Goal: Information Seeking & Learning: Learn about a topic

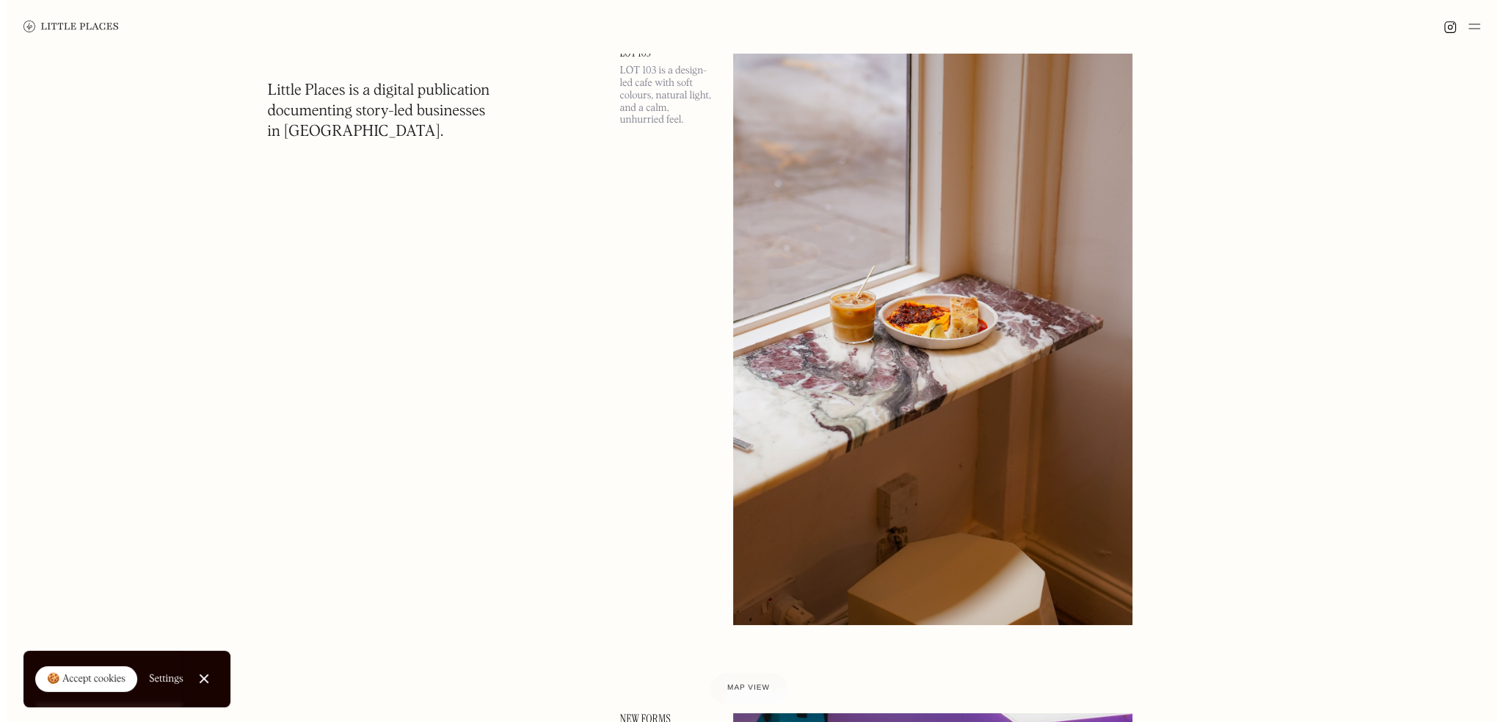
scroll to position [7414, 0]
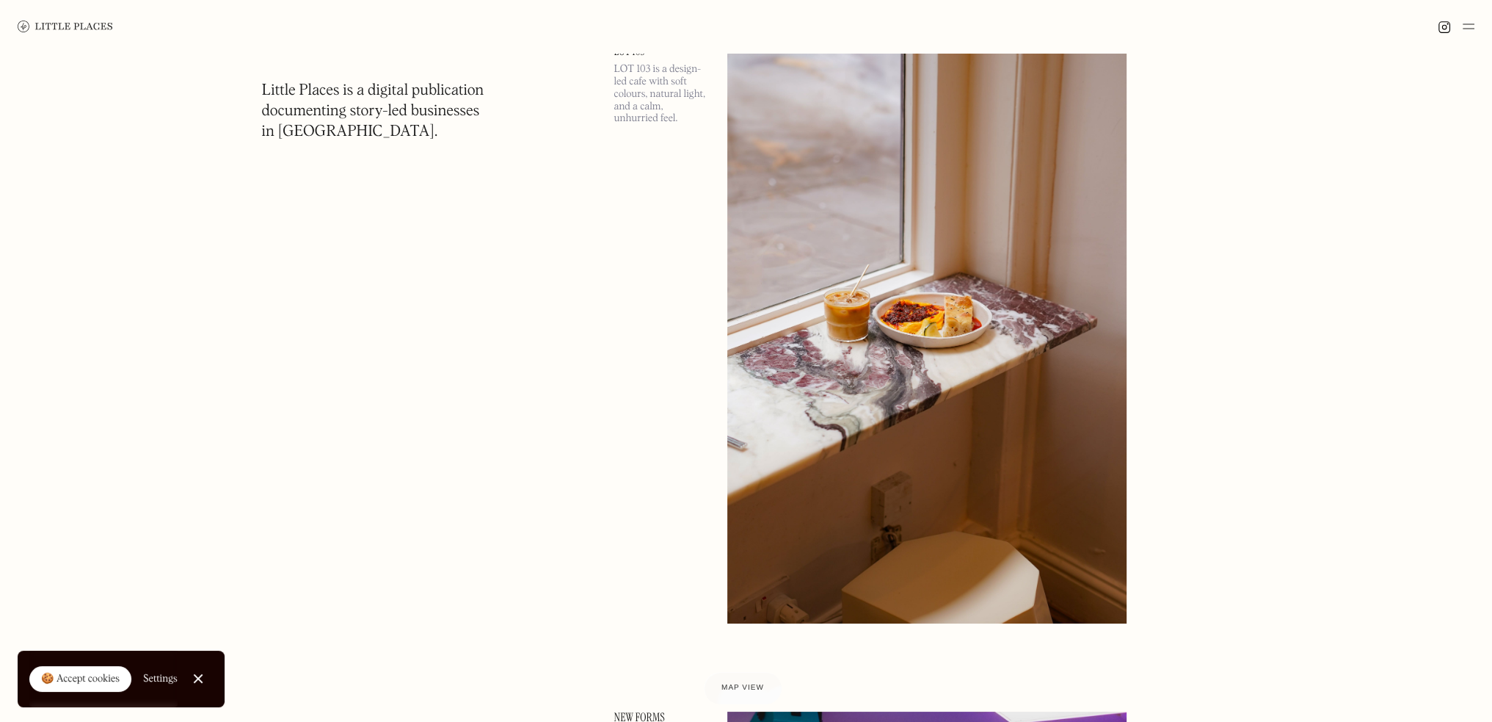
click at [892, 366] on img at bounding box center [926, 334] width 399 height 577
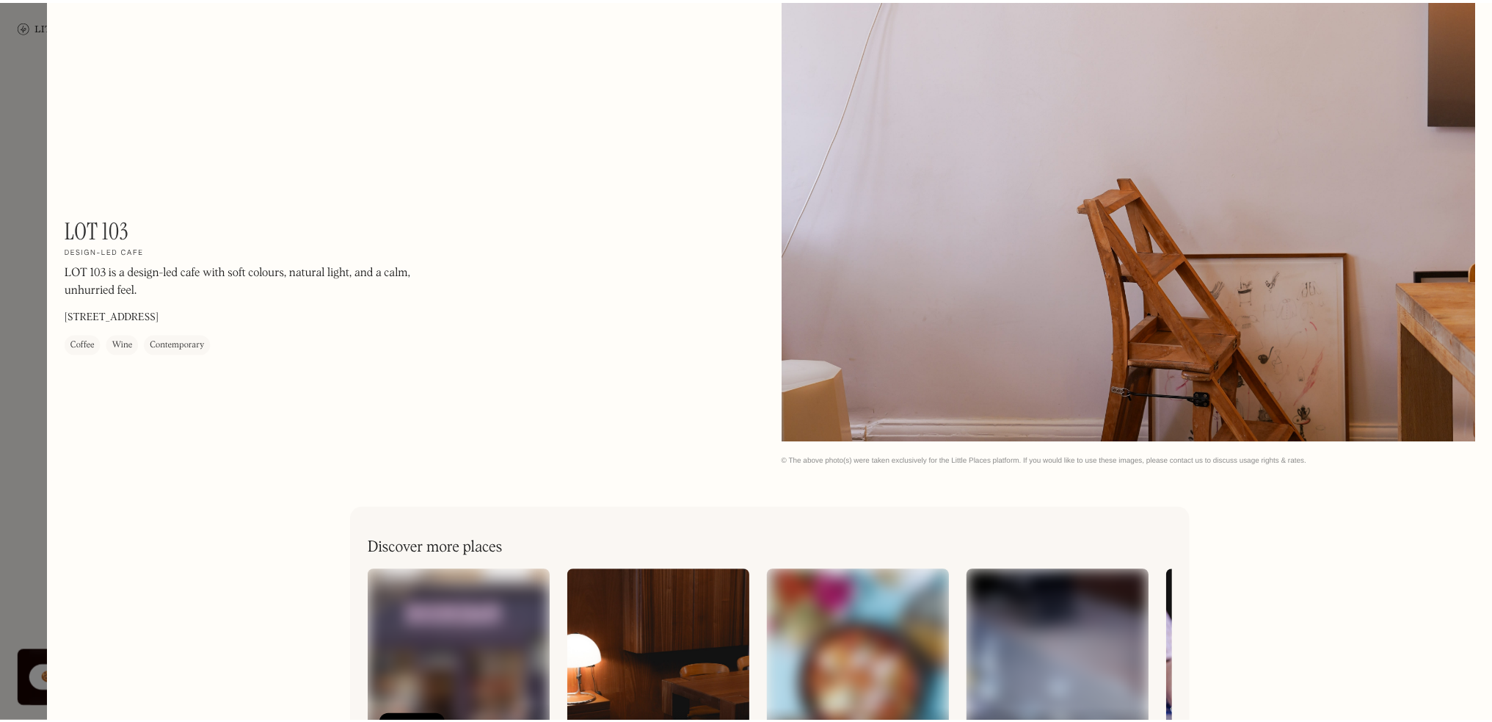
scroll to position [2331, 0]
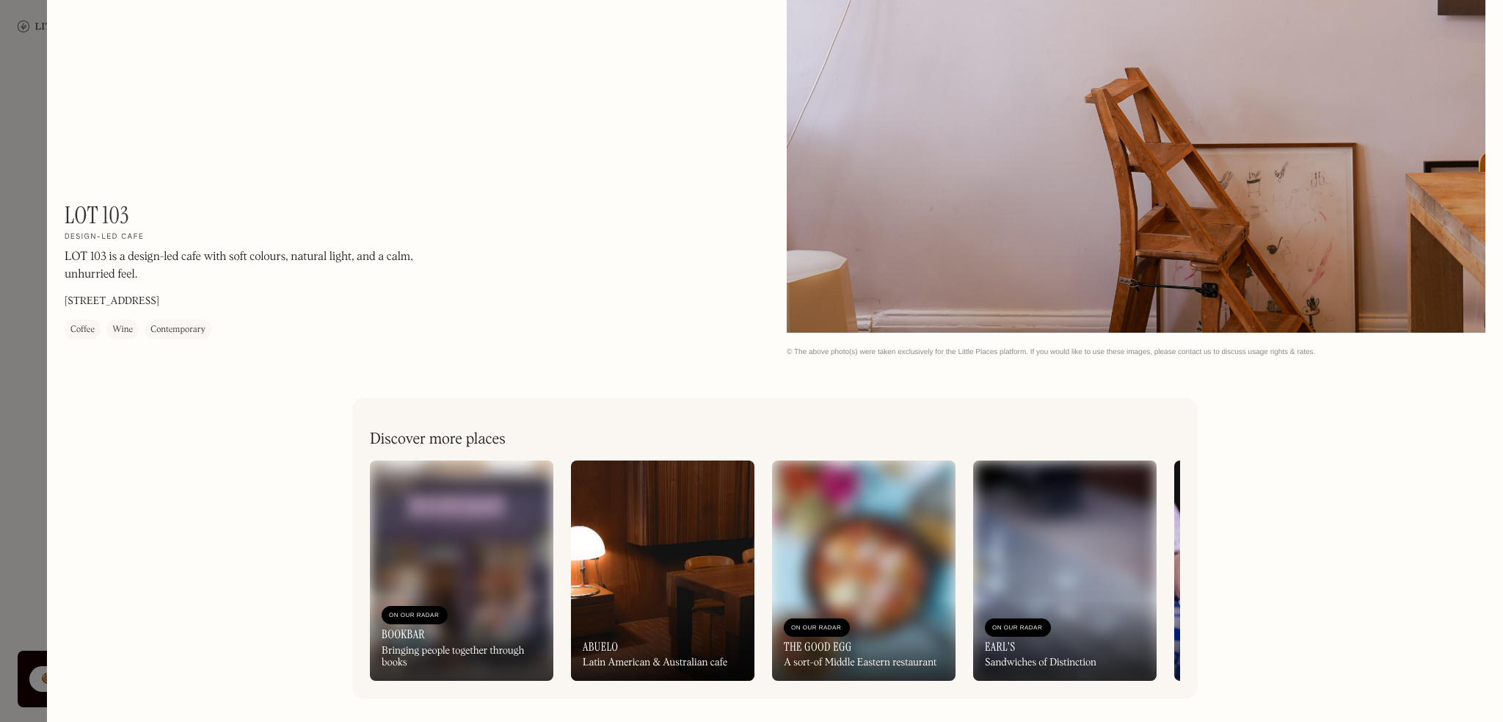
click at [26, 61] on div at bounding box center [751, 361] width 1503 height 722
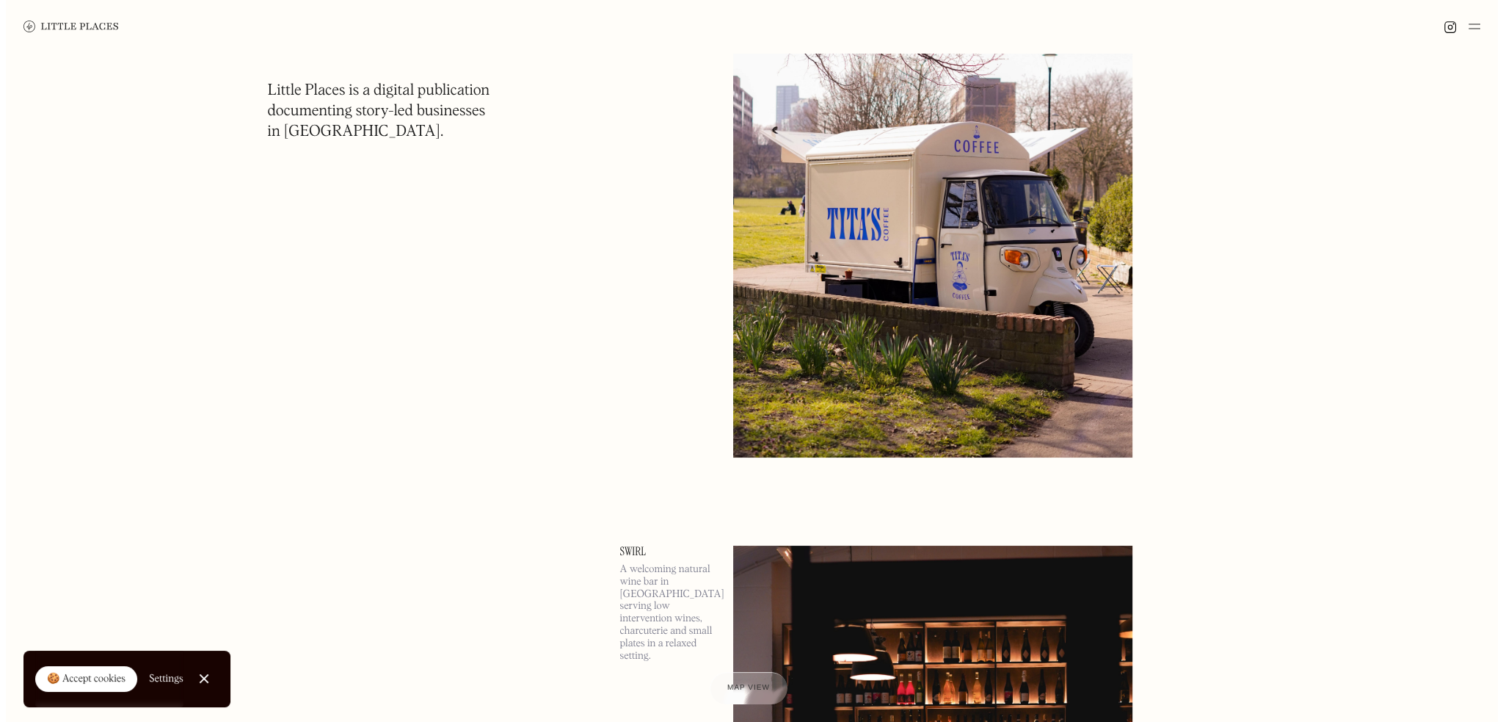
scroll to position [14976, 0]
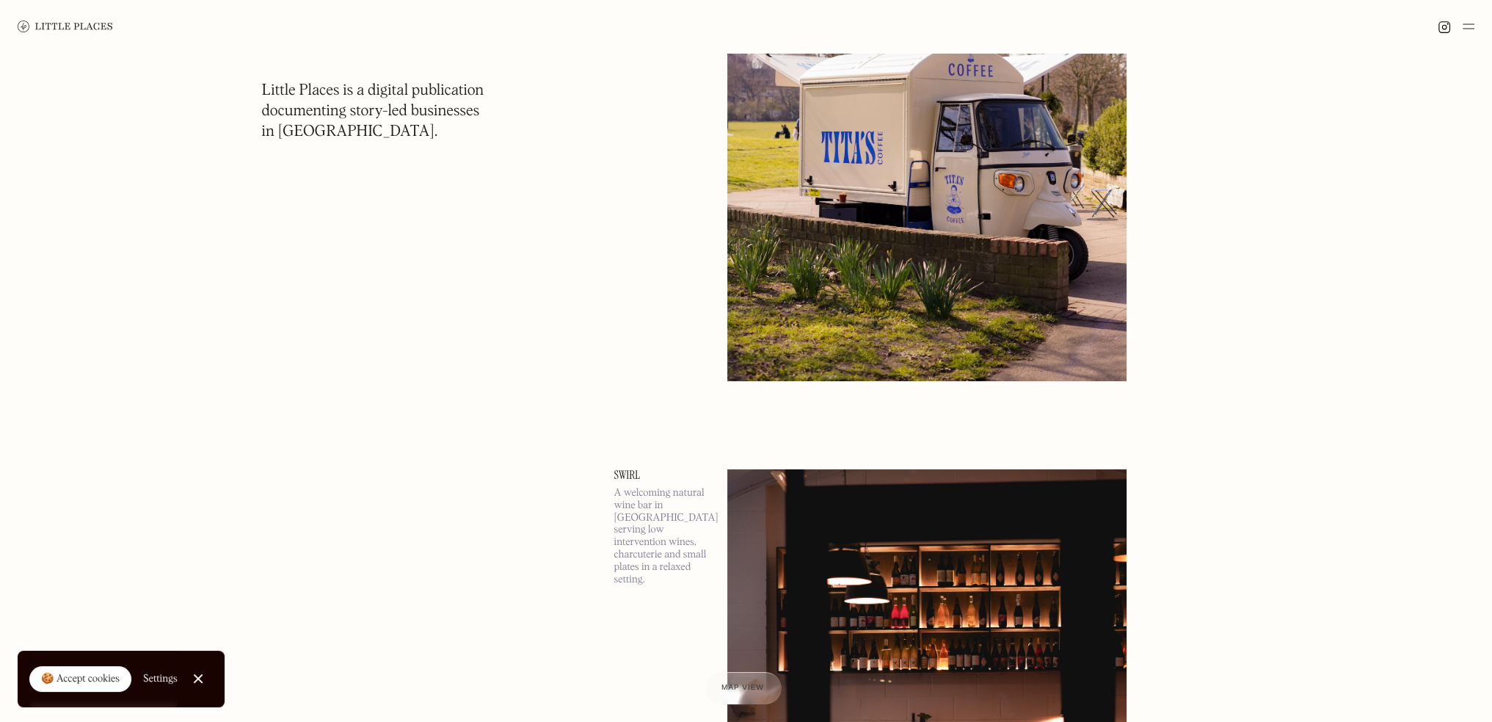
click at [947, 278] on img at bounding box center [926, 92] width 399 height 577
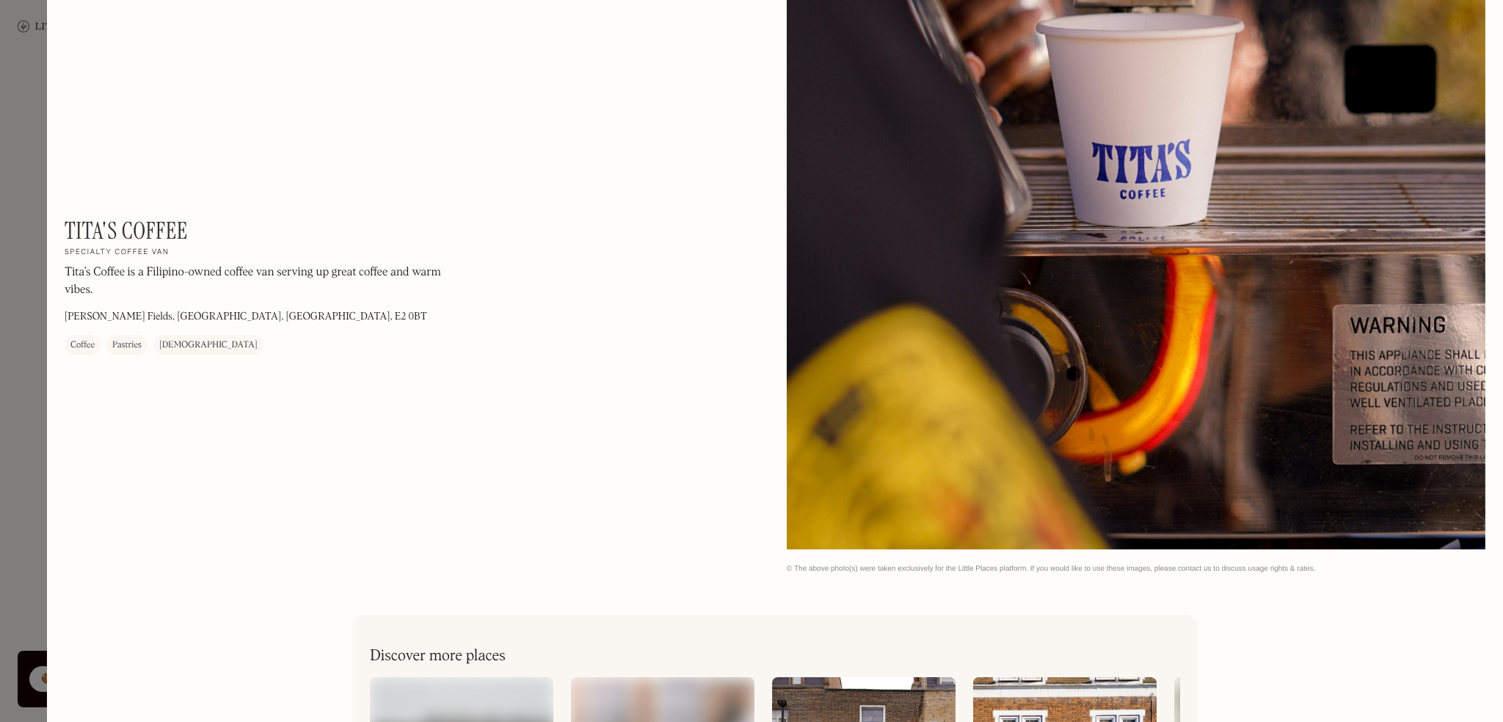
scroll to position [2331, 0]
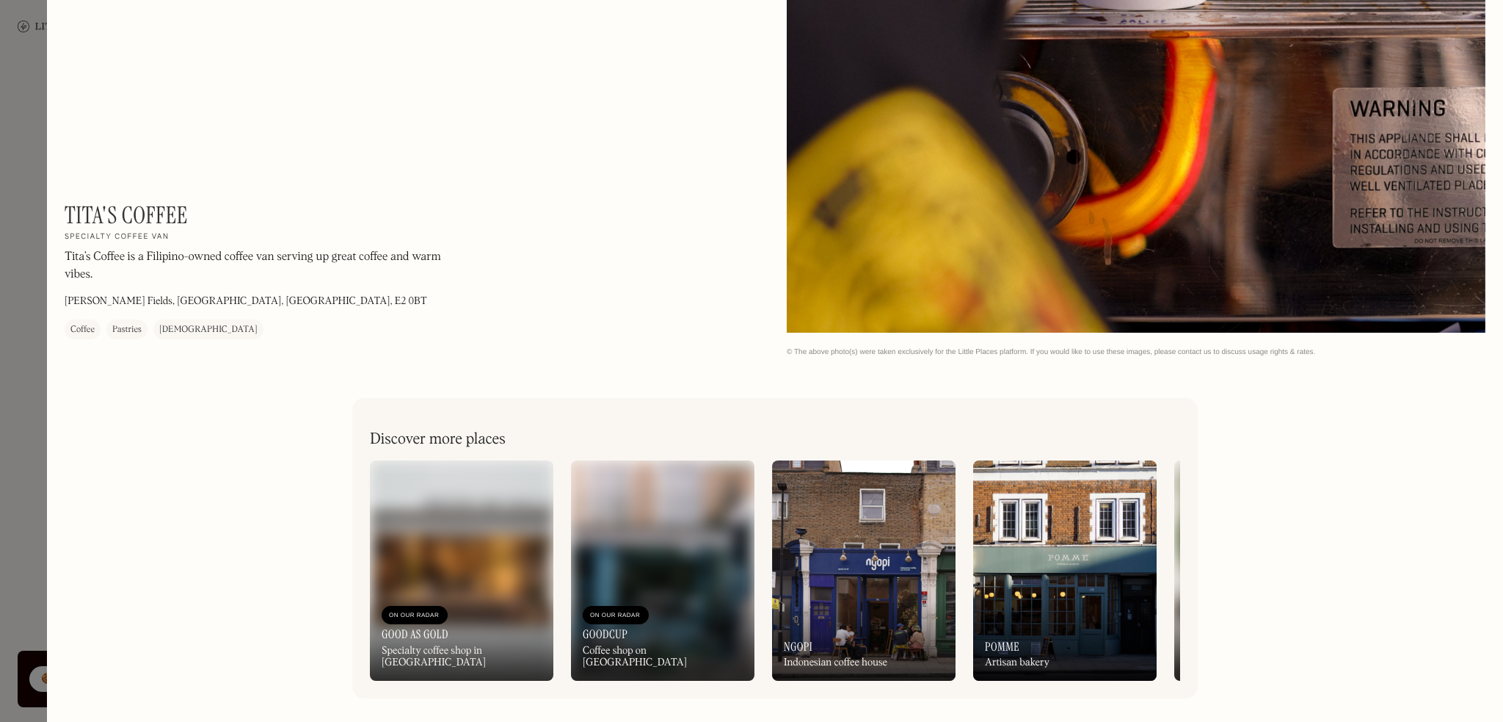
click at [911, 571] on img at bounding box center [864, 570] width 184 height 220
click at [1078, 600] on div "On Our Radar Pomme Artisan bakery" at bounding box center [1065, 640] width 184 height 81
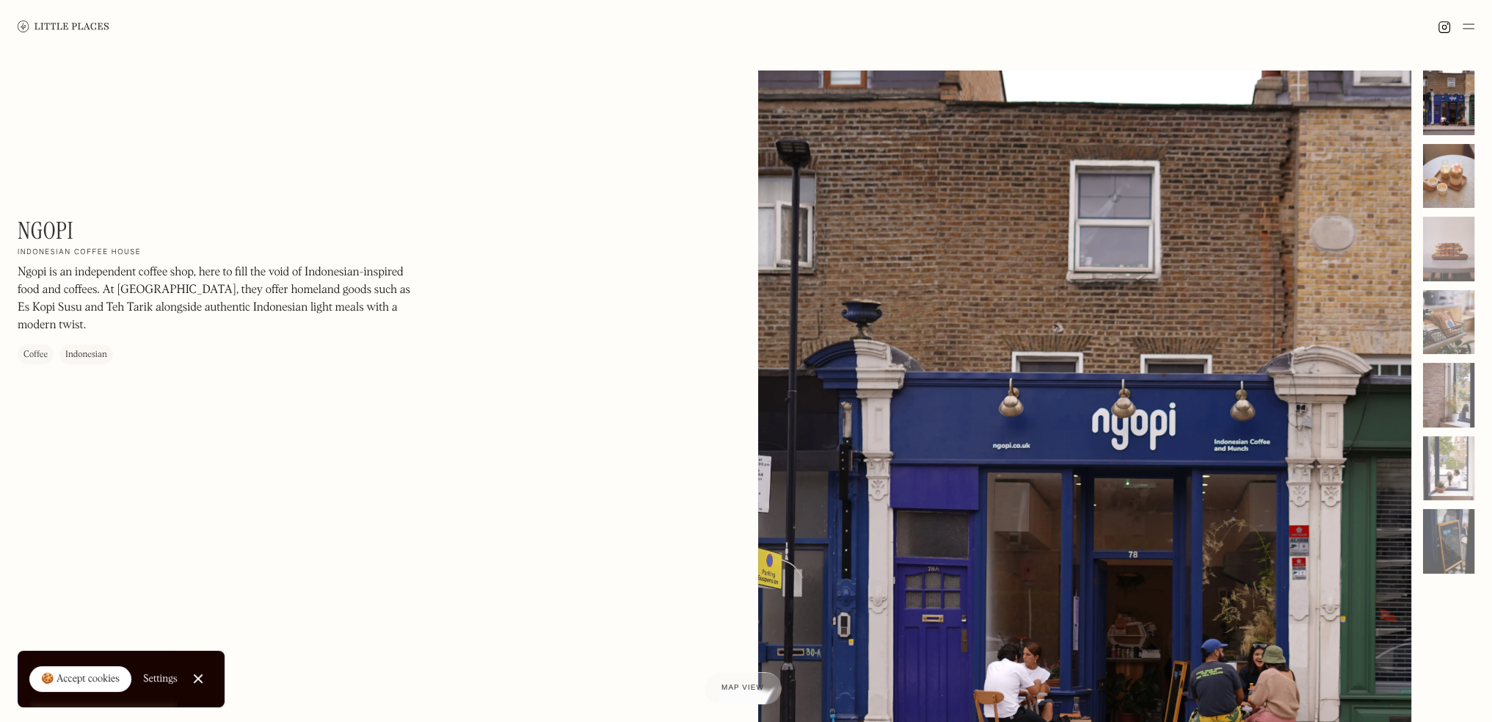
click at [1443, 189] on div at bounding box center [1448, 176] width 51 height 65
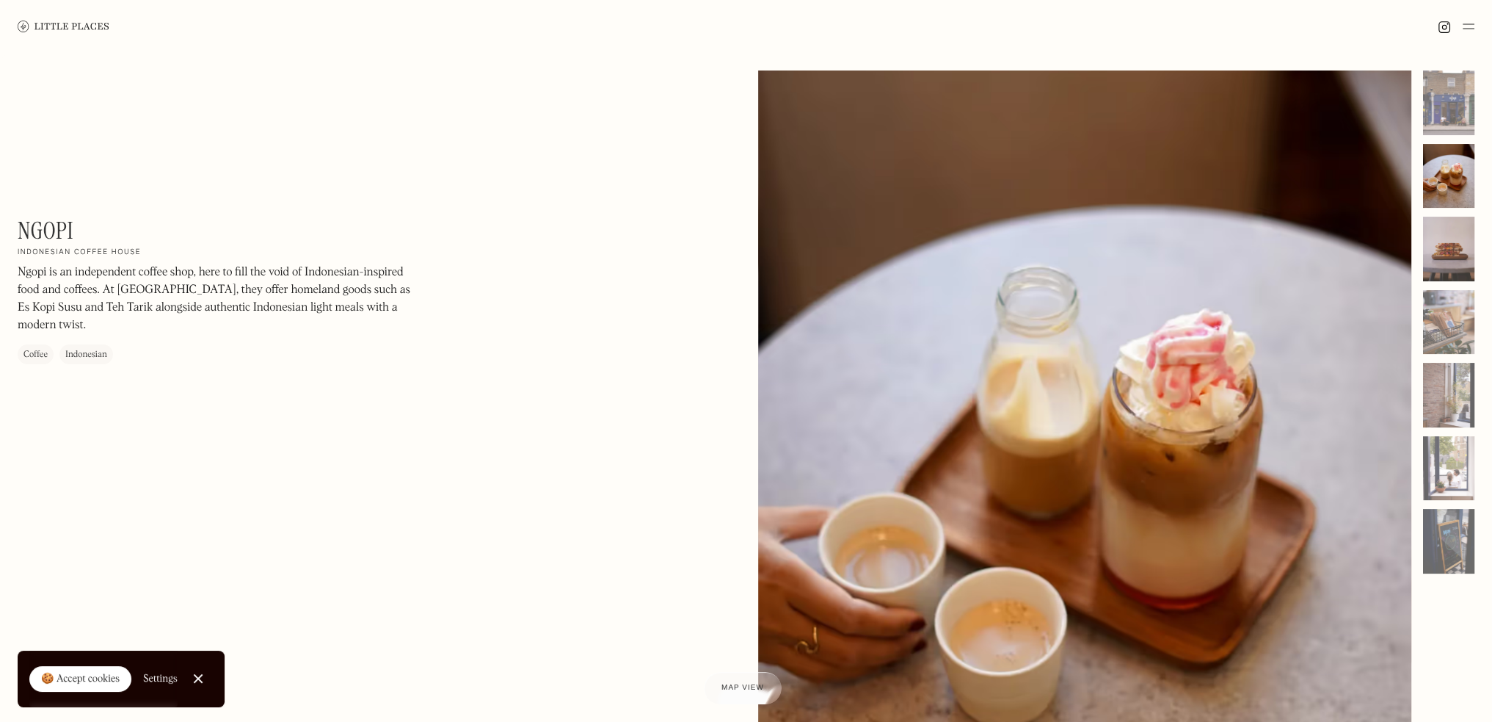
click at [1443, 256] on div at bounding box center [1448, 249] width 51 height 65
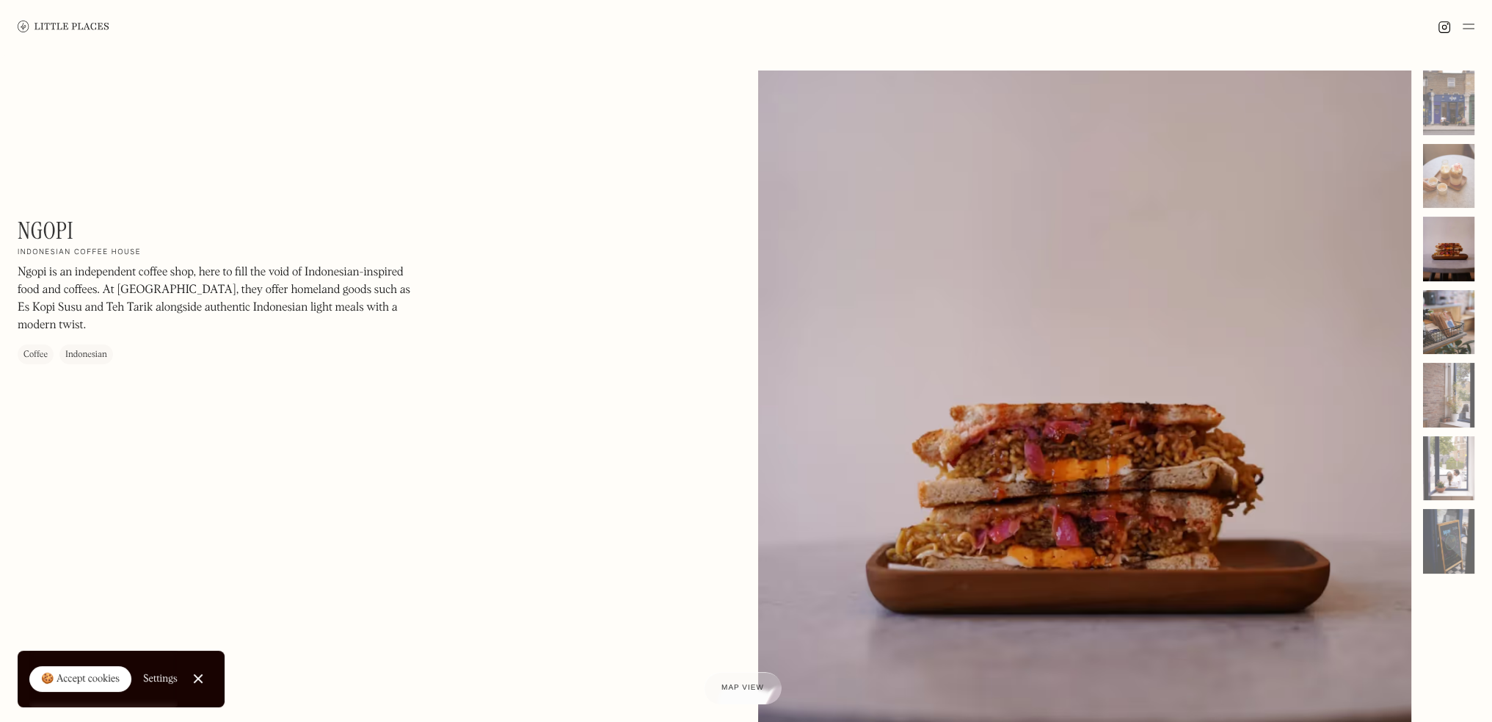
click at [1442, 337] on div at bounding box center [1448, 322] width 51 height 65
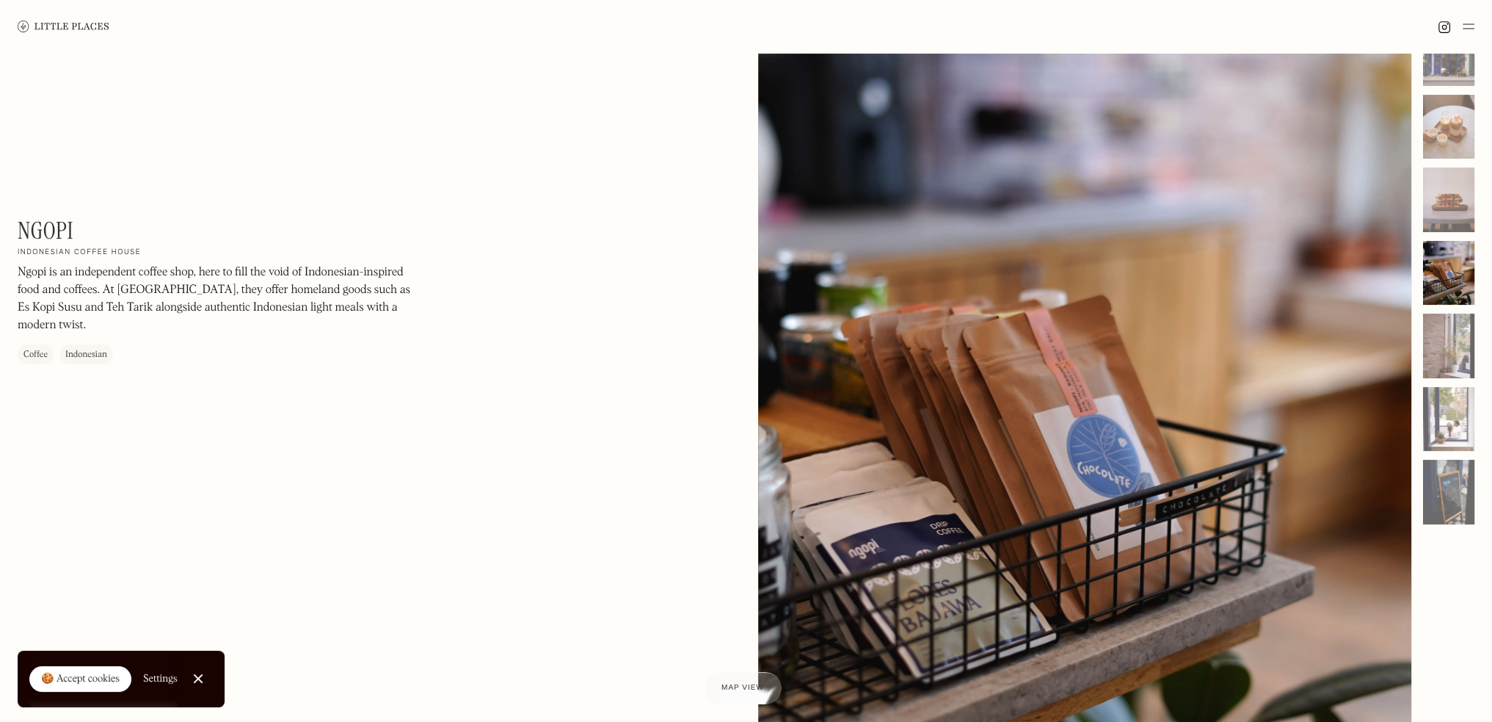
scroll to position [73, 0]
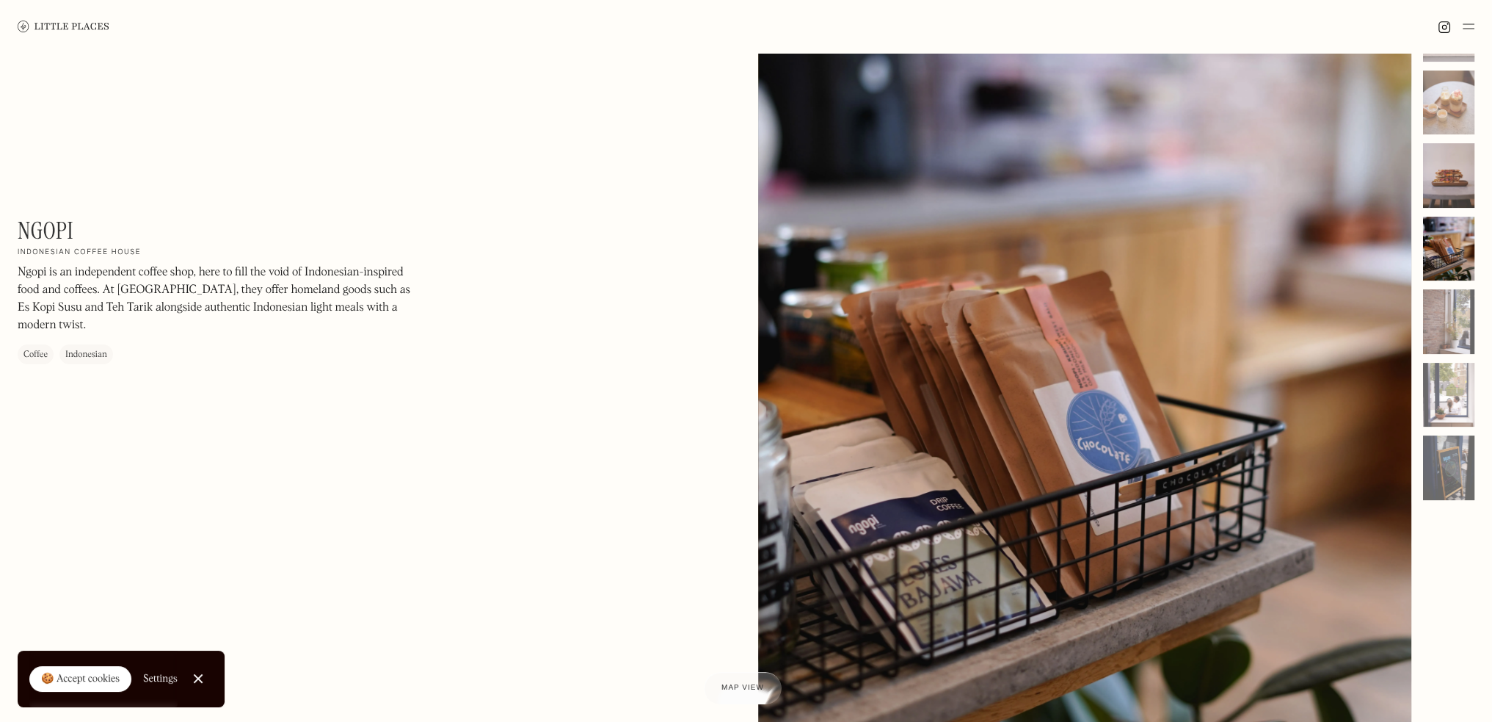
click at [1456, 181] on div at bounding box center [1448, 175] width 51 height 65
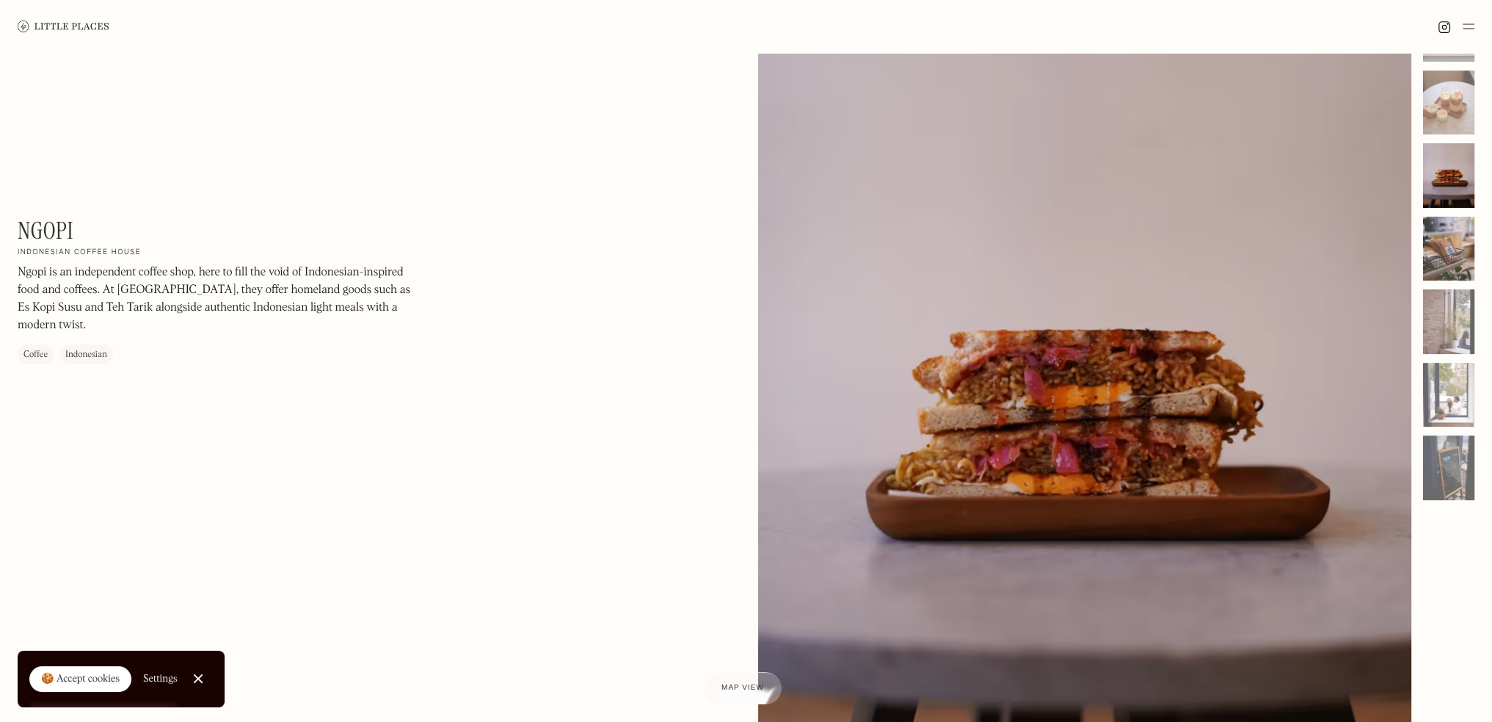
click at [1456, 255] on div at bounding box center [1448, 249] width 51 height 65
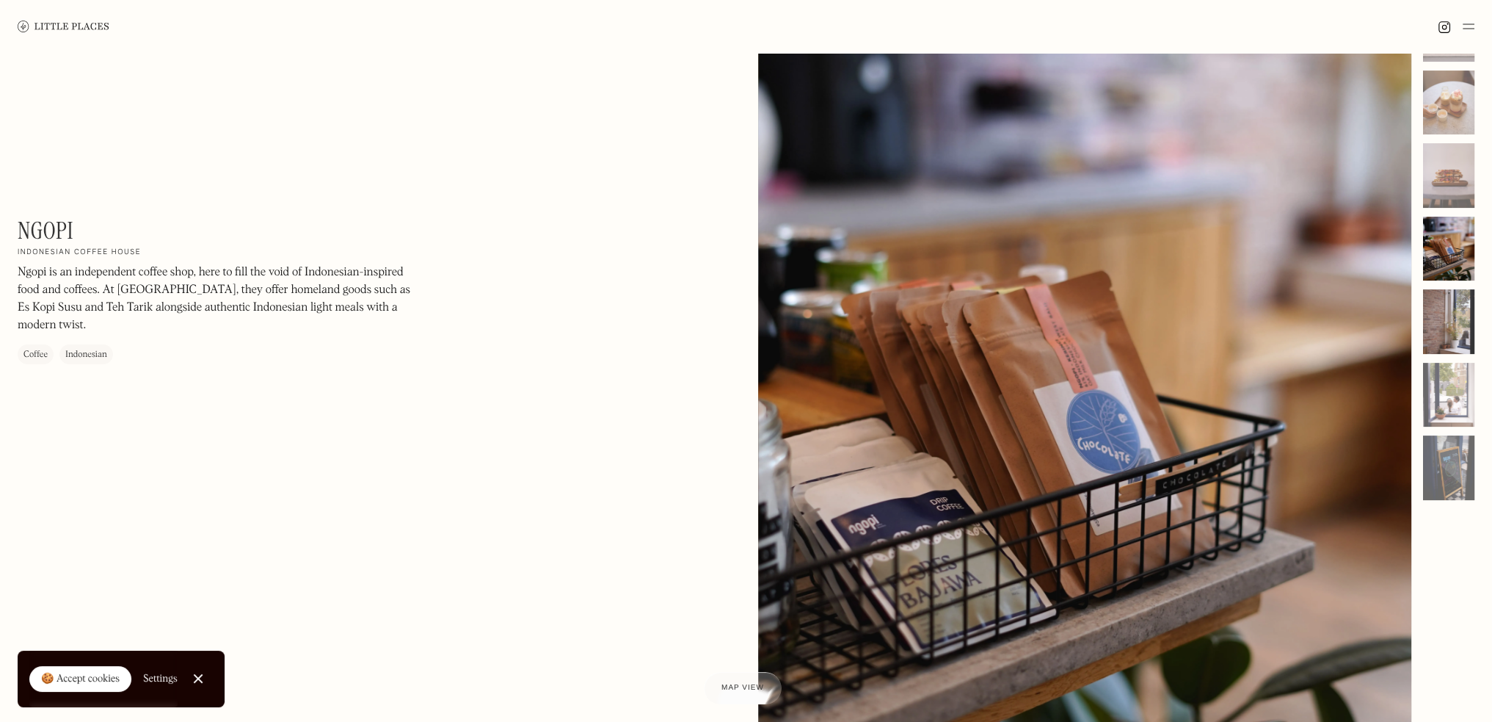
click at [1454, 322] on div at bounding box center [1448, 321] width 51 height 65
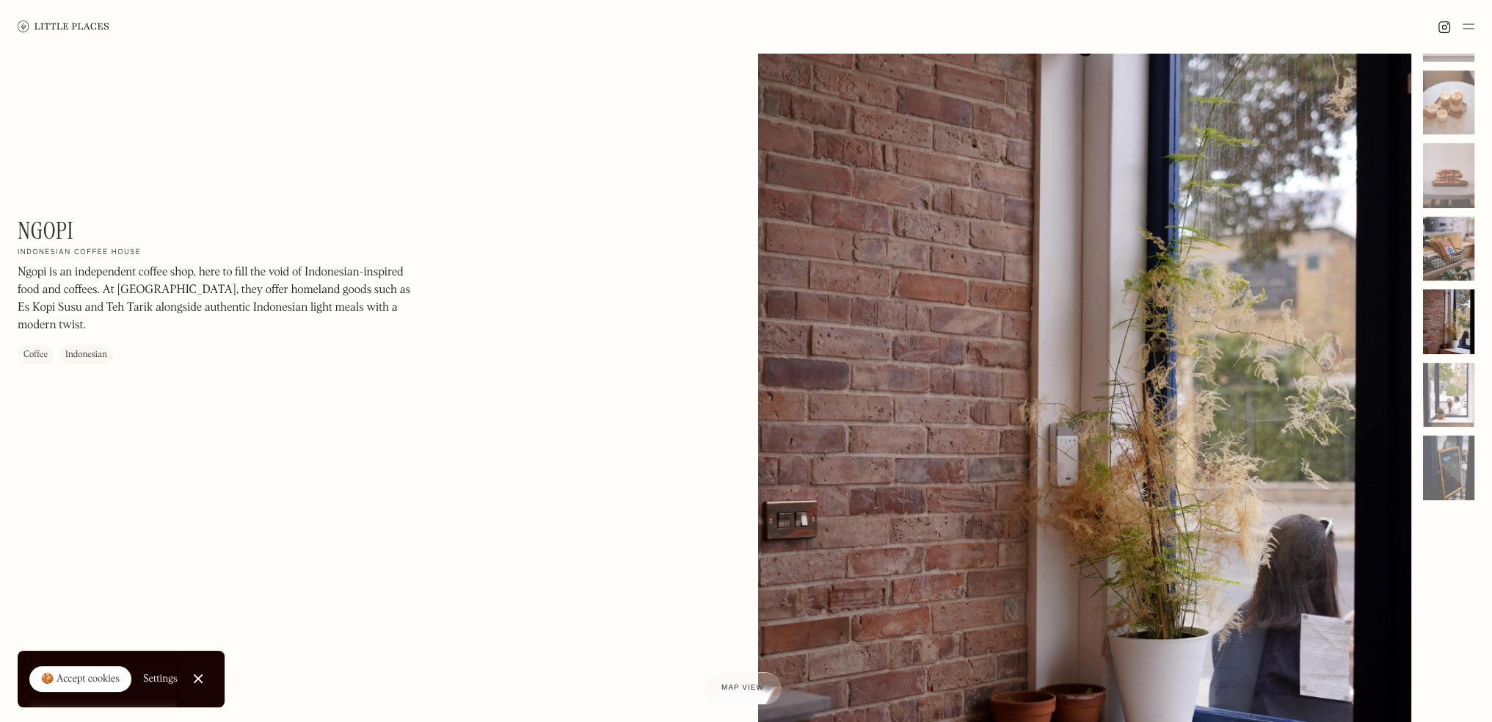
click at [1425, 252] on div at bounding box center [1448, 249] width 51 height 65
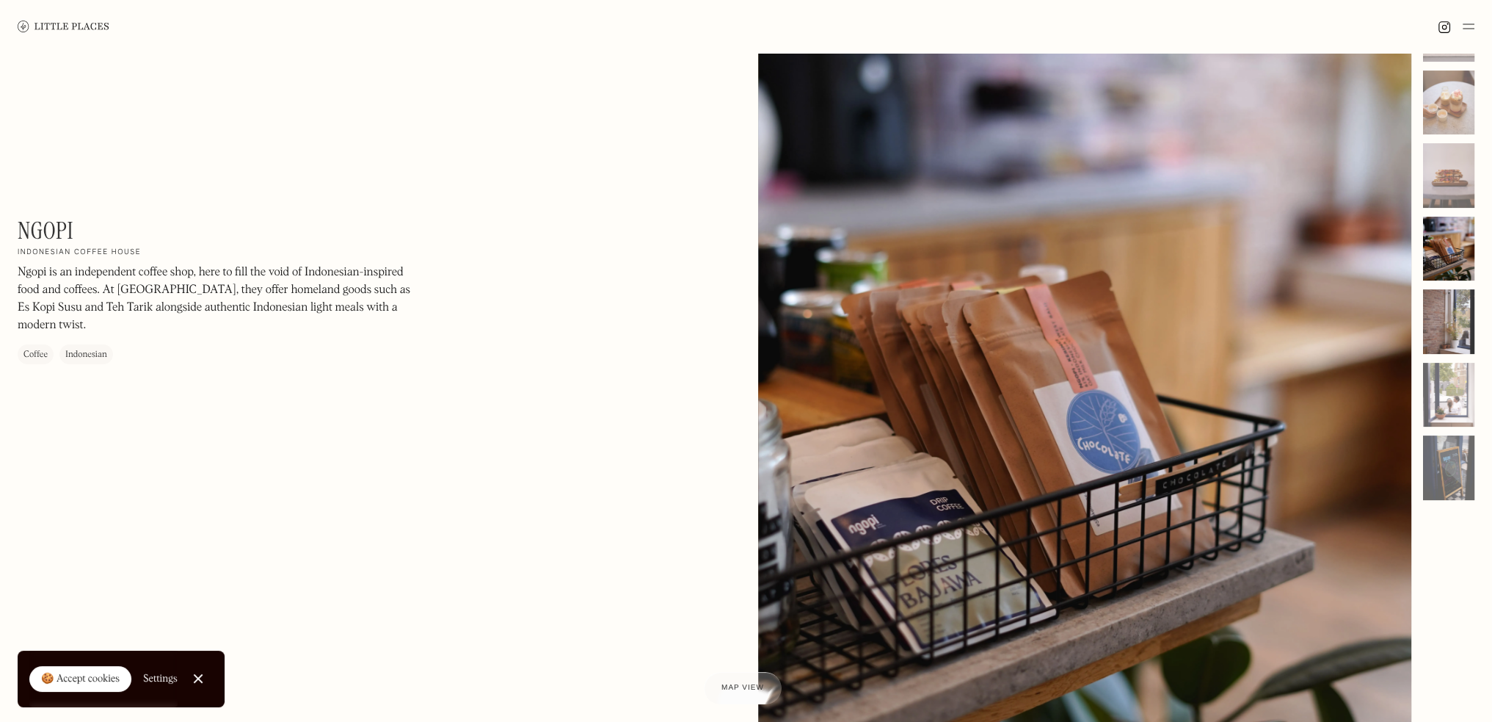
click at [1451, 323] on div at bounding box center [1448, 321] width 51 height 65
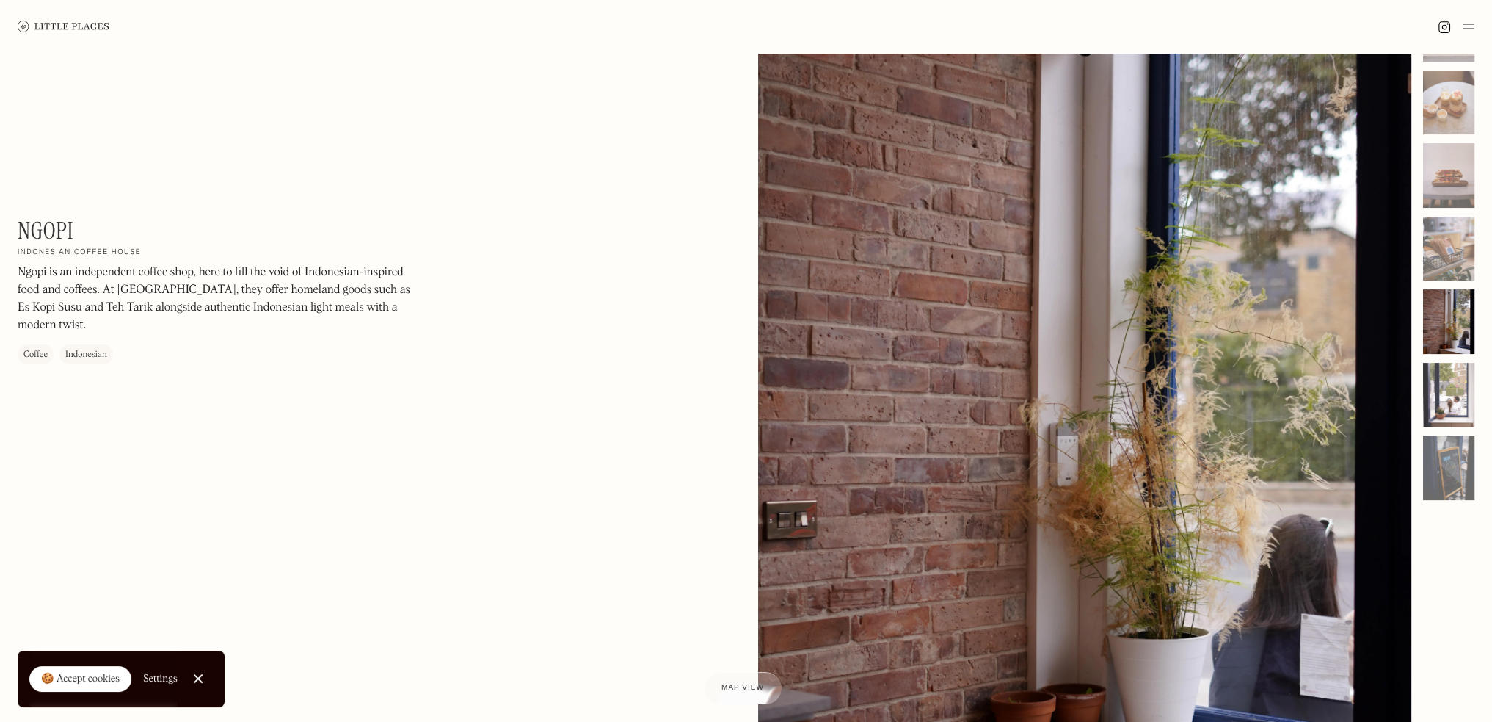
click at [1459, 399] on div at bounding box center [1448, 395] width 51 height 65
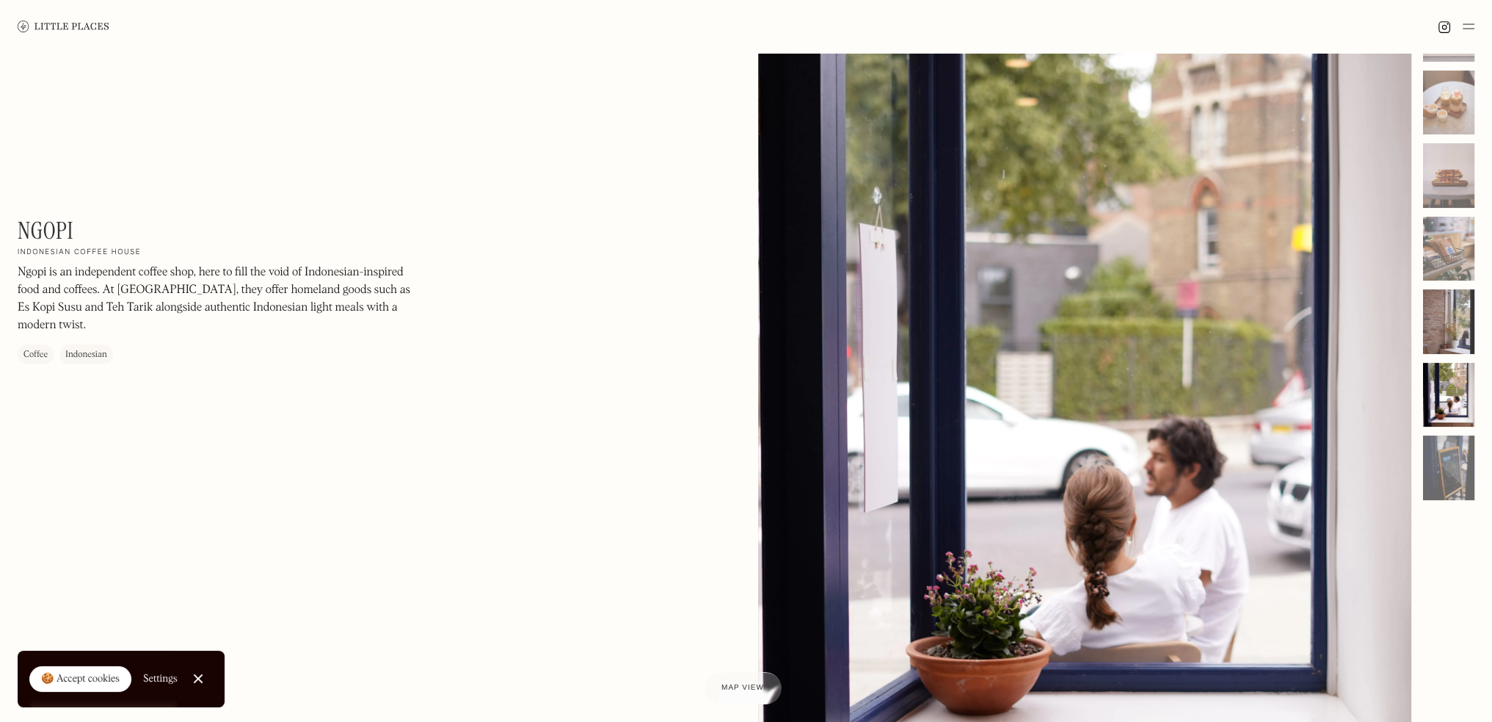
click at [1454, 302] on div at bounding box center [1448, 321] width 51 height 65
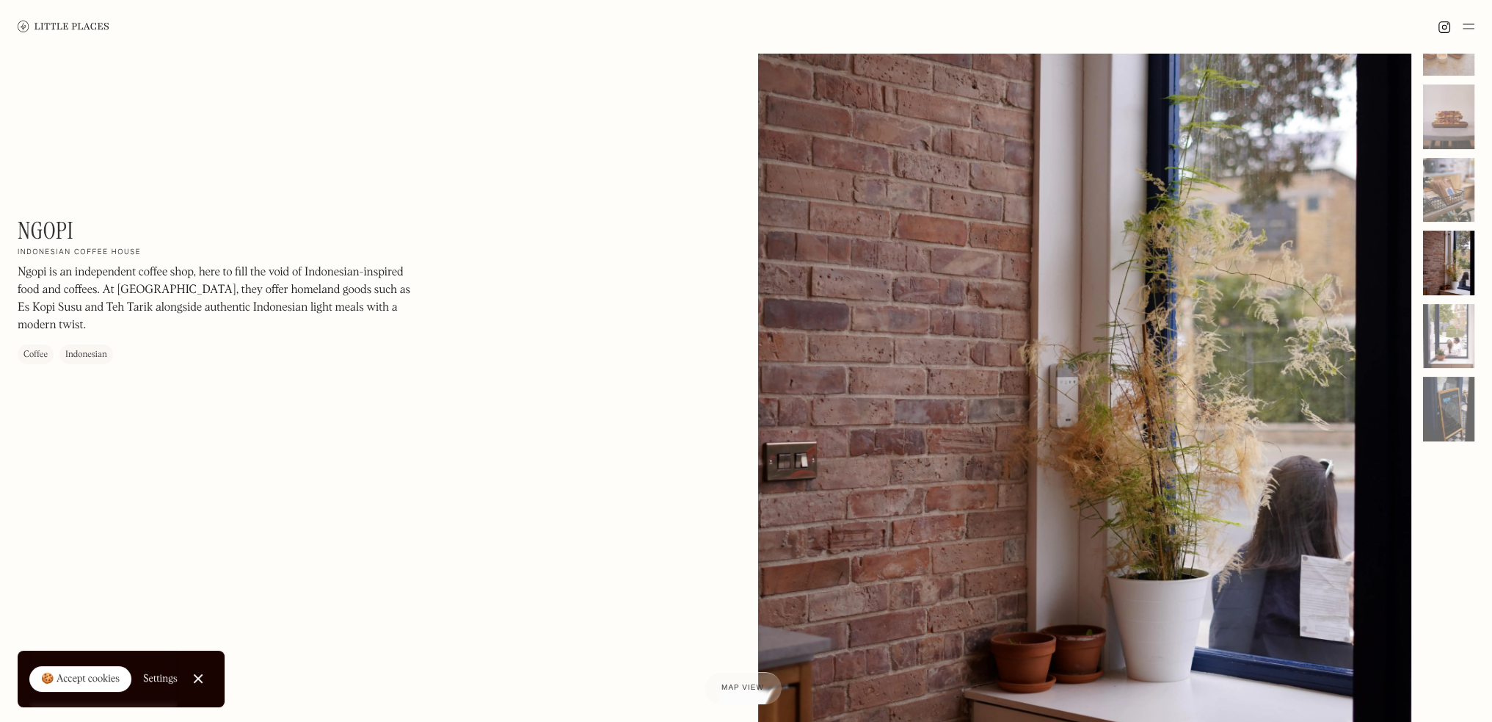
scroll to position [220, 0]
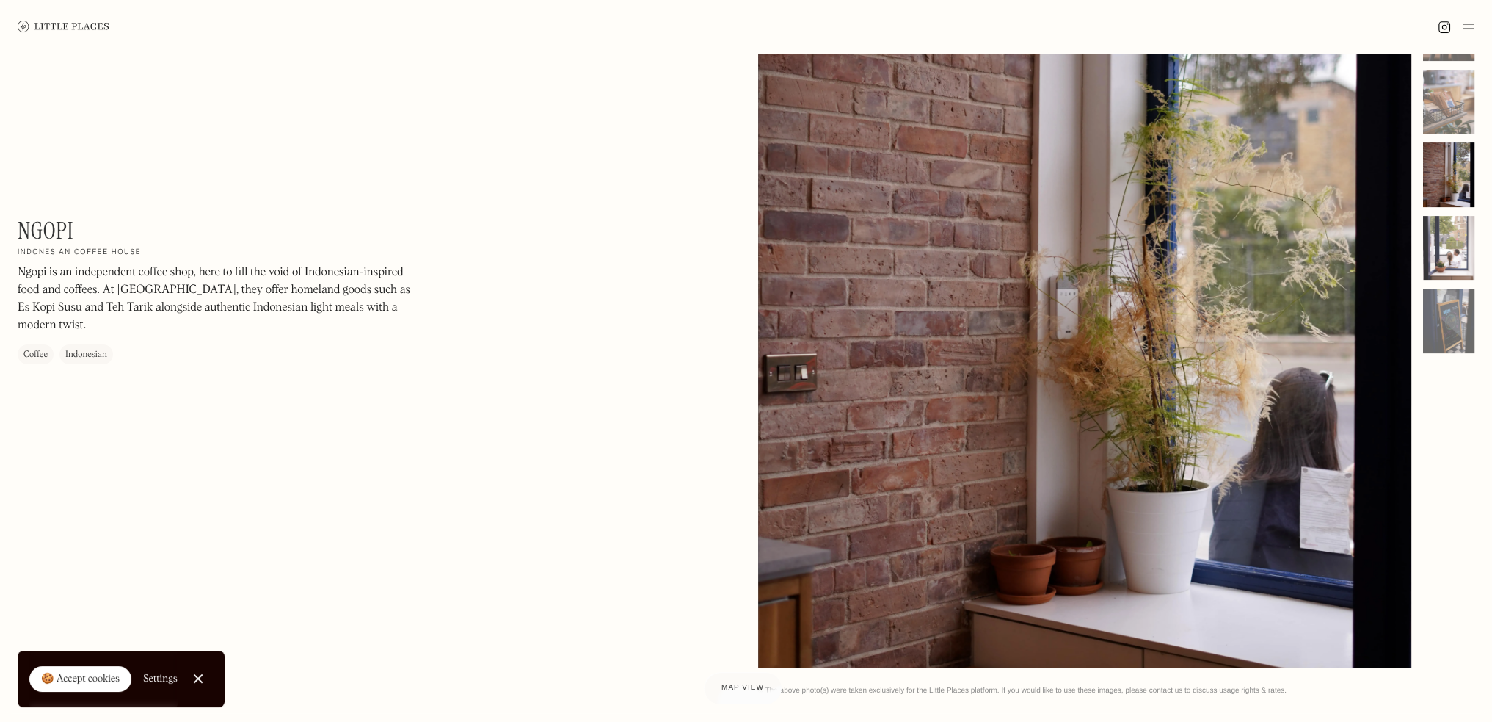
click at [1452, 264] on div at bounding box center [1448, 248] width 51 height 65
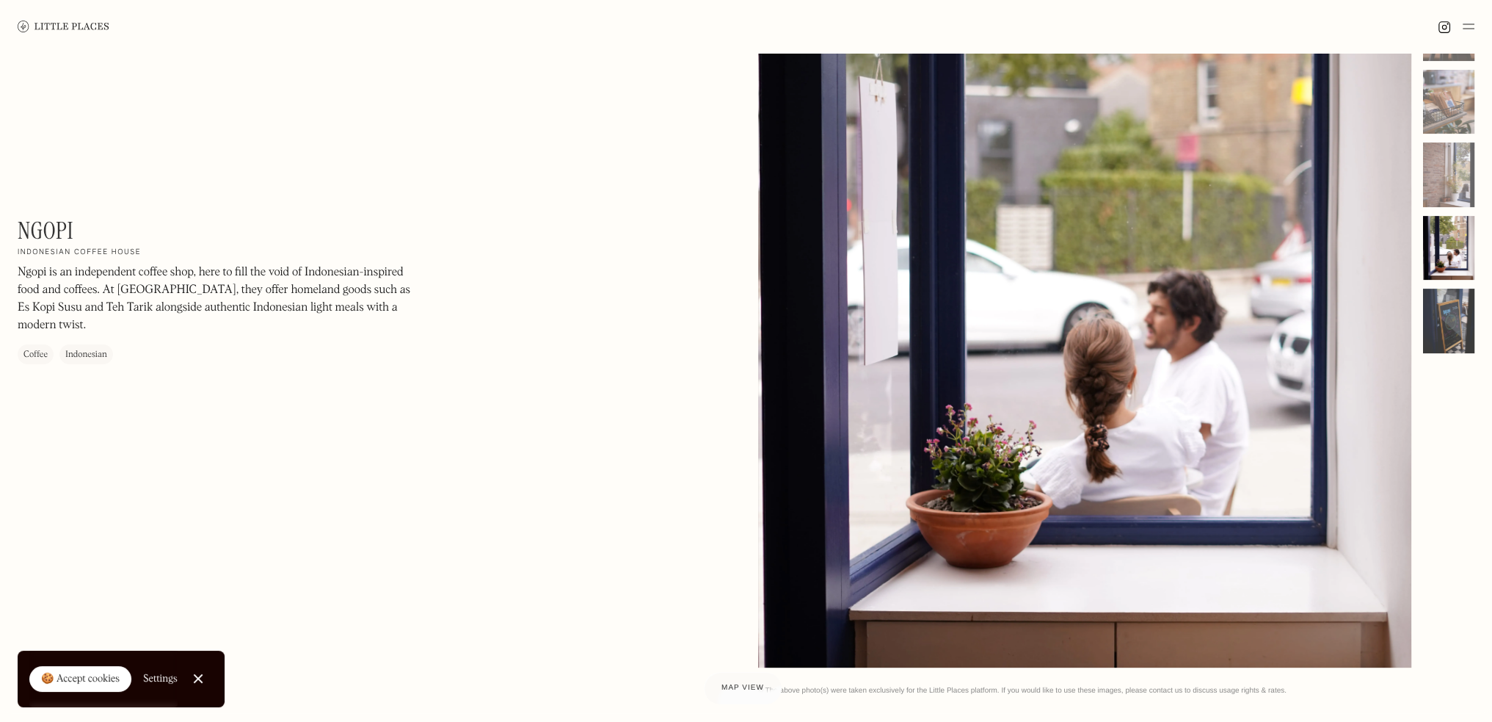
click at [1459, 320] on div at bounding box center [1448, 321] width 51 height 65
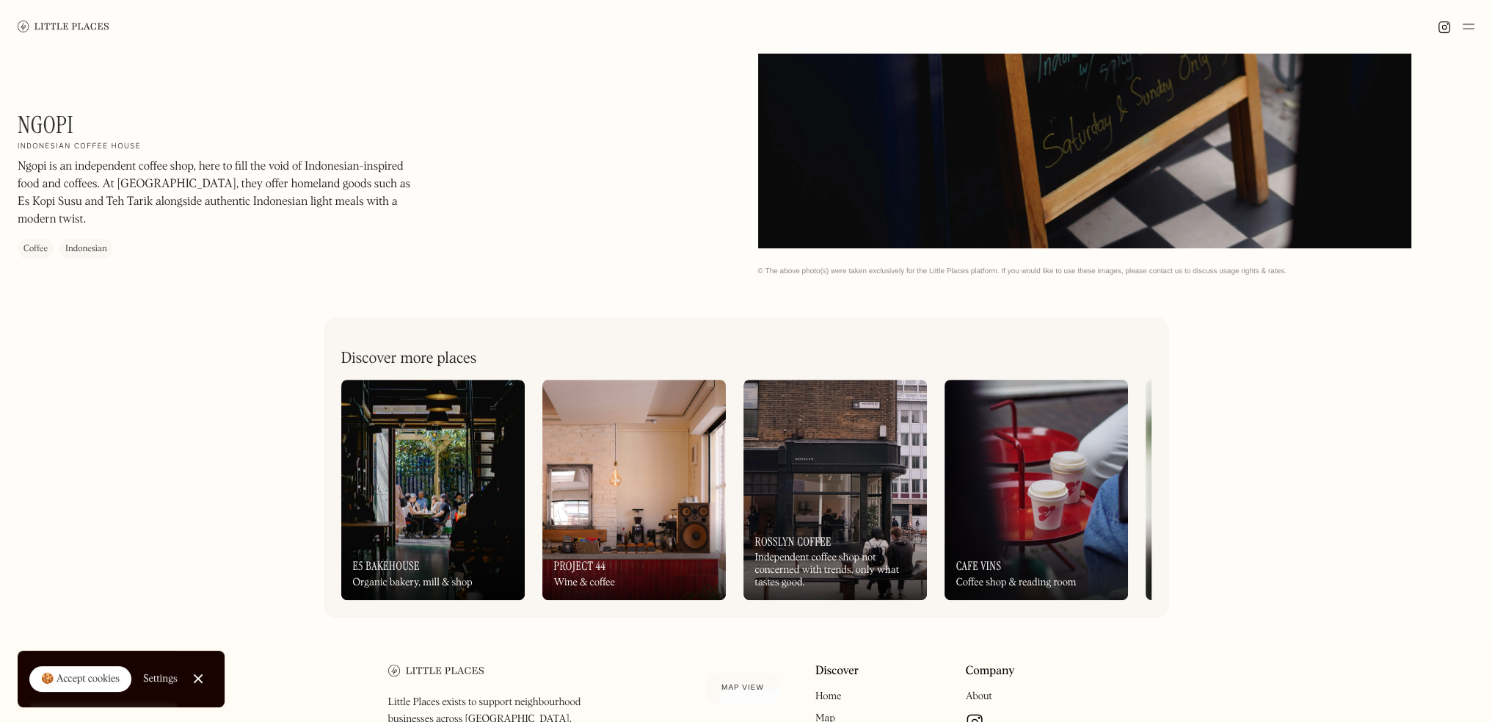
scroll to position [661, 0]
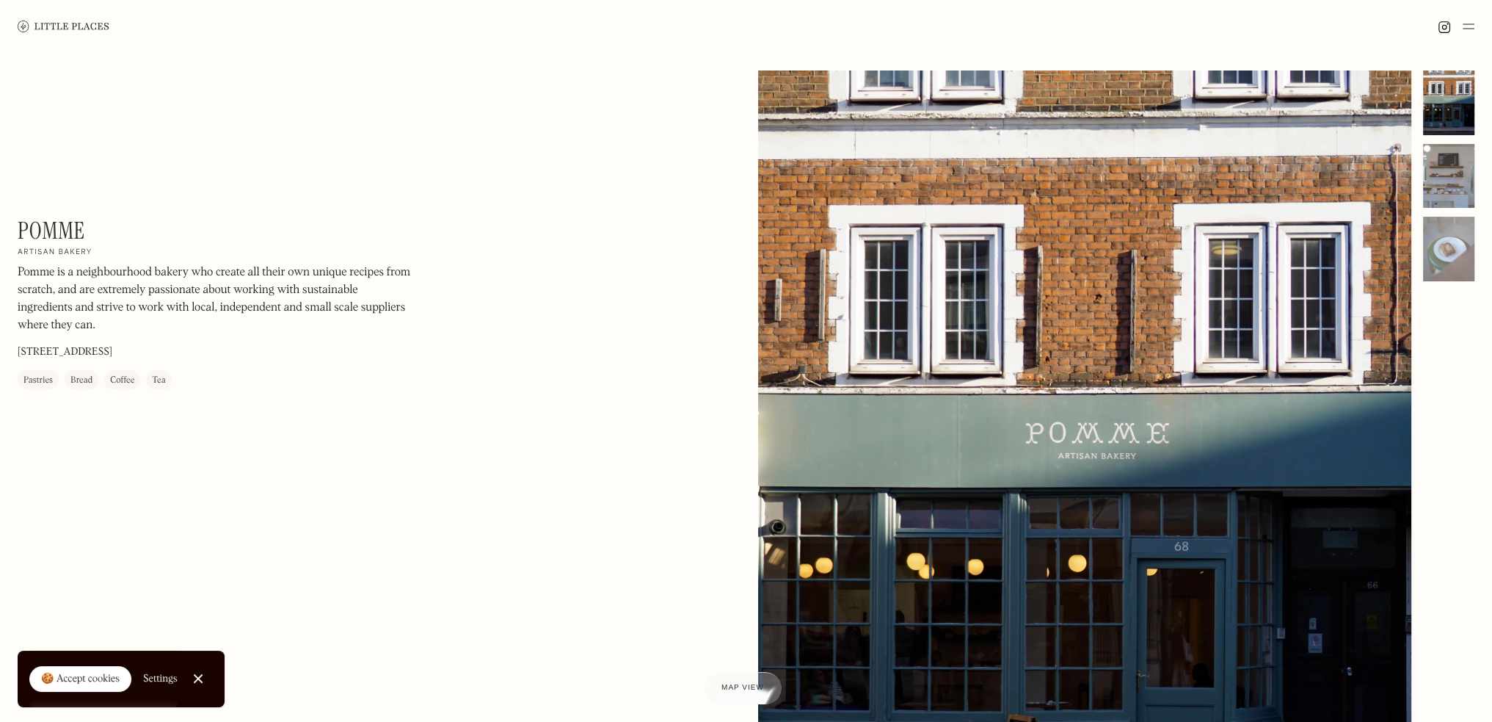
click at [1451, 193] on div at bounding box center [1448, 176] width 51 height 65
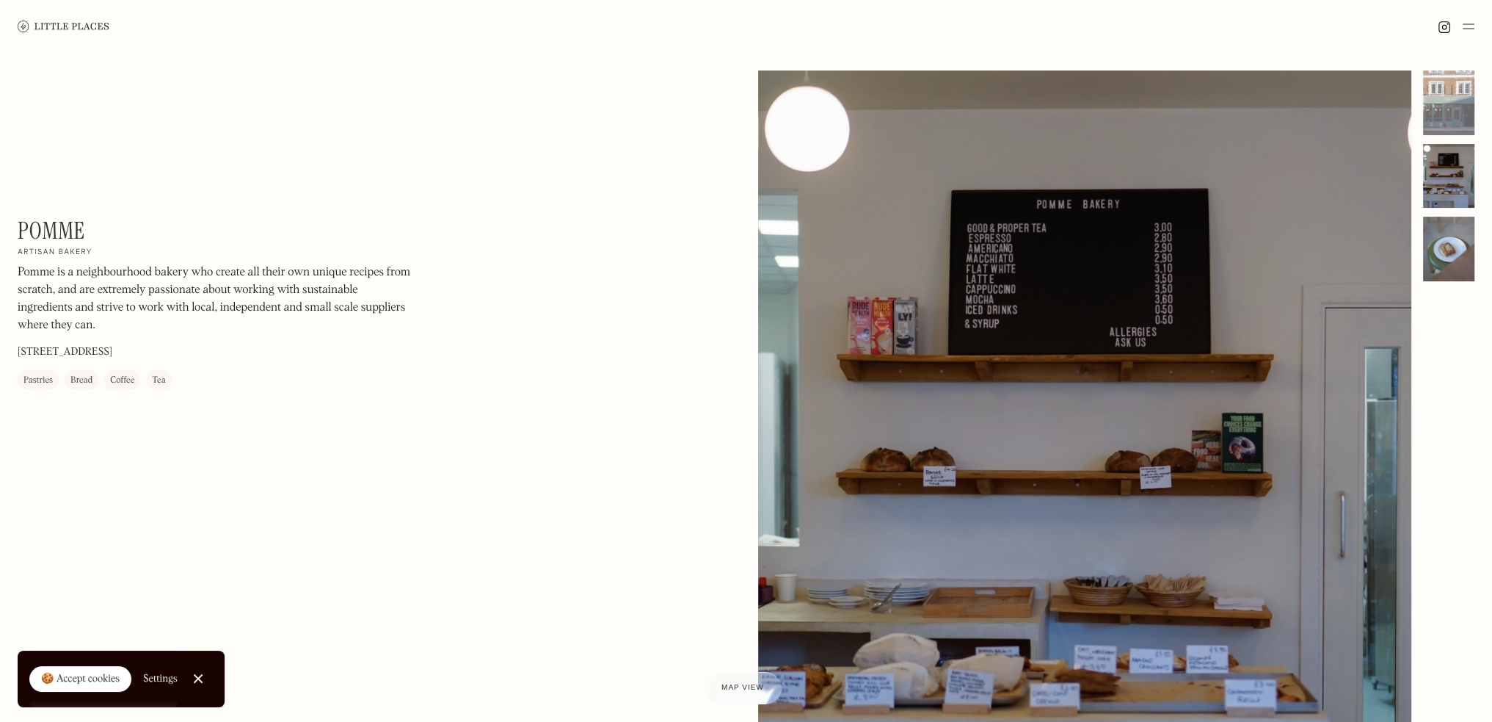
click at [1449, 231] on div at bounding box center [1448, 249] width 51 height 65
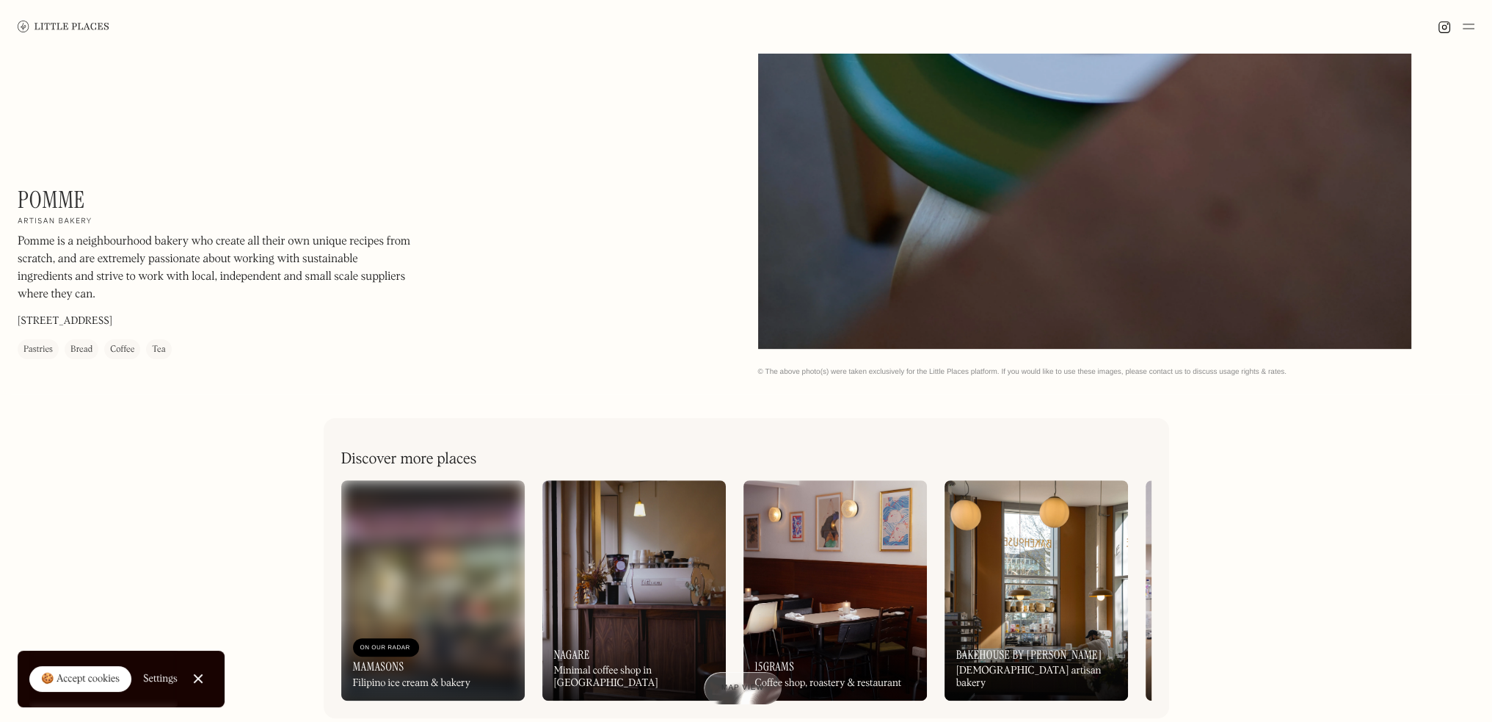
scroll to position [587, 0]
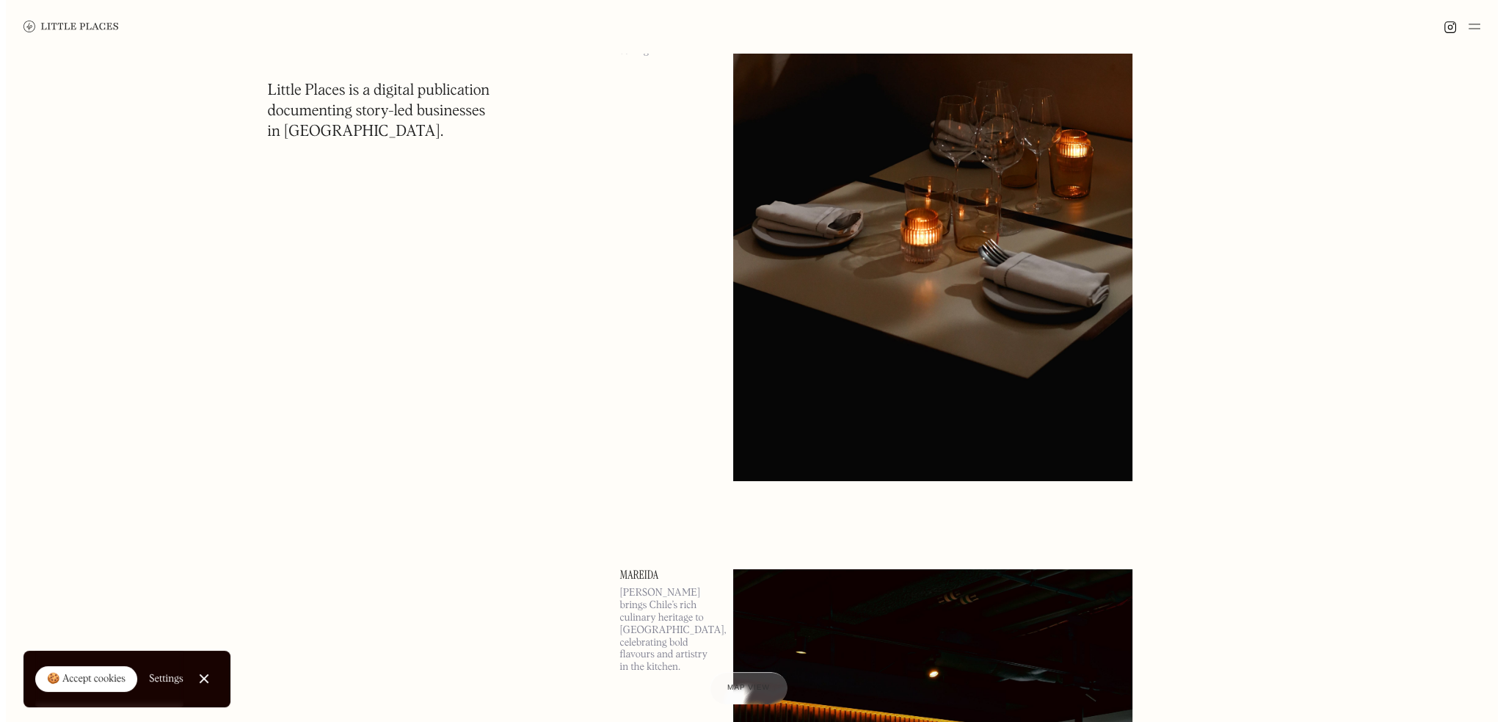
scroll to position [73, 0]
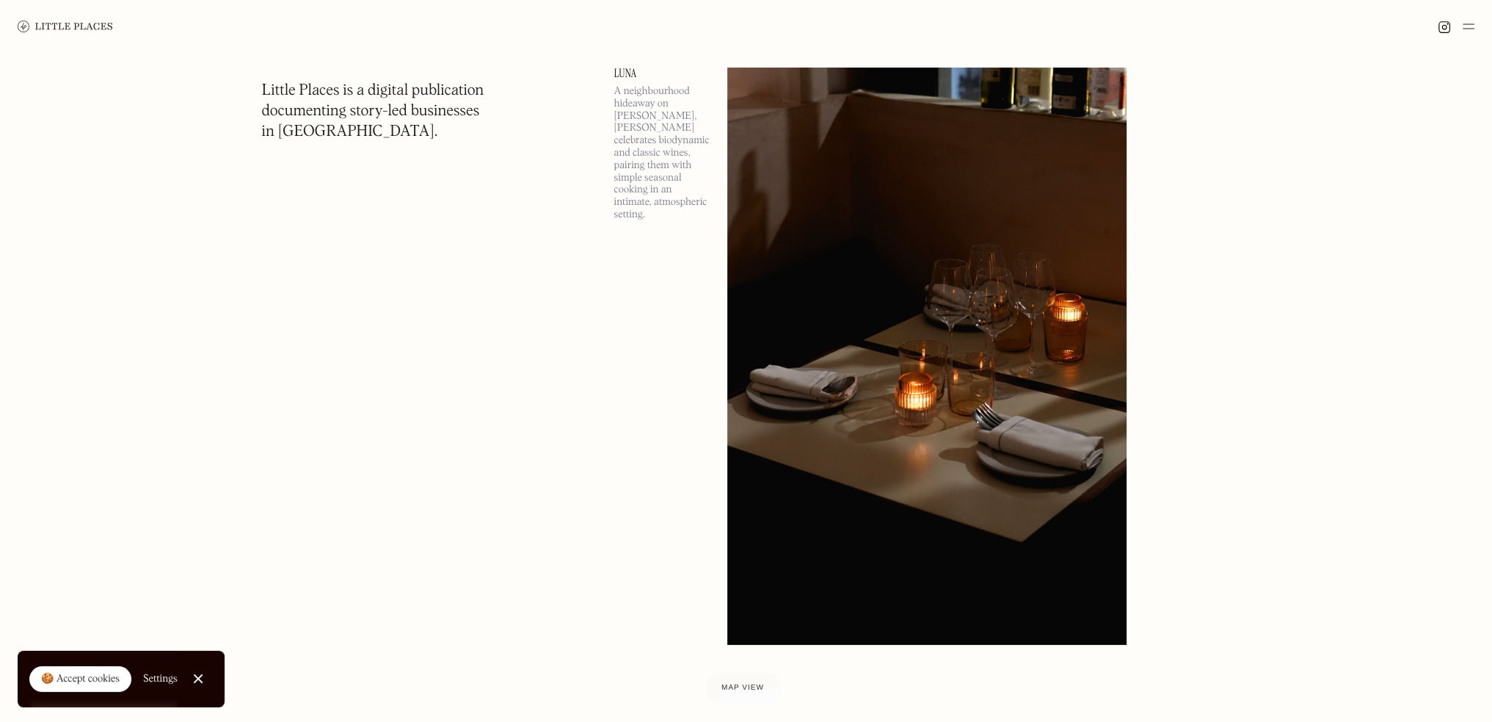
click at [970, 393] on img at bounding box center [926, 356] width 399 height 577
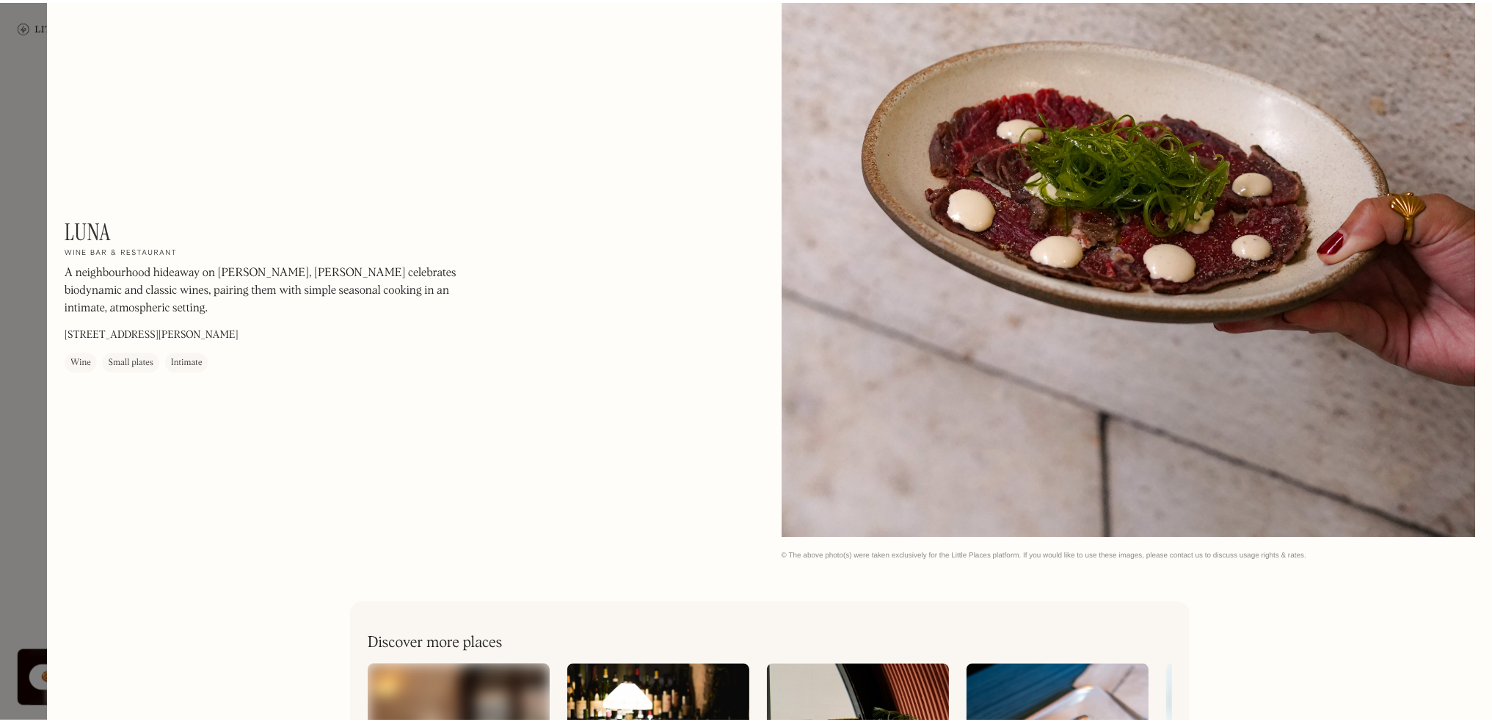
scroll to position [3209, 0]
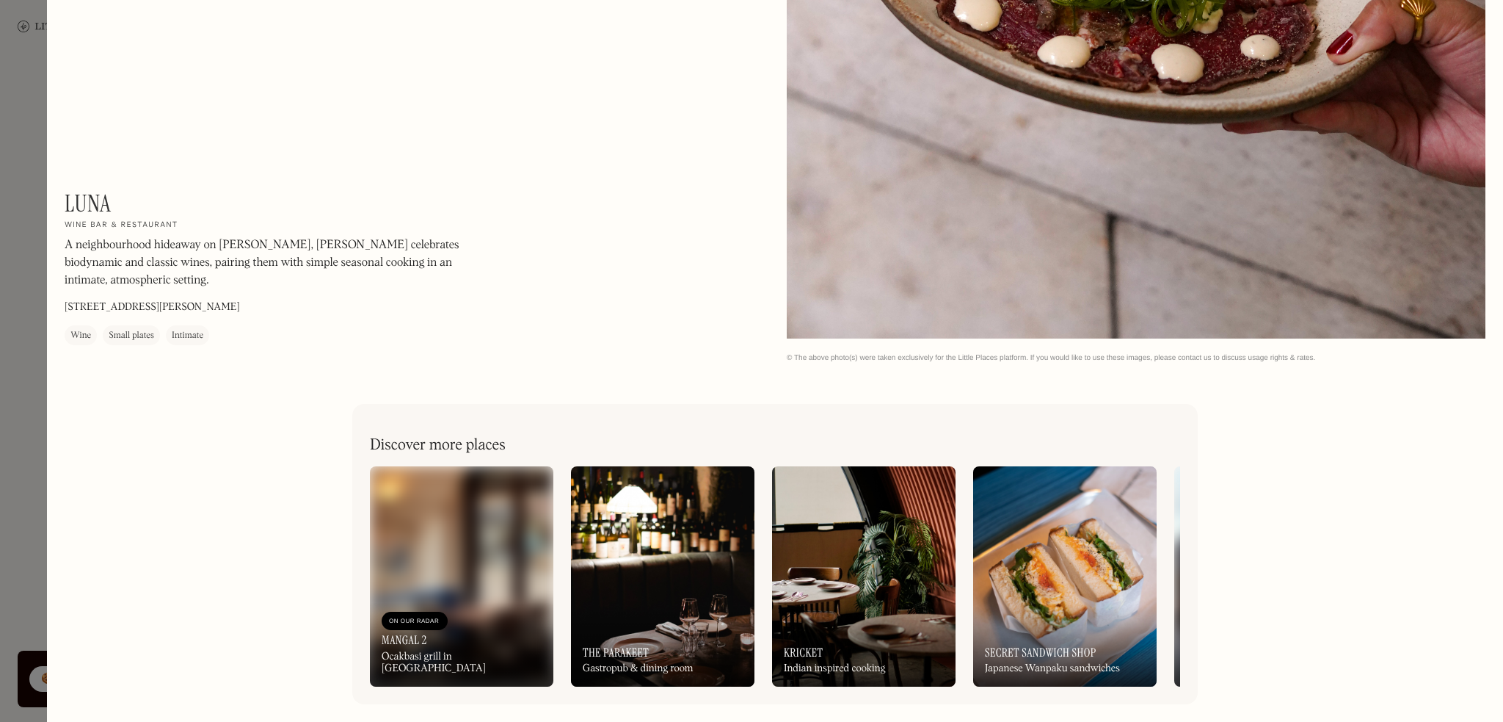
click at [26, 74] on div at bounding box center [751, 361] width 1503 height 722
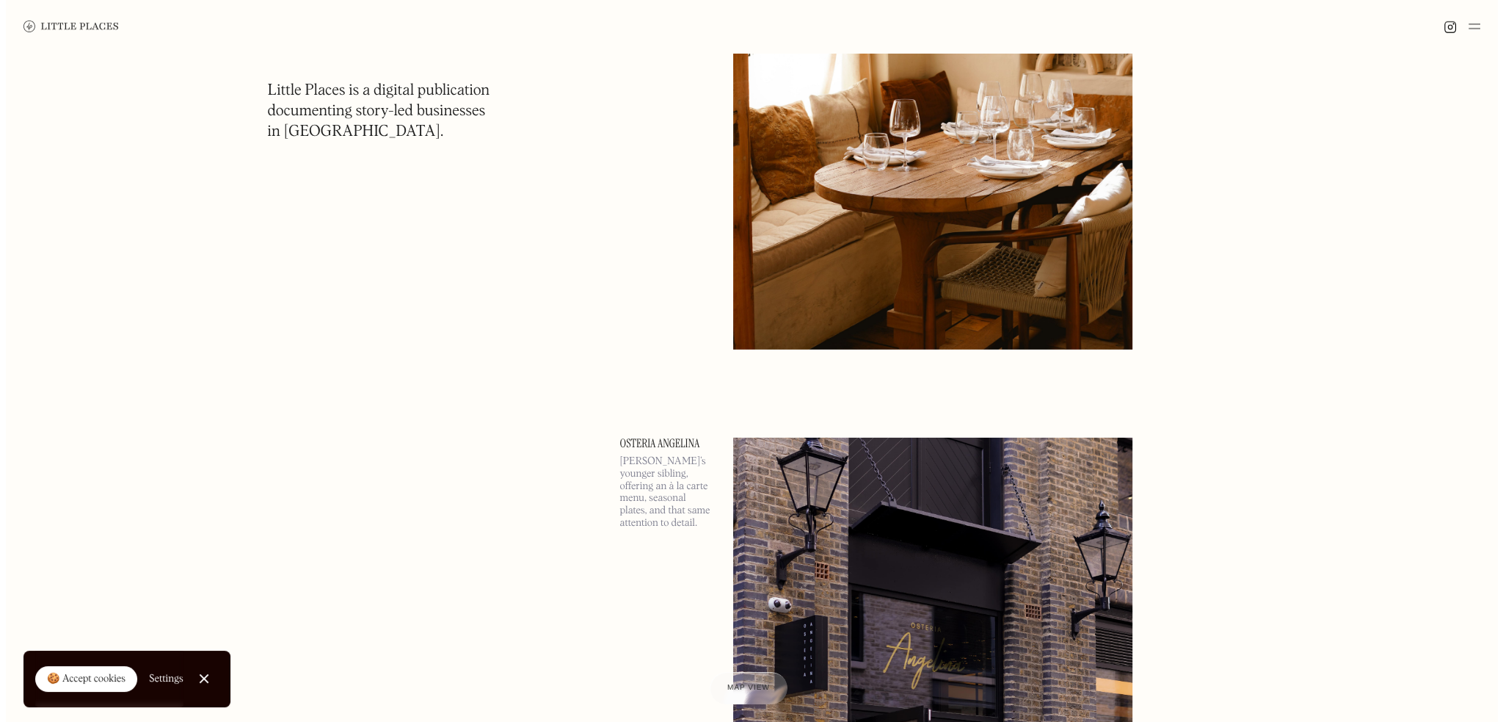
scroll to position [6240, 0]
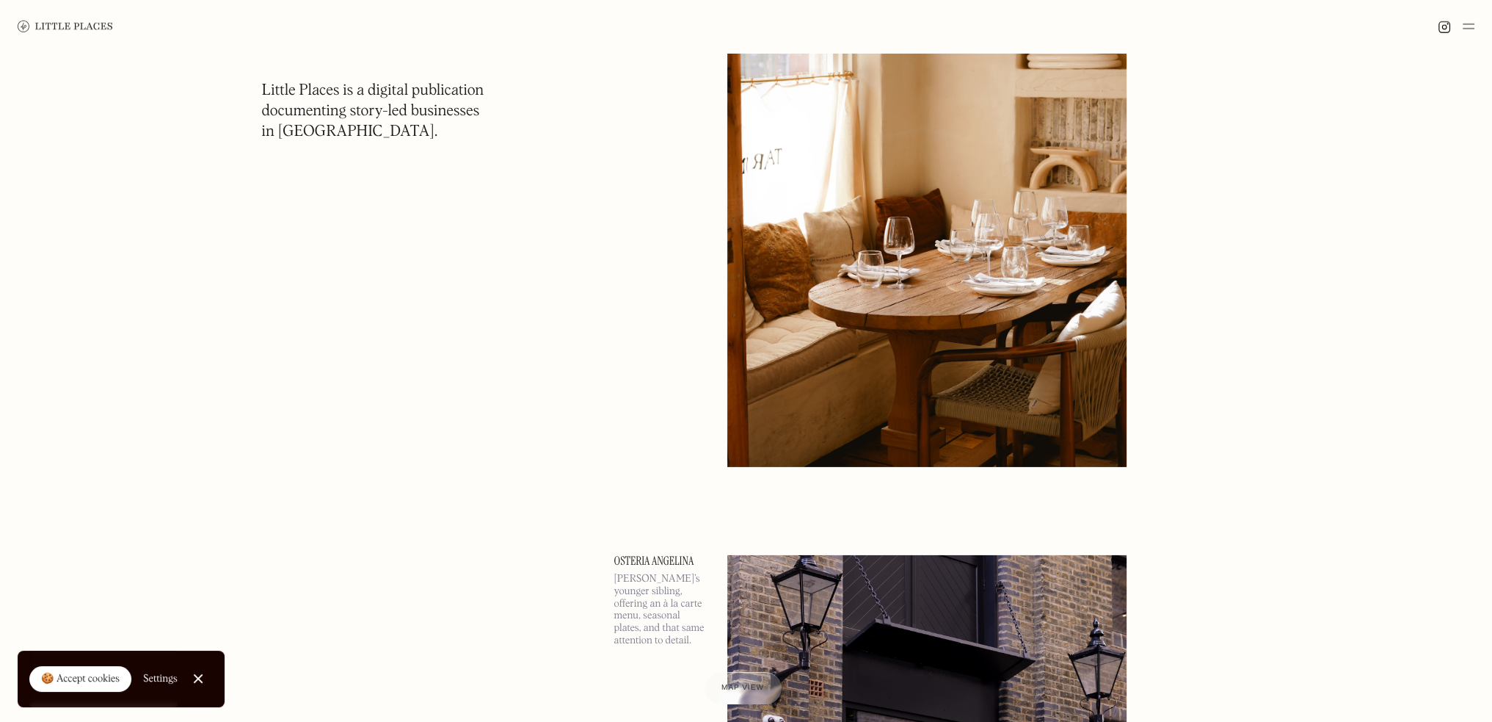
click at [981, 311] on img at bounding box center [926, 178] width 399 height 577
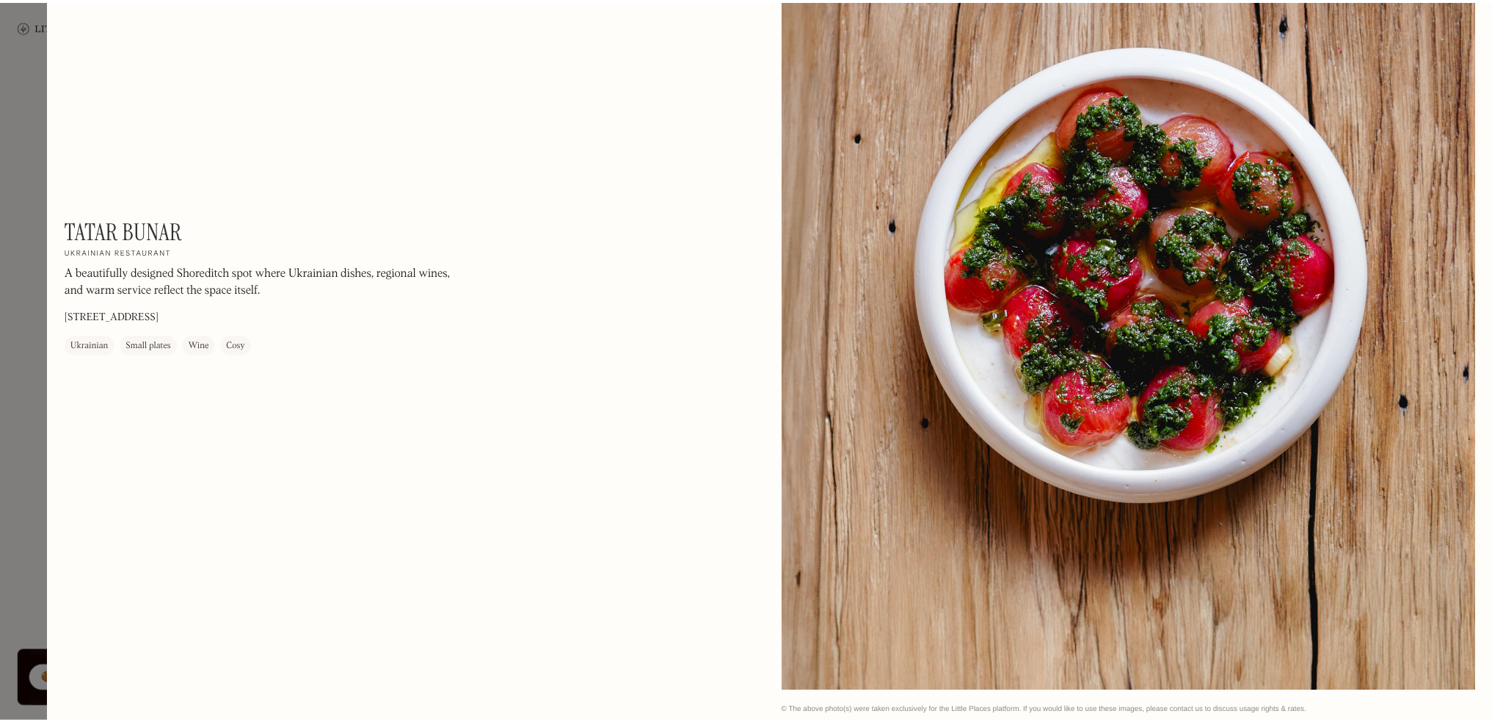
scroll to position [1964, 0]
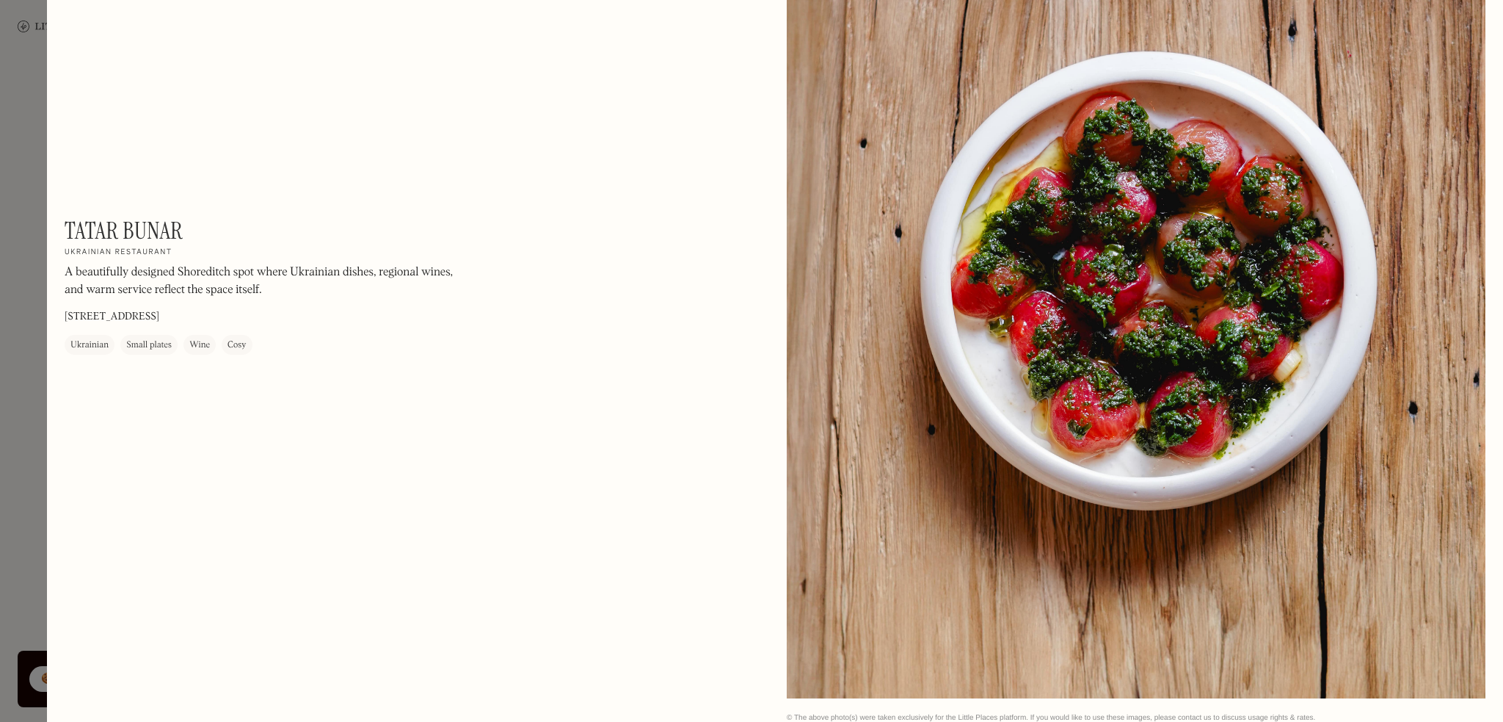
click at [23, 64] on div at bounding box center [751, 361] width 1503 height 722
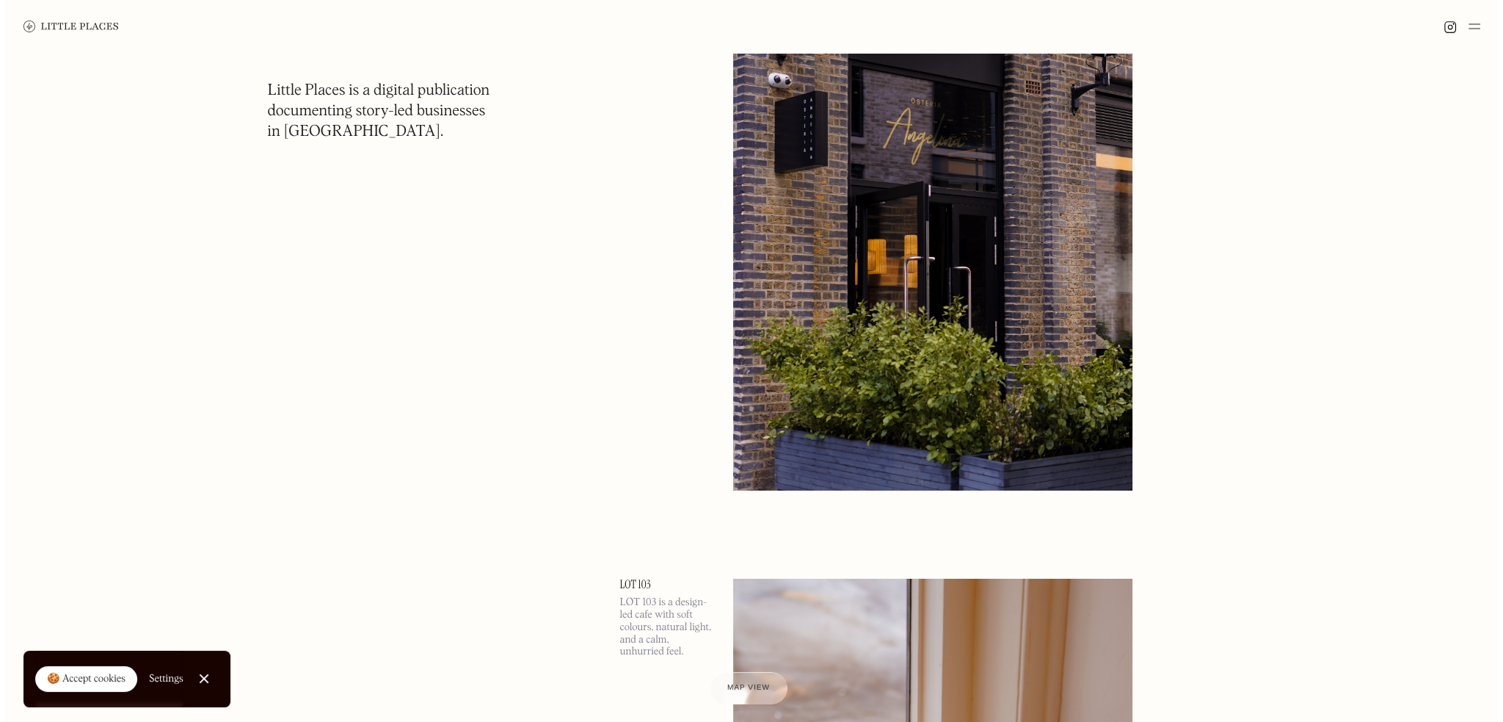
scroll to position [7047, 0]
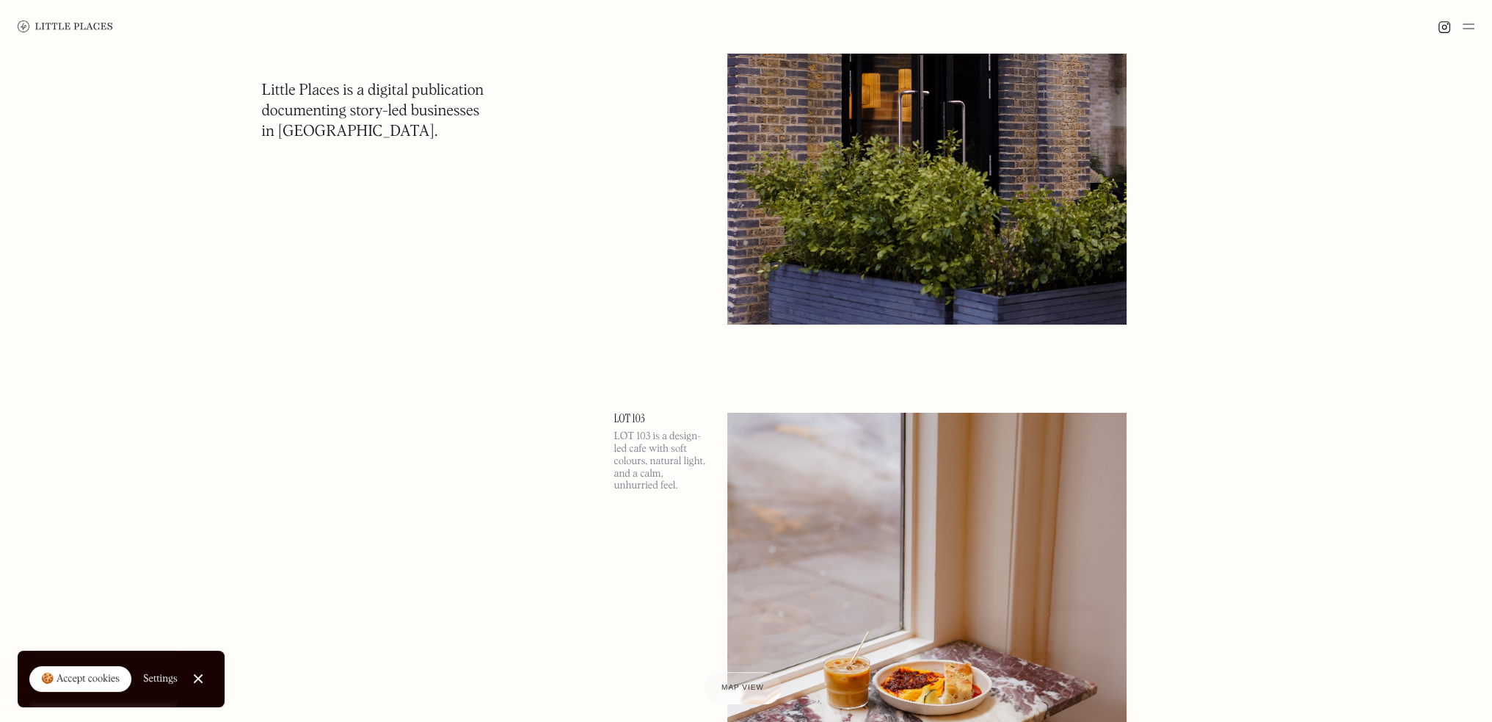
click at [982, 246] on img at bounding box center [926, 35] width 399 height 577
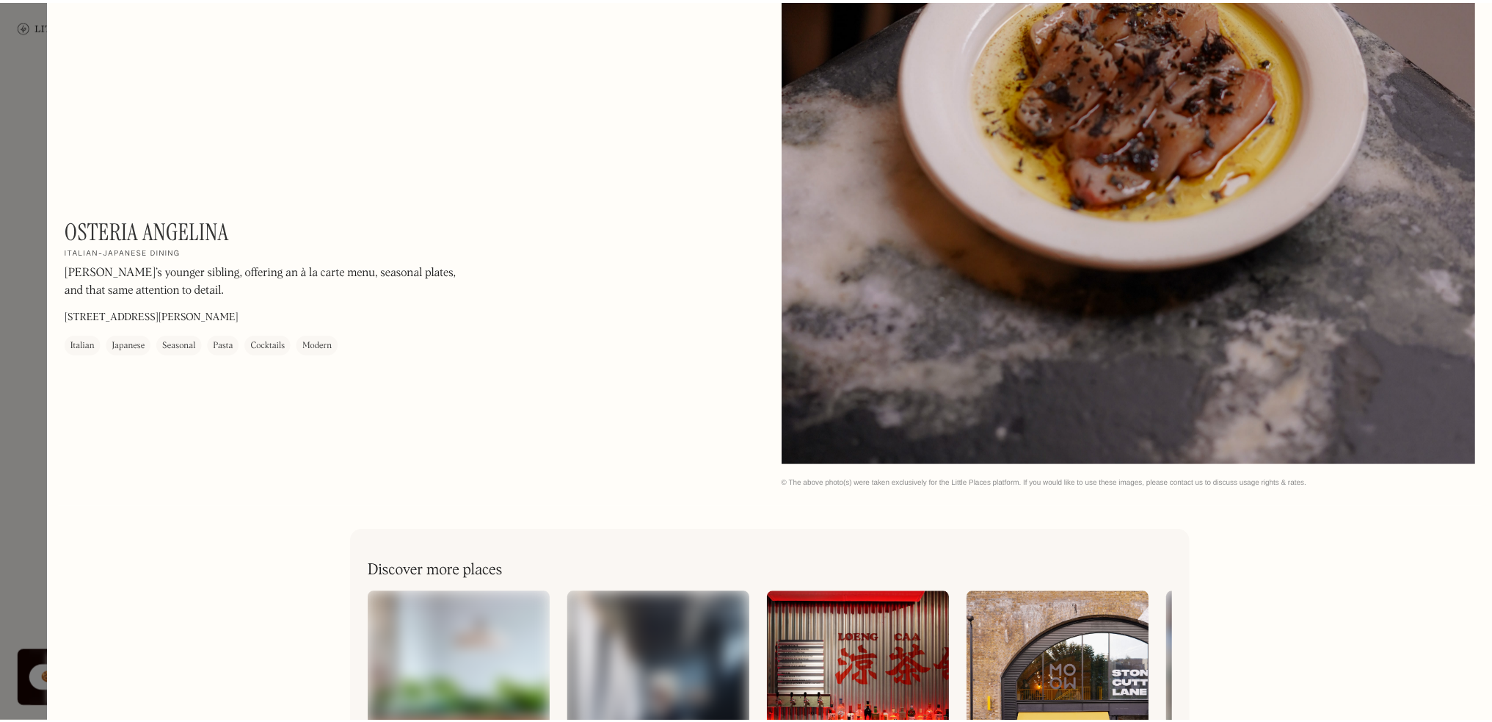
scroll to position [3209, 0]
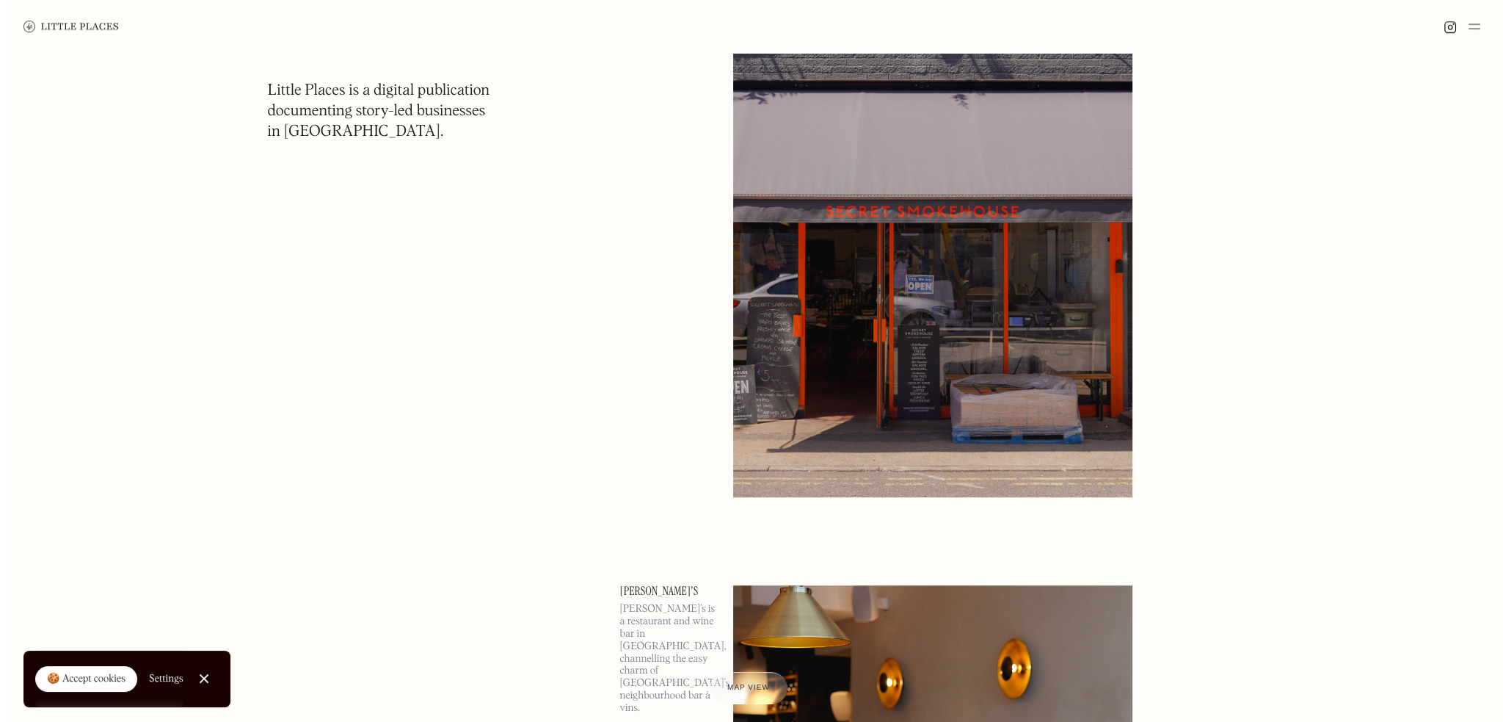
scroll to position [8883, 0]
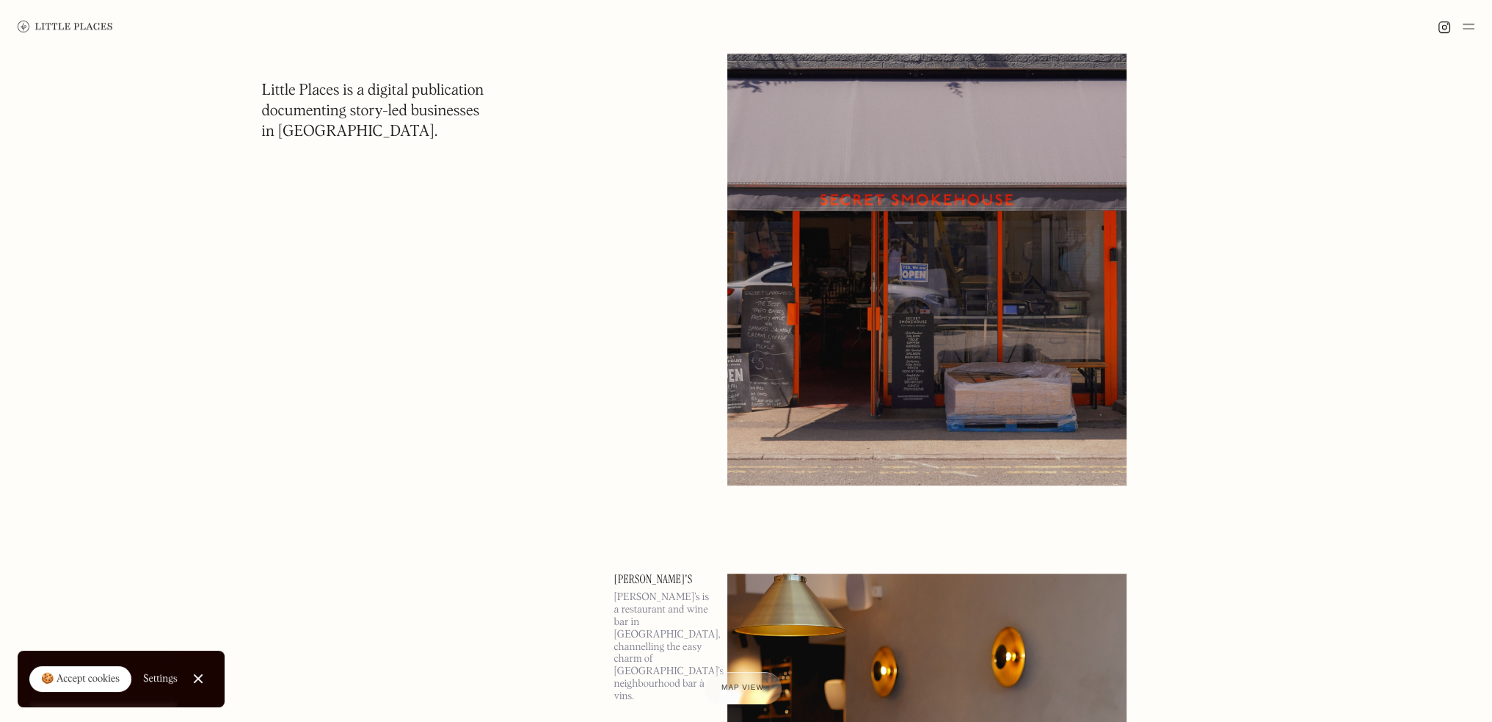
click at [1107, 353] on img at bounding box center [926, 196] width 399 height 577
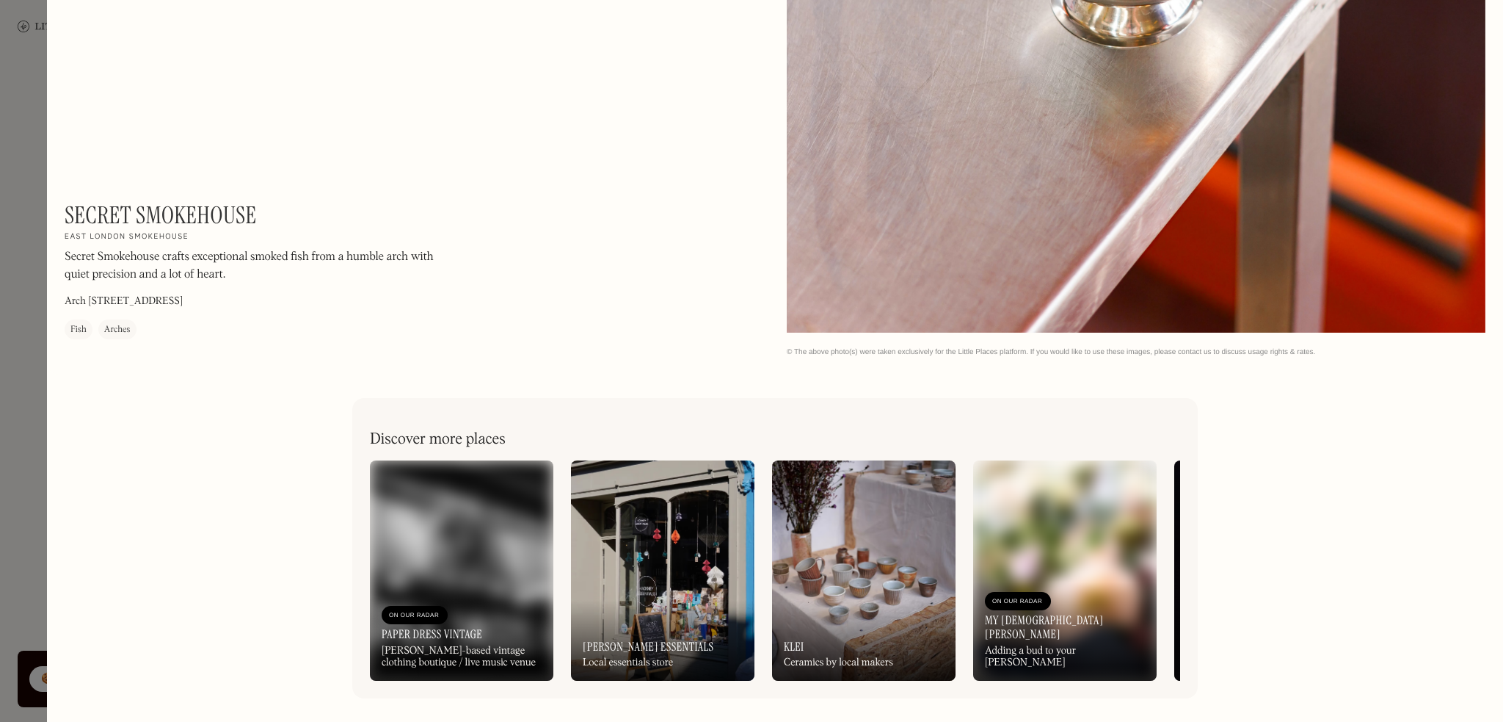
click at [29, 400] on div at bounding box center [751, 361] width 1503 height 722
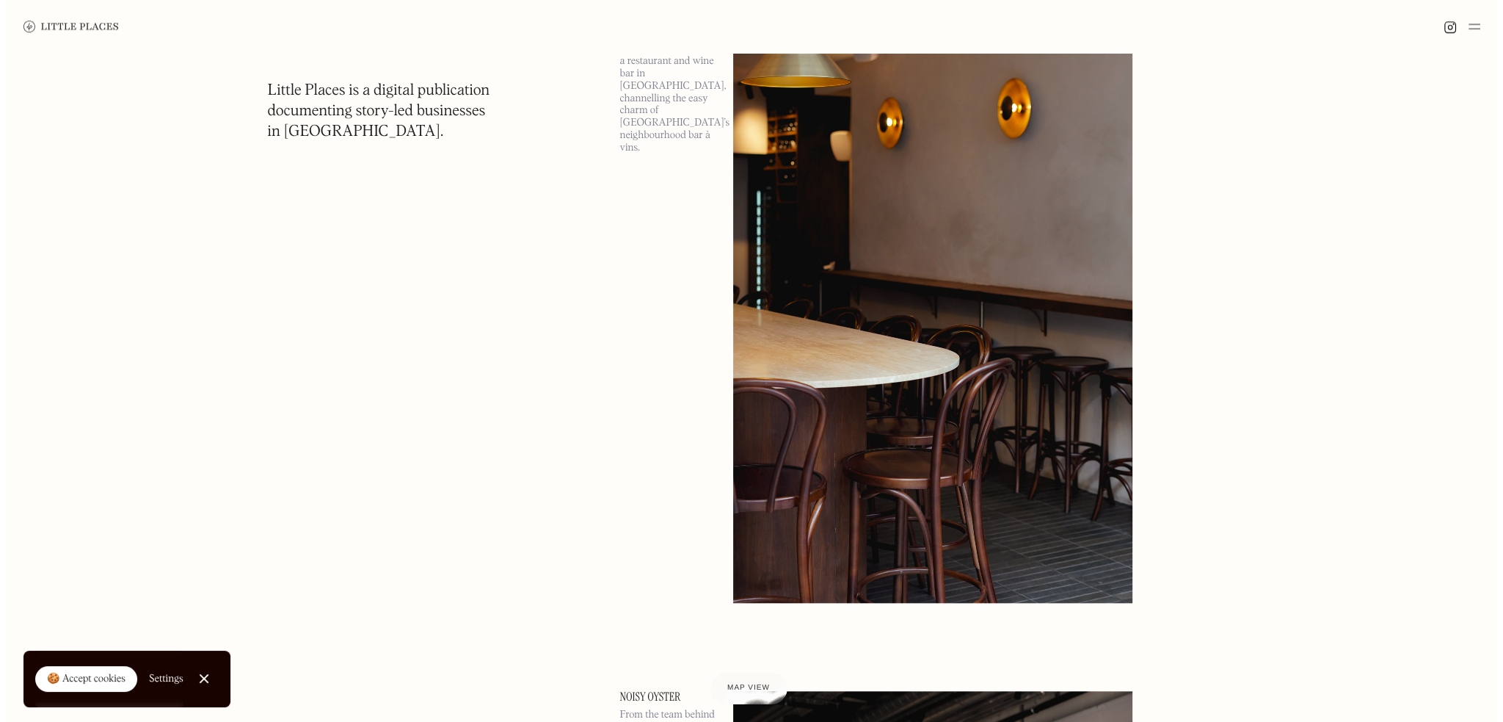
scroll to position [9764, 0]
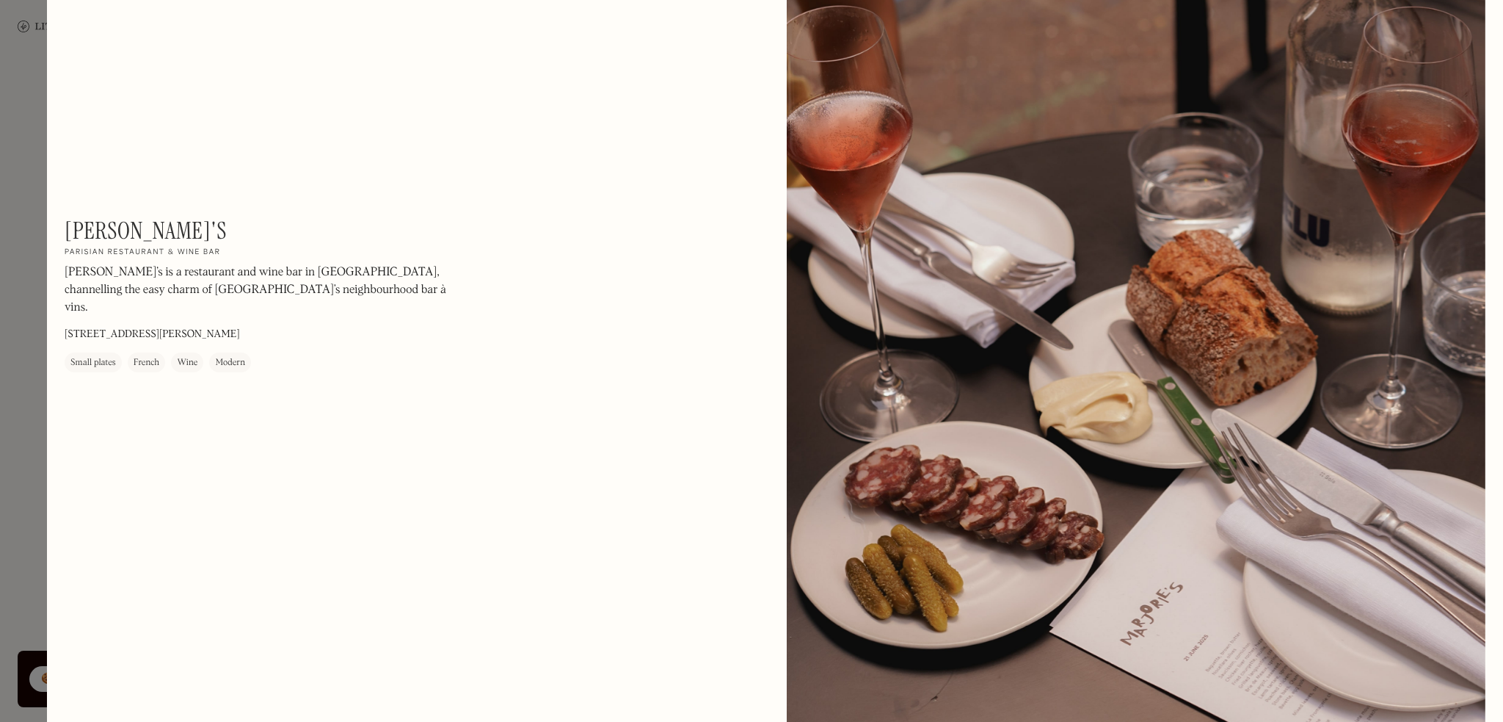
scroll to position [1028, 0]
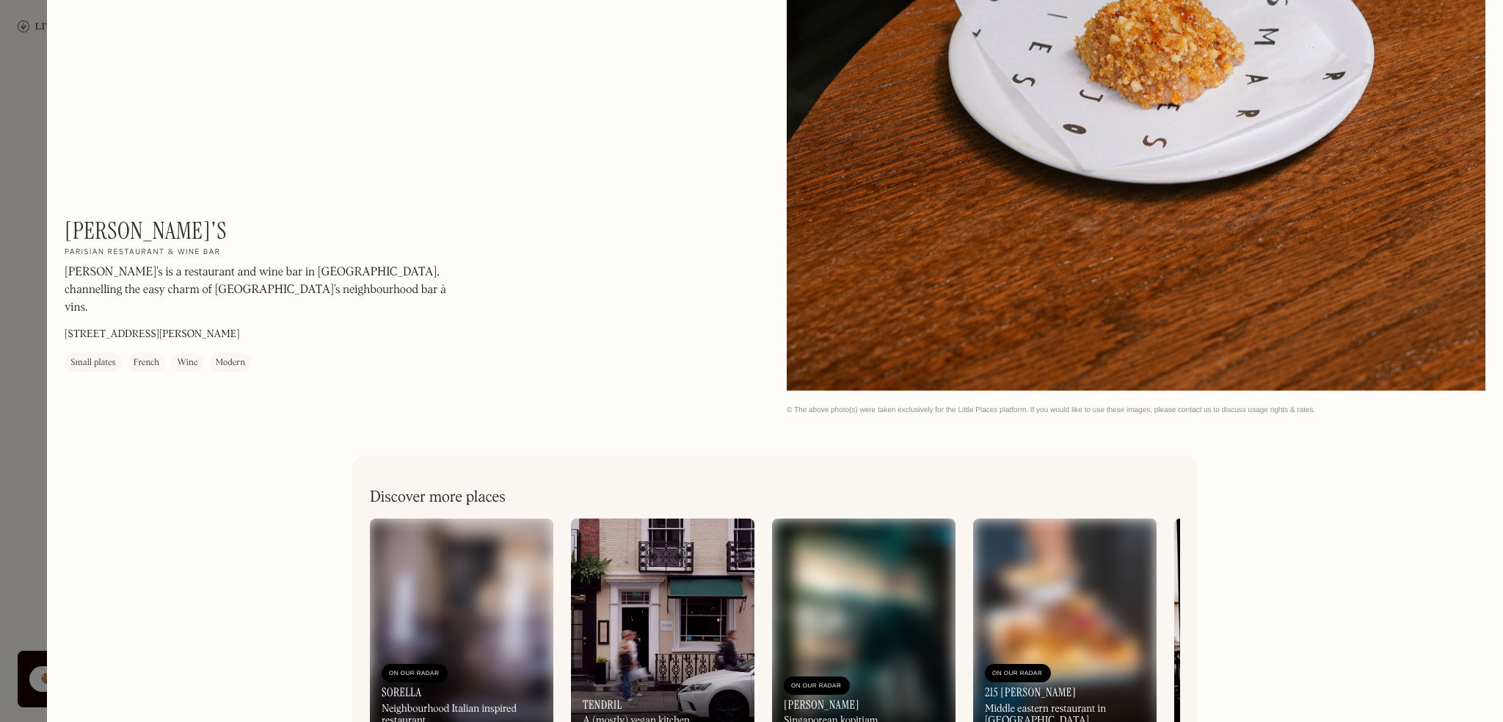
click at [14, 460] on div at bounding box center [751, 361] width 1503 height 722
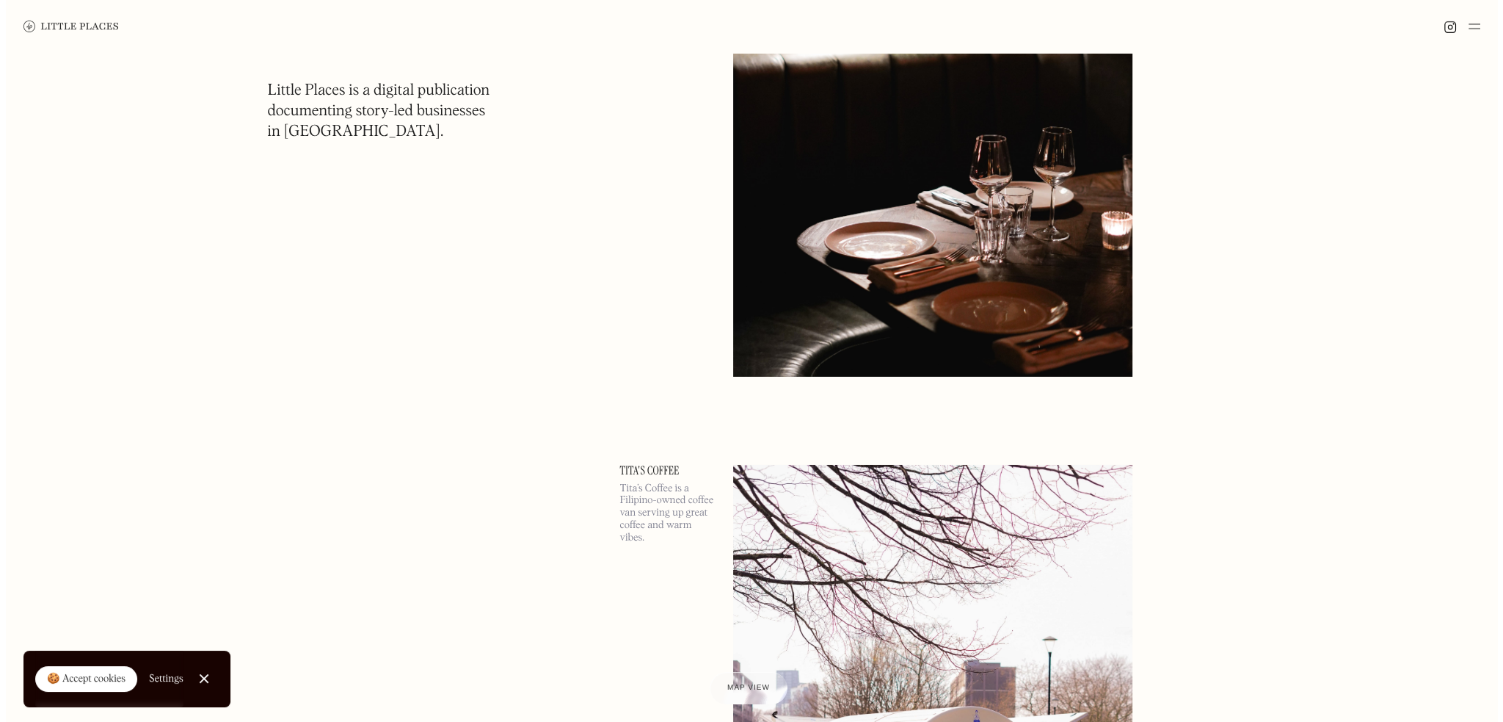
scroll to position [14242, 0]
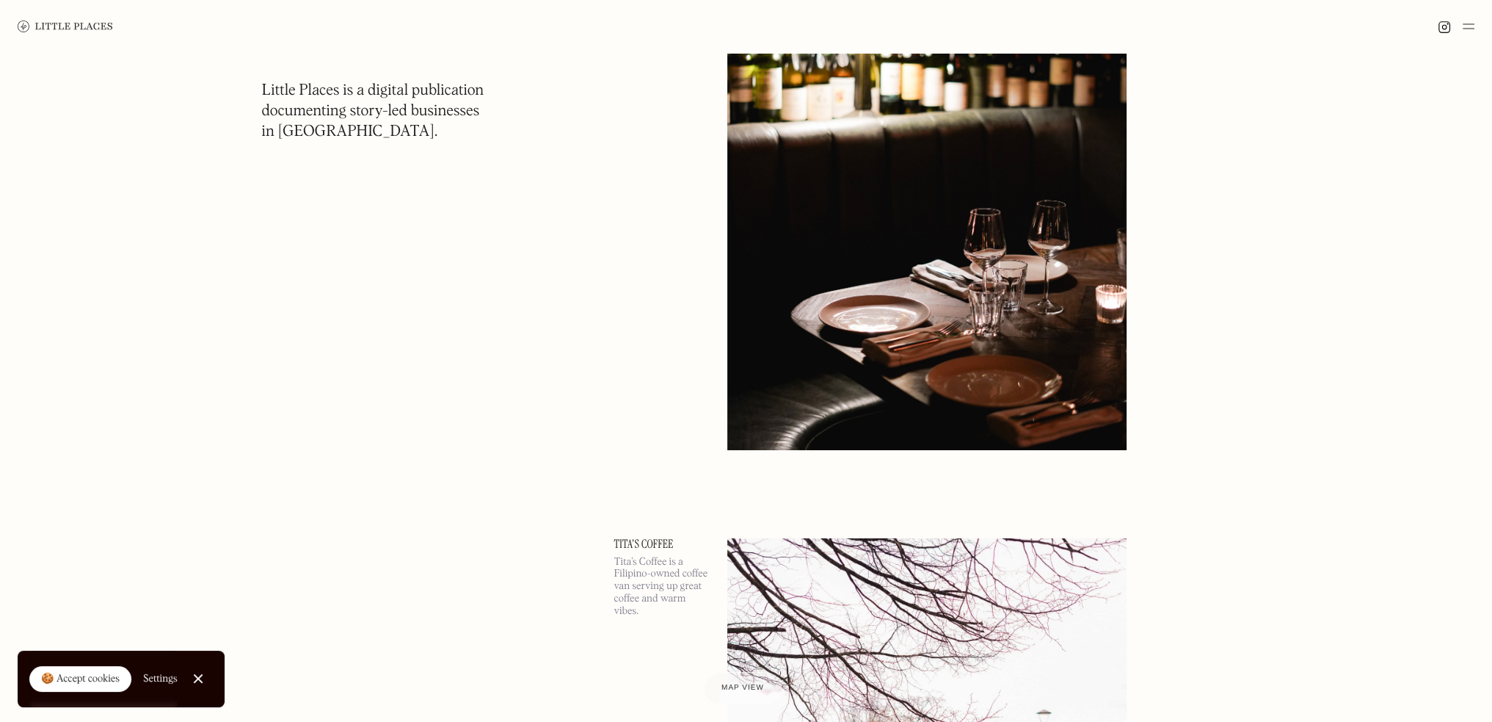
click at [1081, 390] on img at bounding box center [926, 160] width 399 height 577
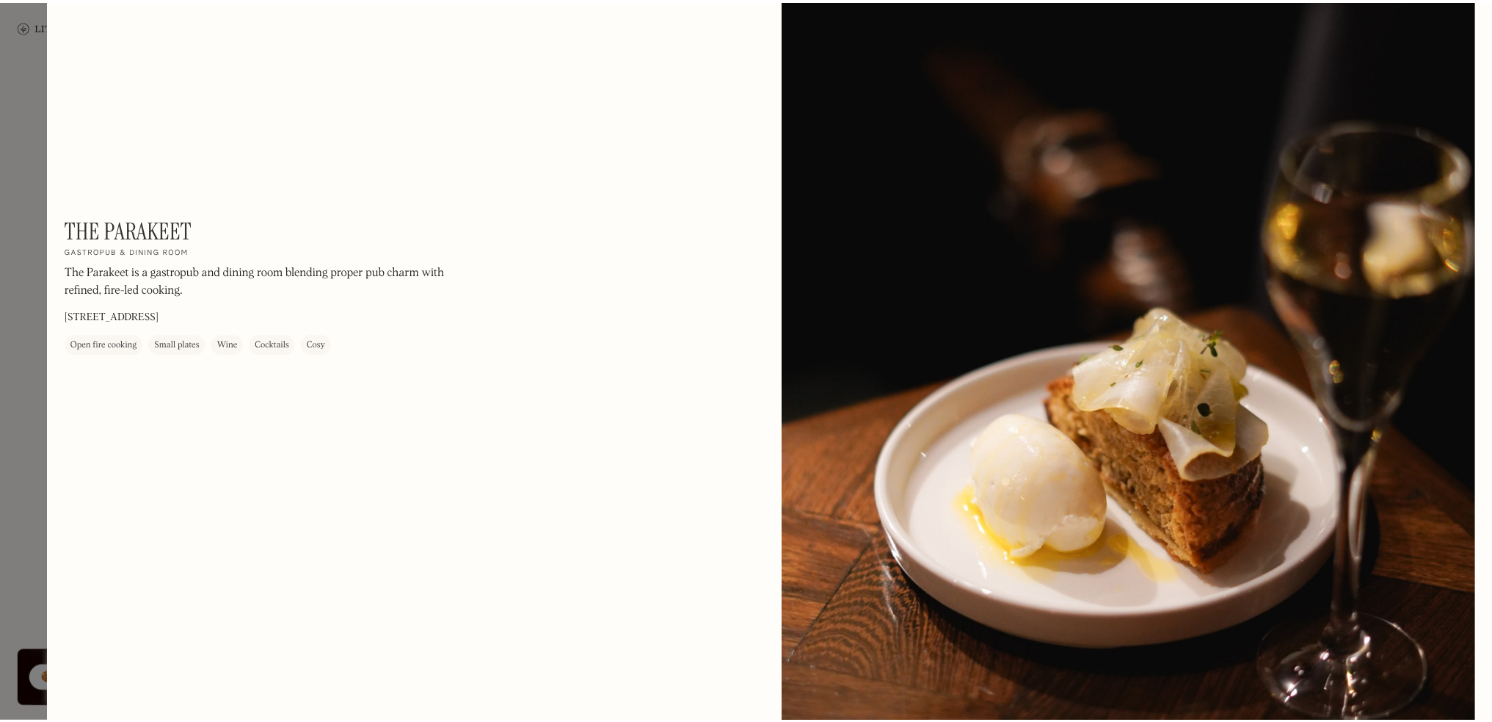
scroll to position [2331, 0]
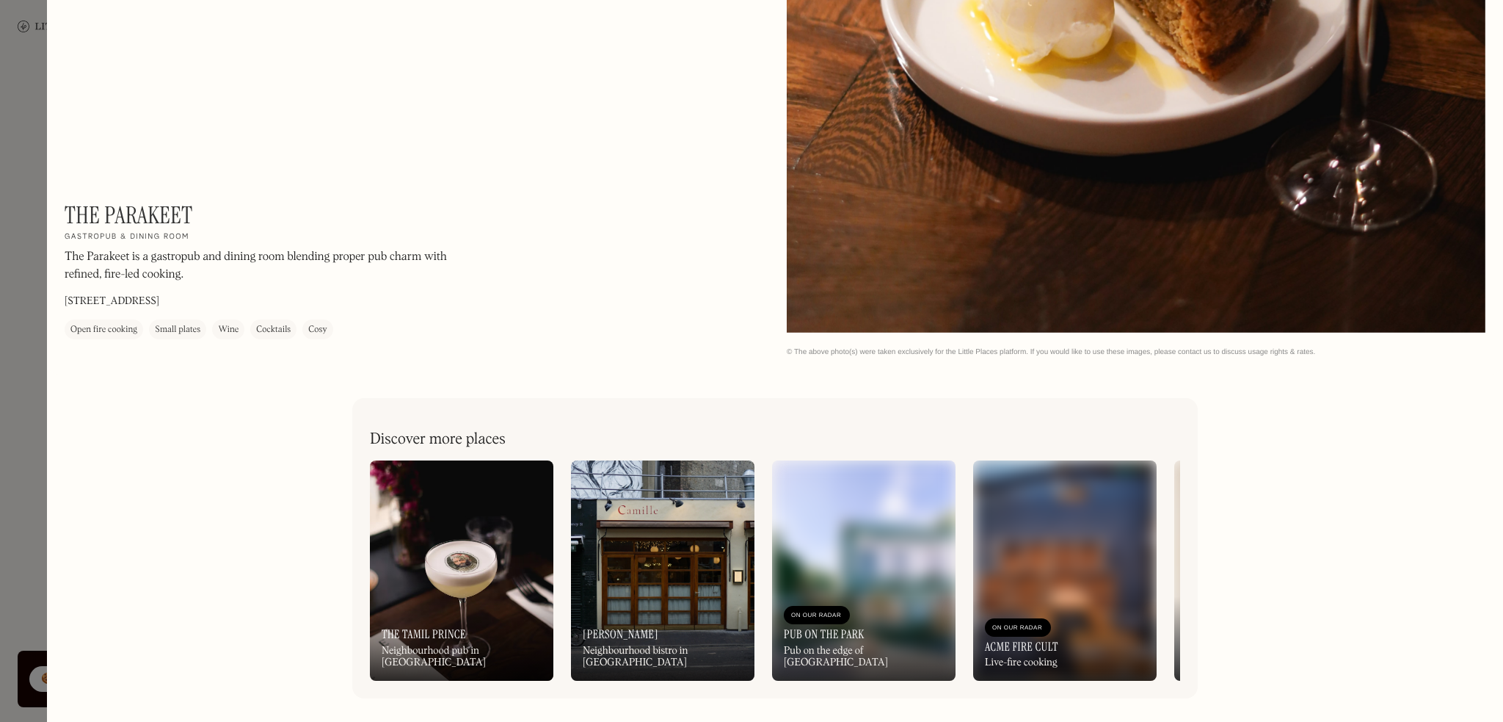
click at [6, 101] on div at bounding box center [751, 361] width 1503 height 722
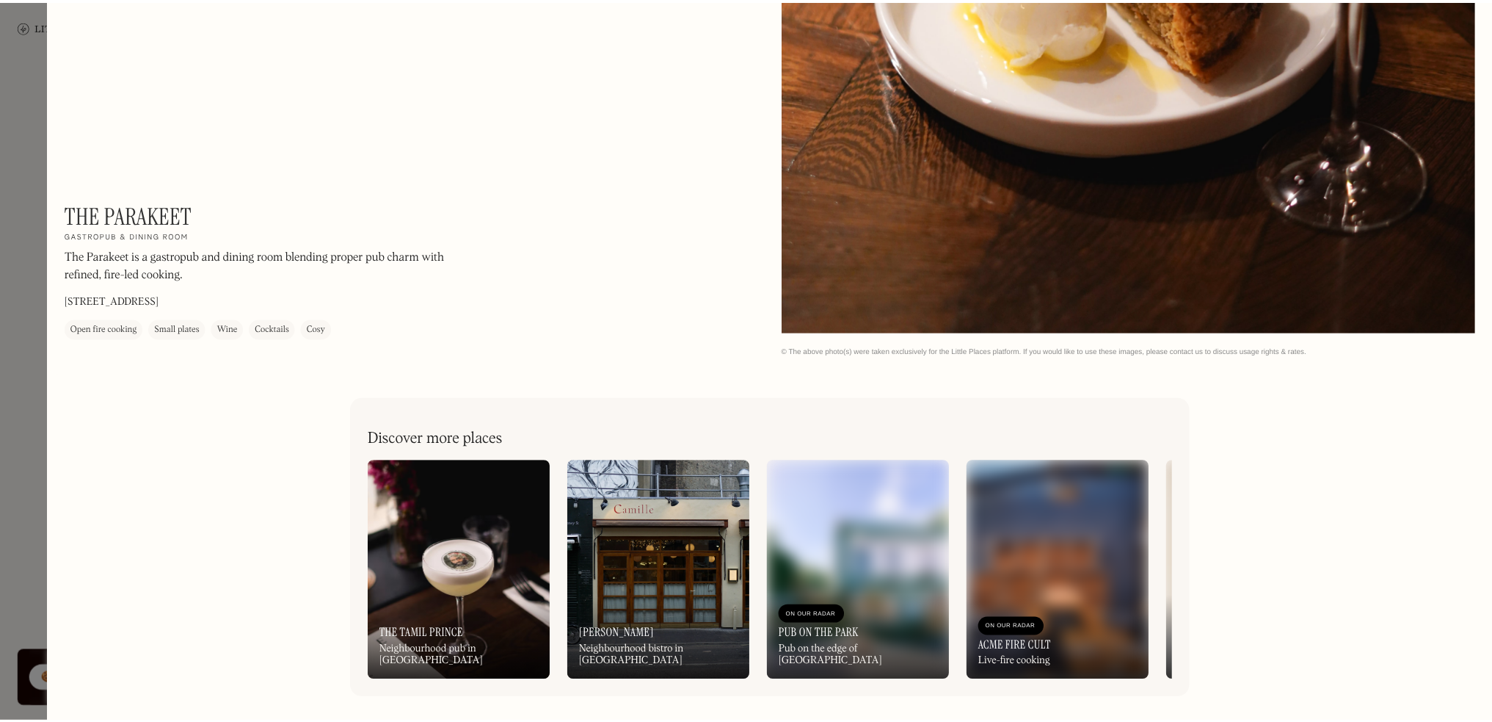
scroll to position [2309, 0]
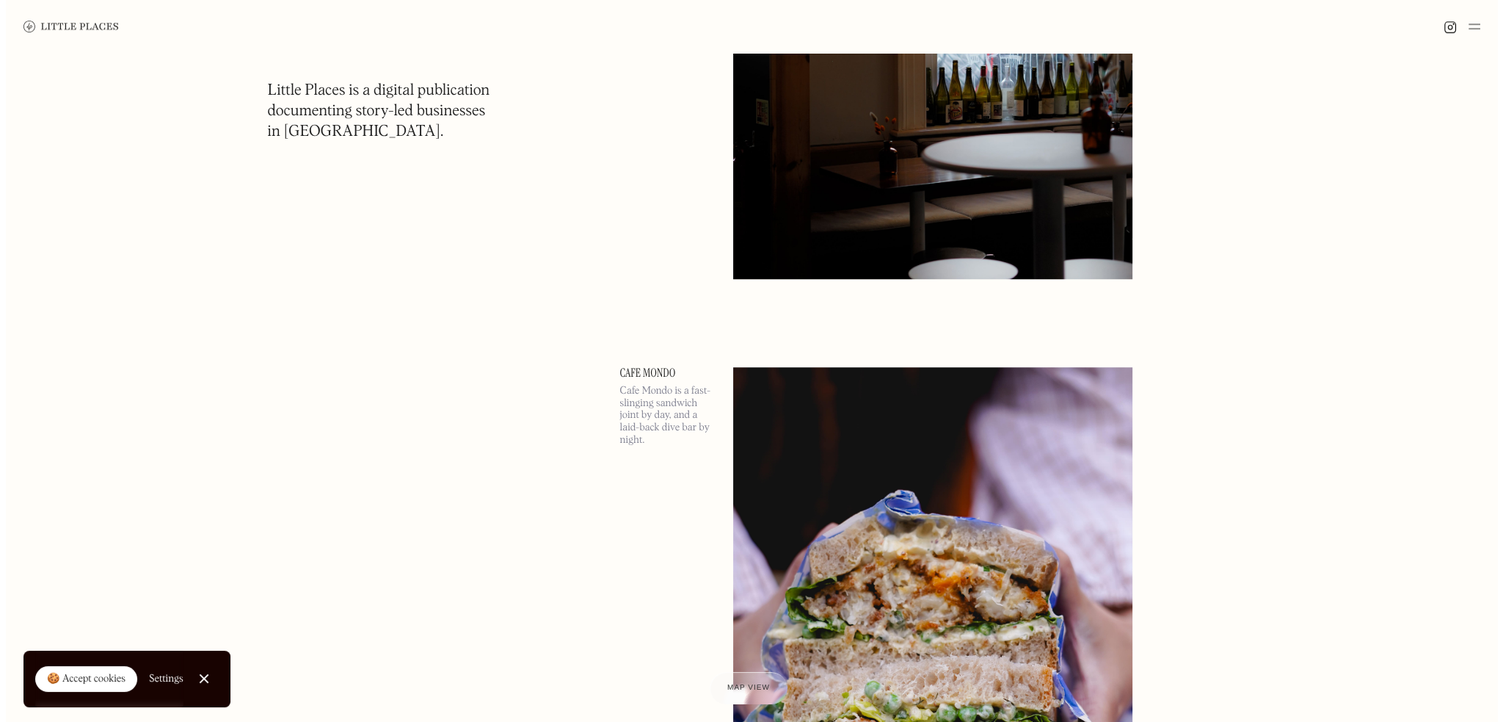
scroll to position [16702, 0]
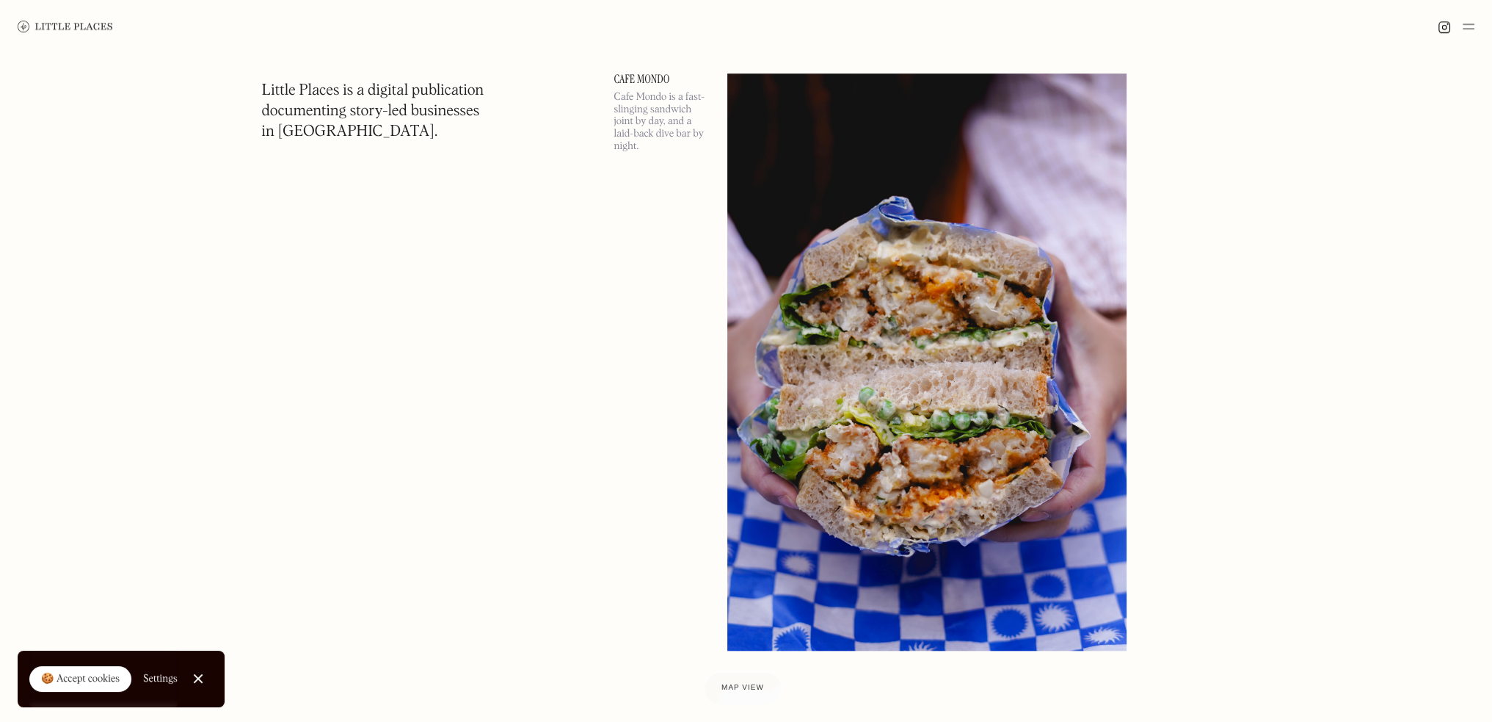
click at [978, 261] on img at bounding box center [926, 361] width 399 height 577
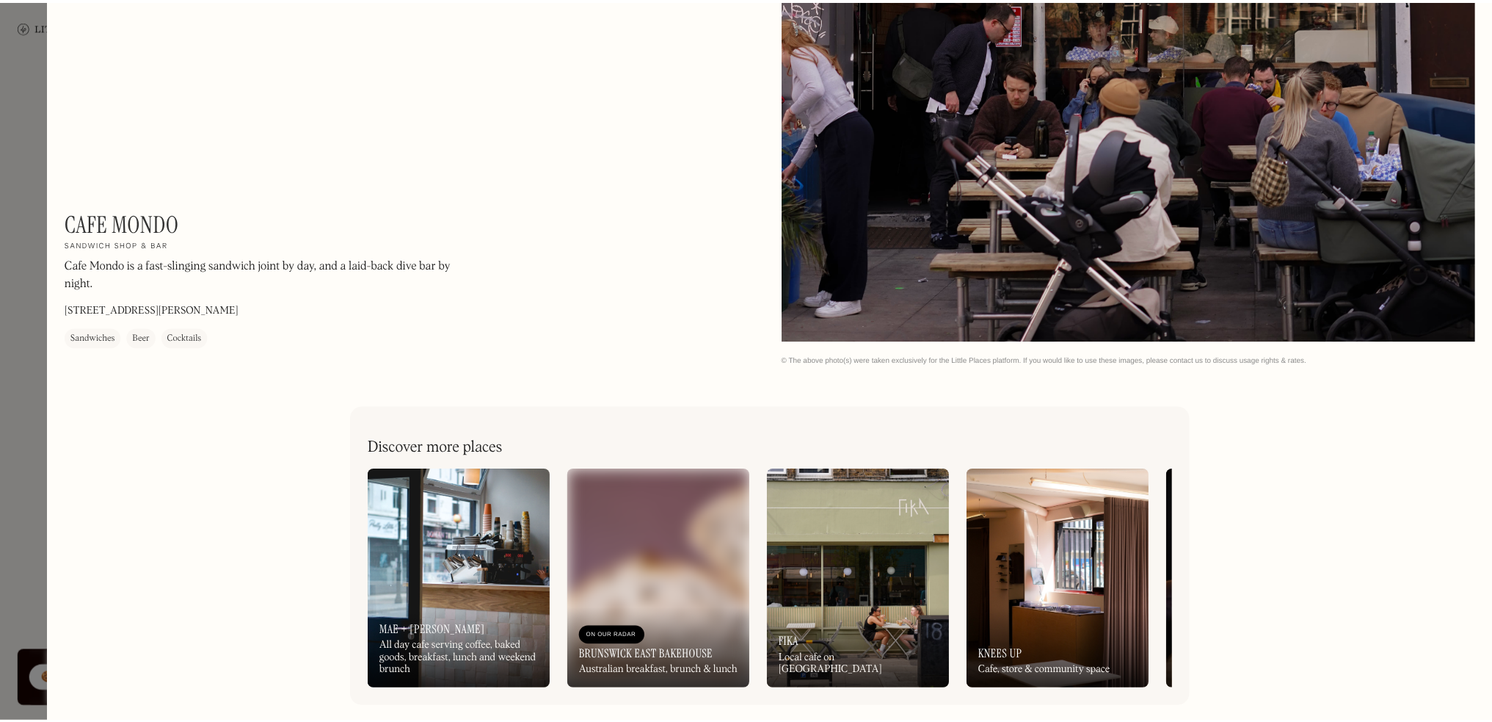
scroll to position [1452, 0]
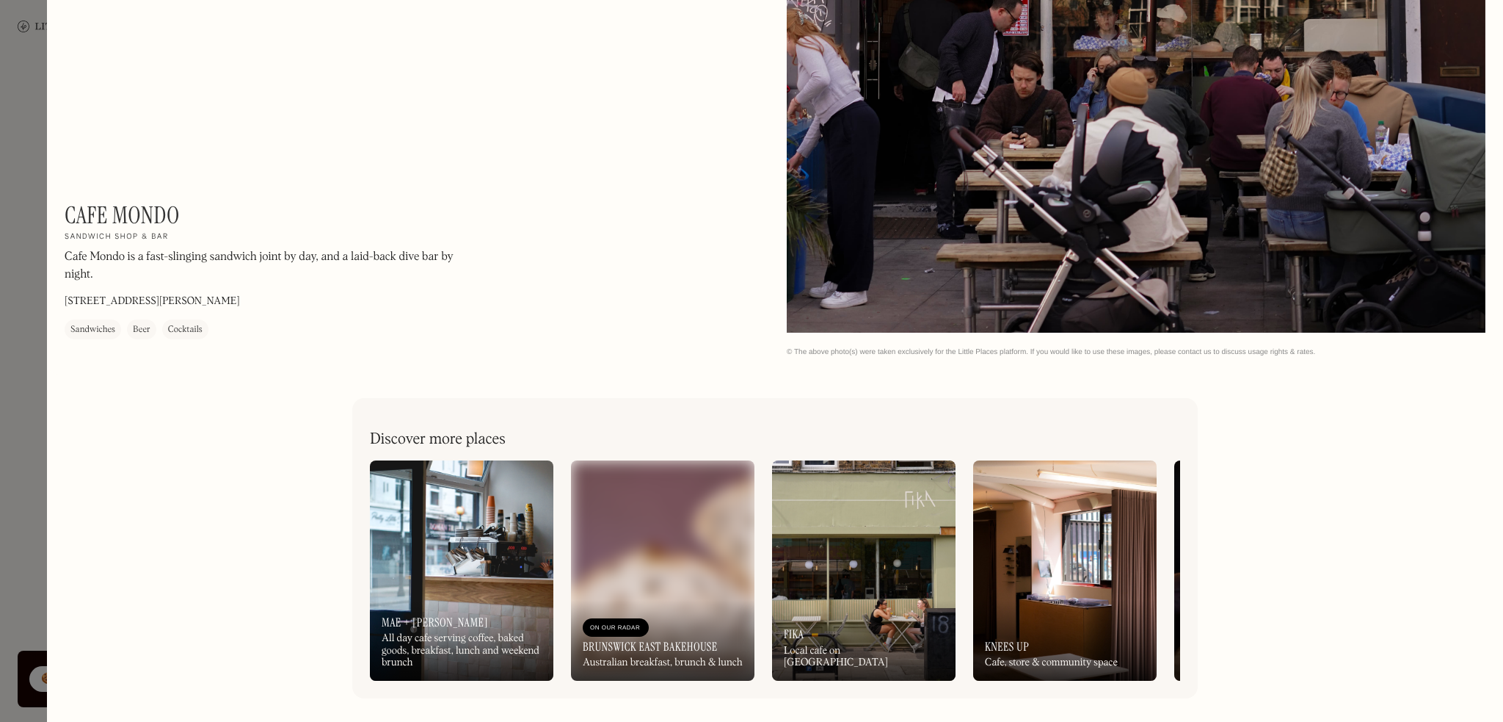
click at [16, 297] on div at bounding box center [751, 361] width 1503 height 722
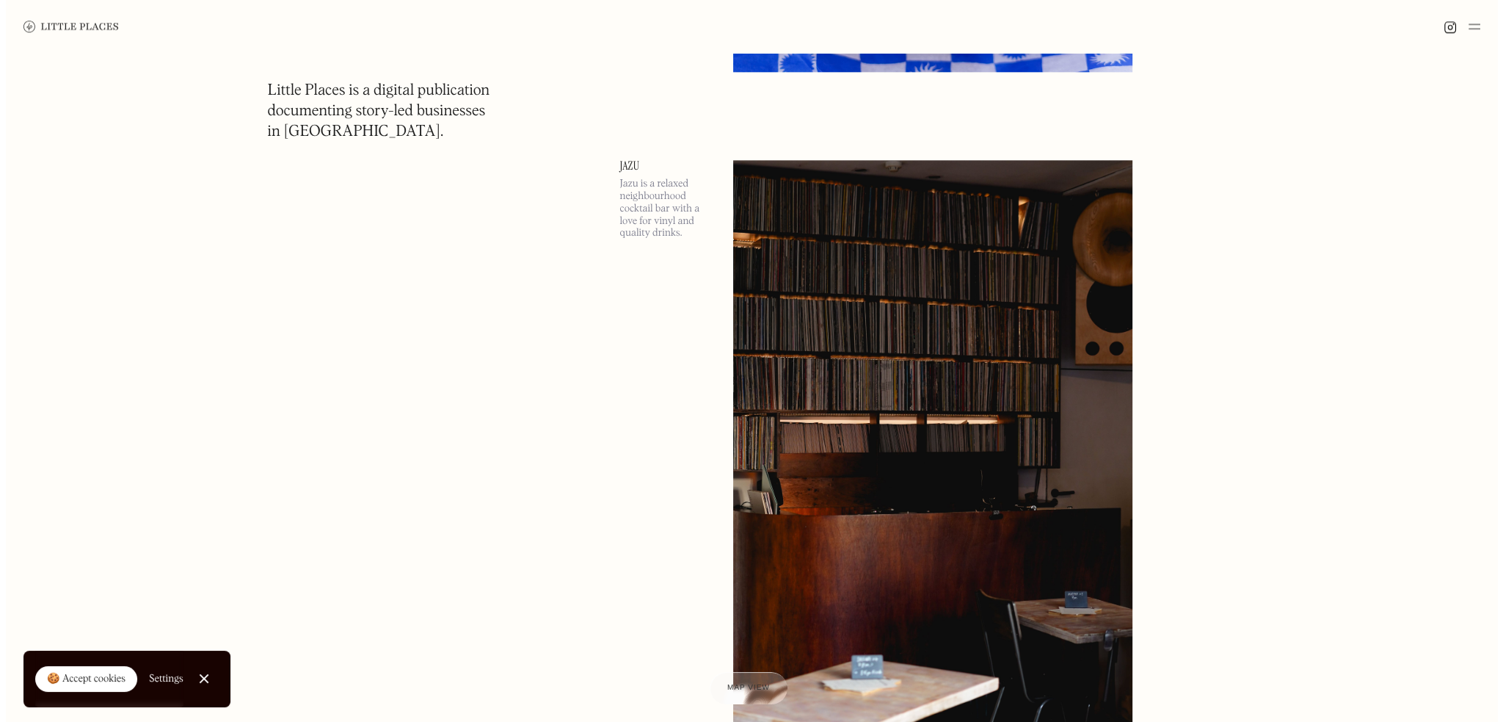
scroll to position [17510, 0]
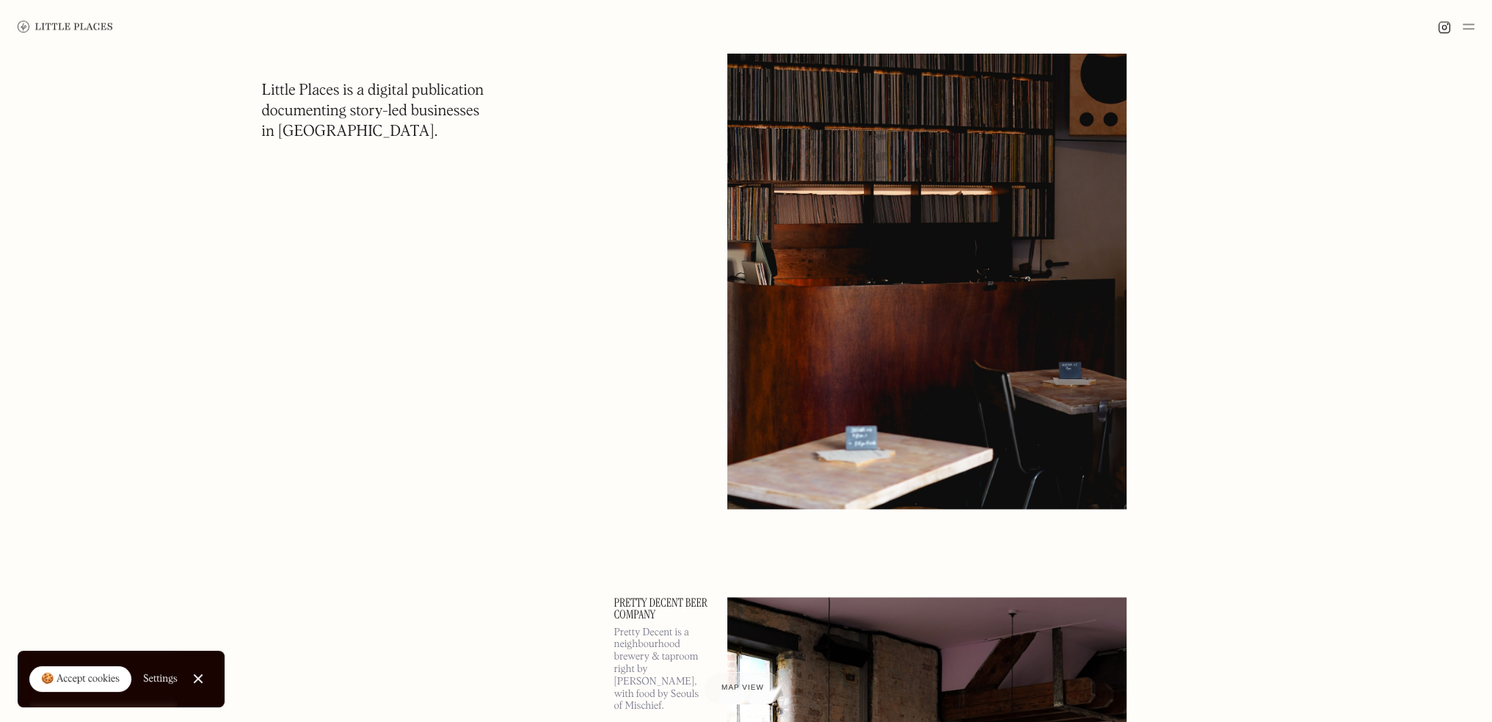
click at [1023, 271] on img at bounding box center [926, 219] width 399 height 577
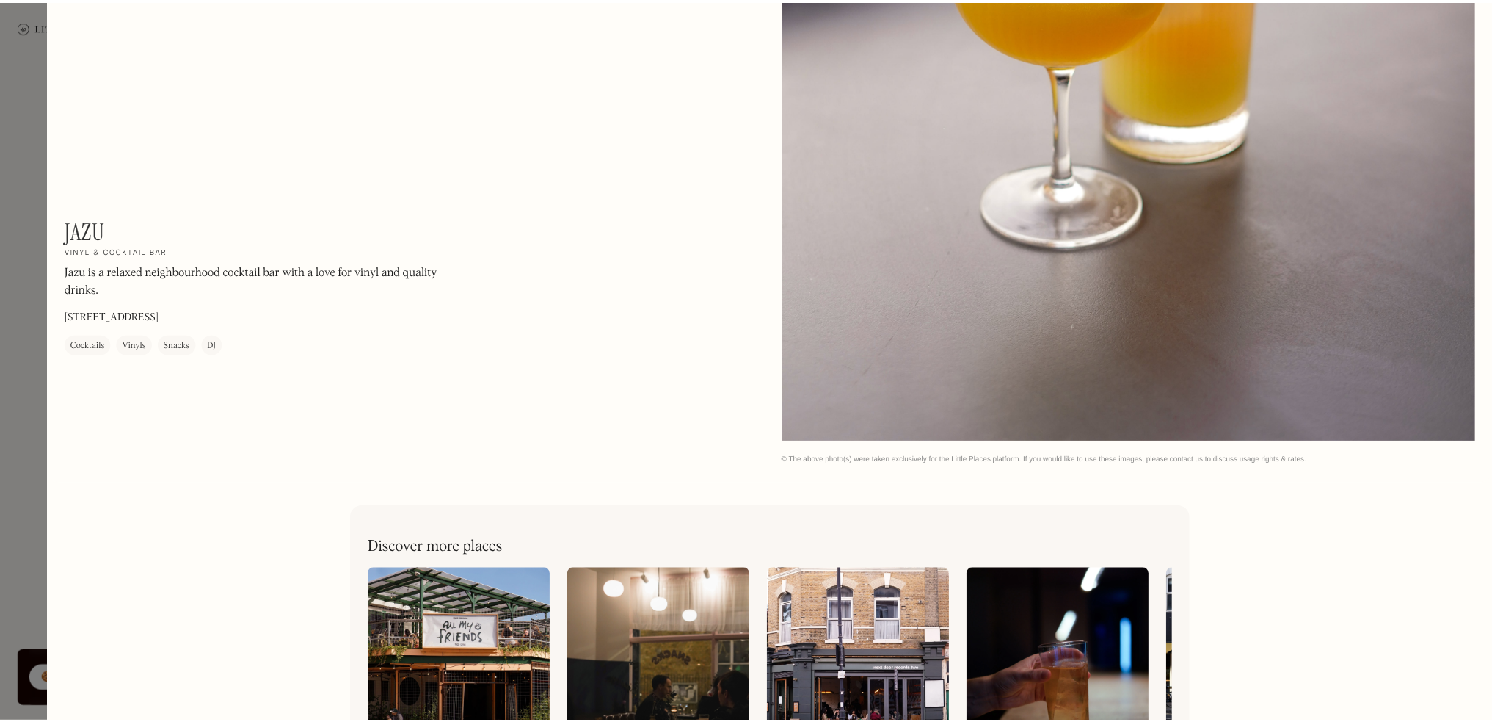
scroll to position [3209, 0]
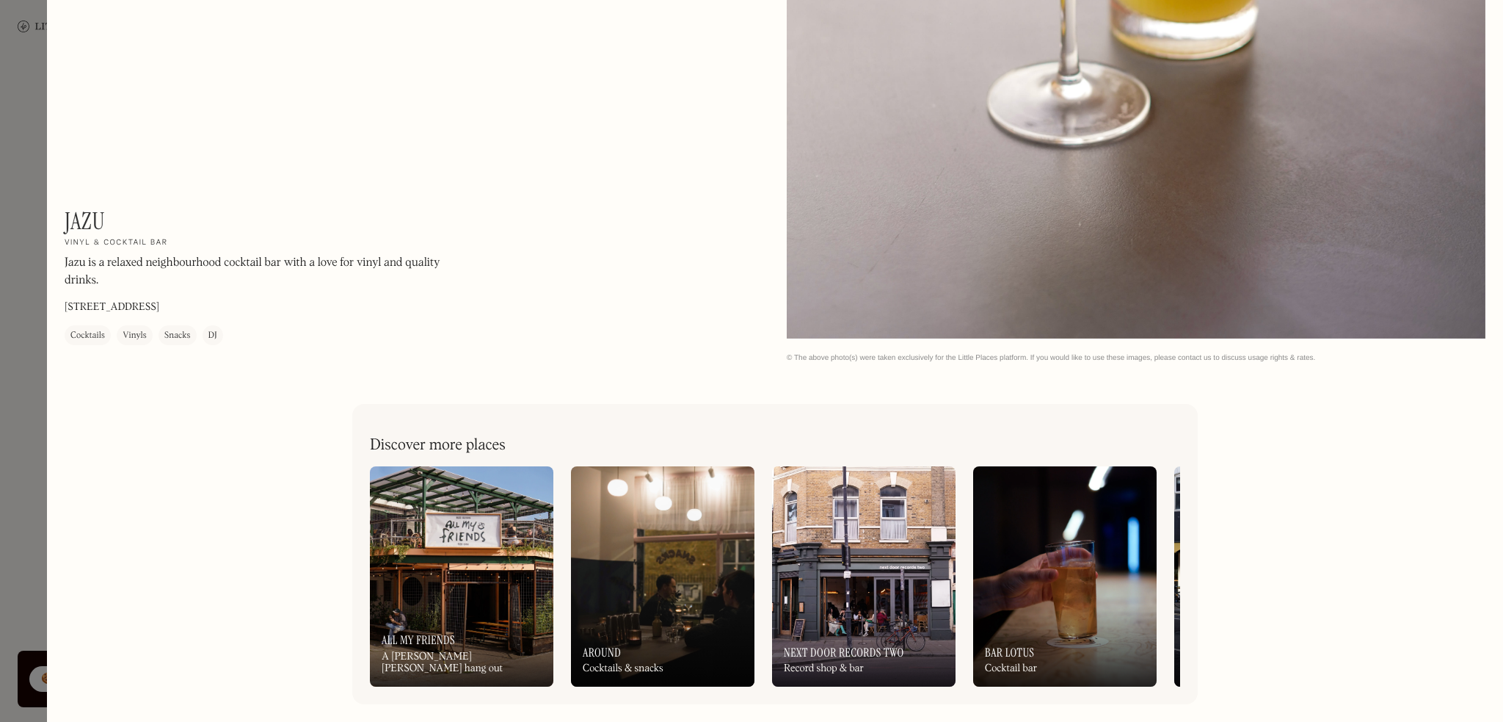
click at [5, 334] on div at bounding box center [751, 361] width 1503 height 722
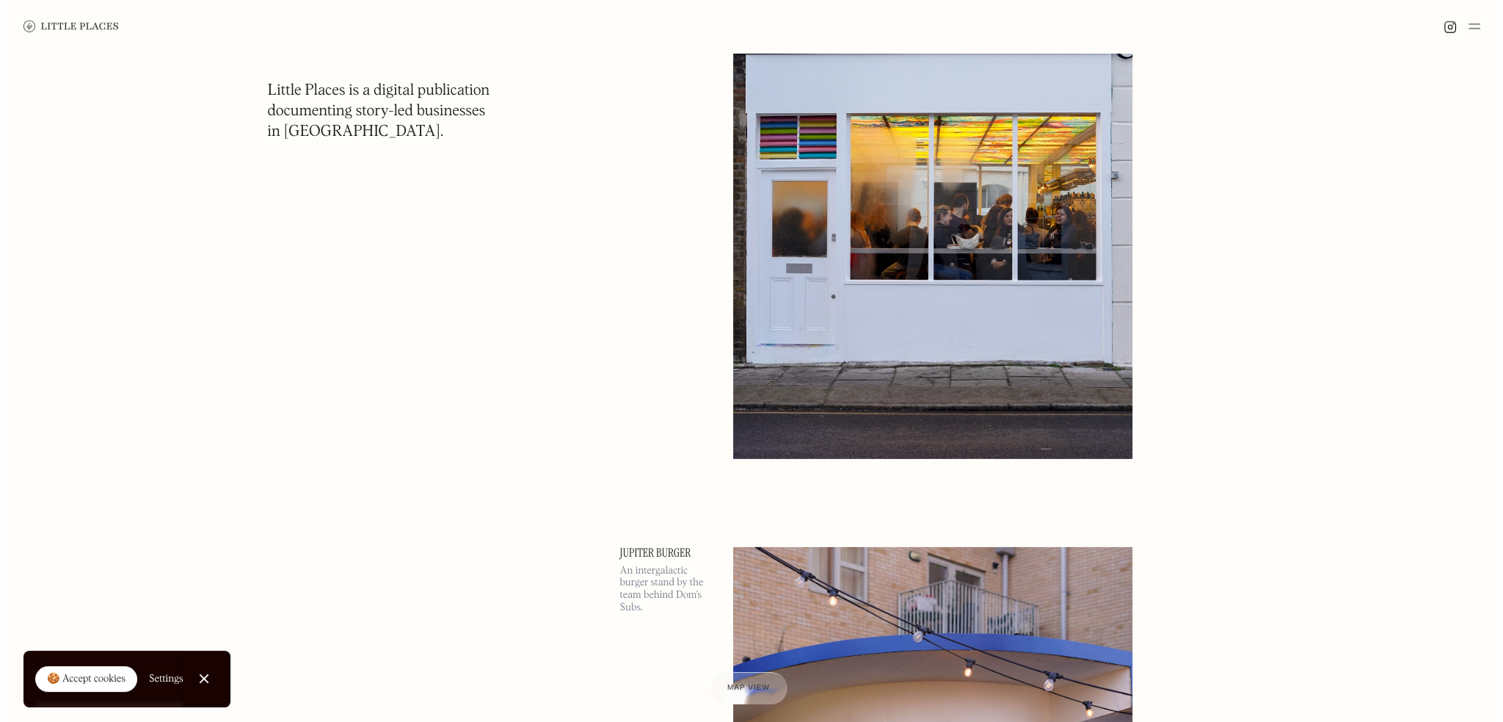
scroll to position [20887, 0]
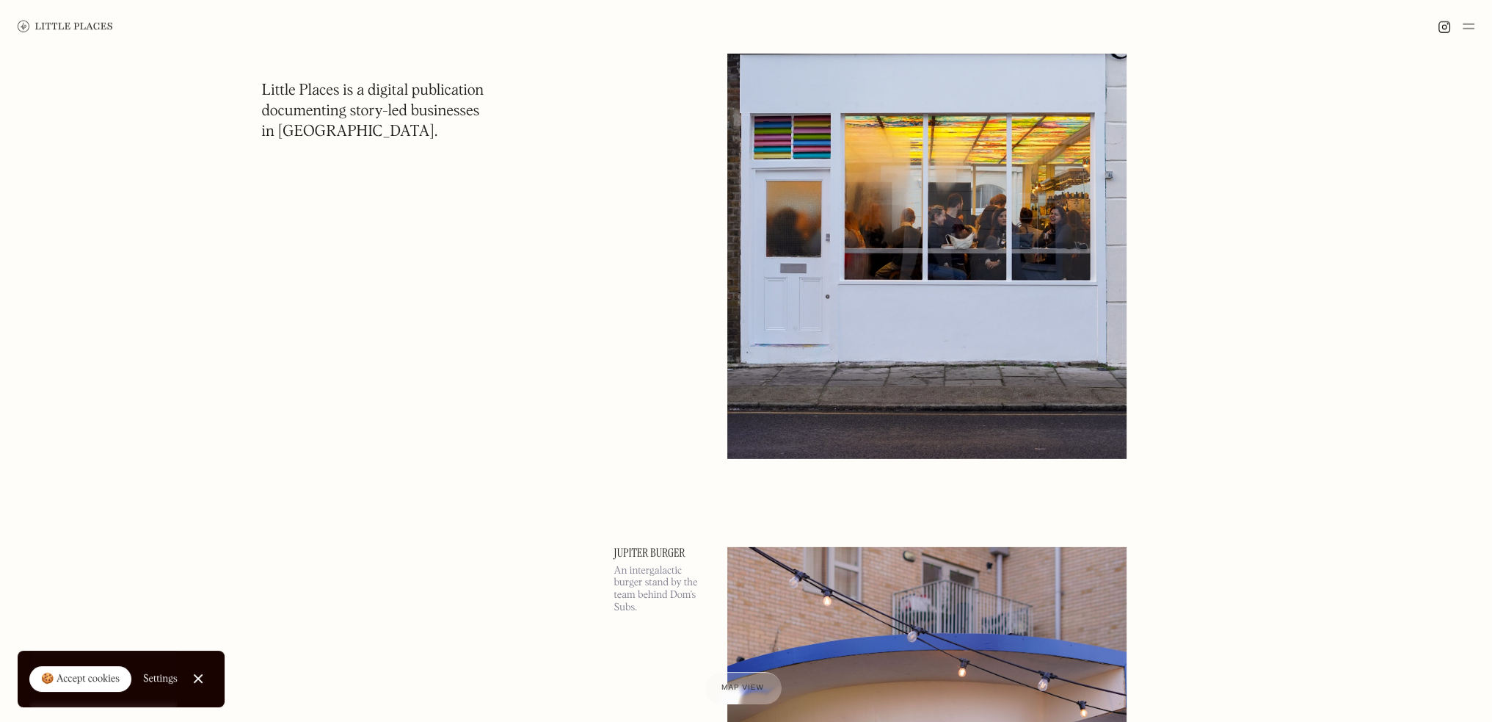
click at [893, 317] on img at bounding box center [926, 169] width 399 height 577
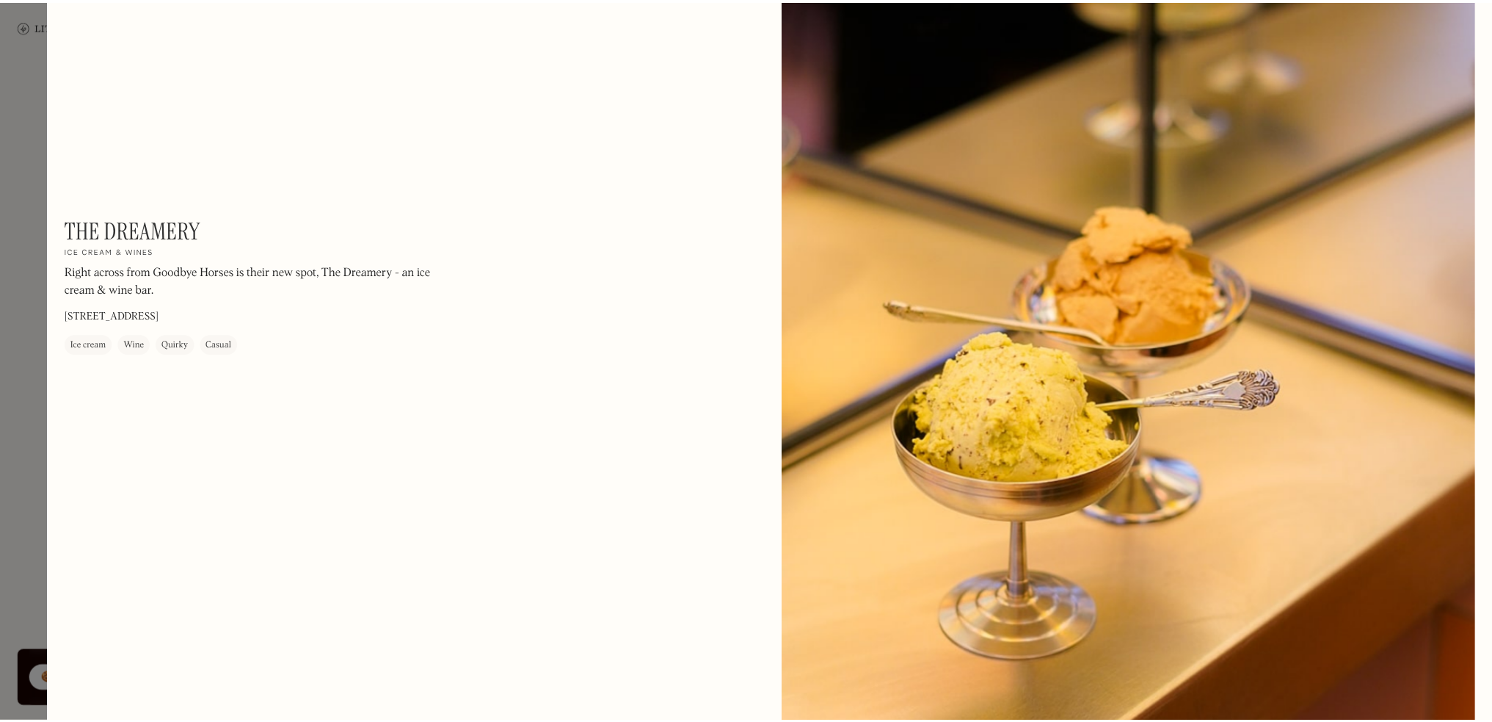
scroll to position [2055, 0]
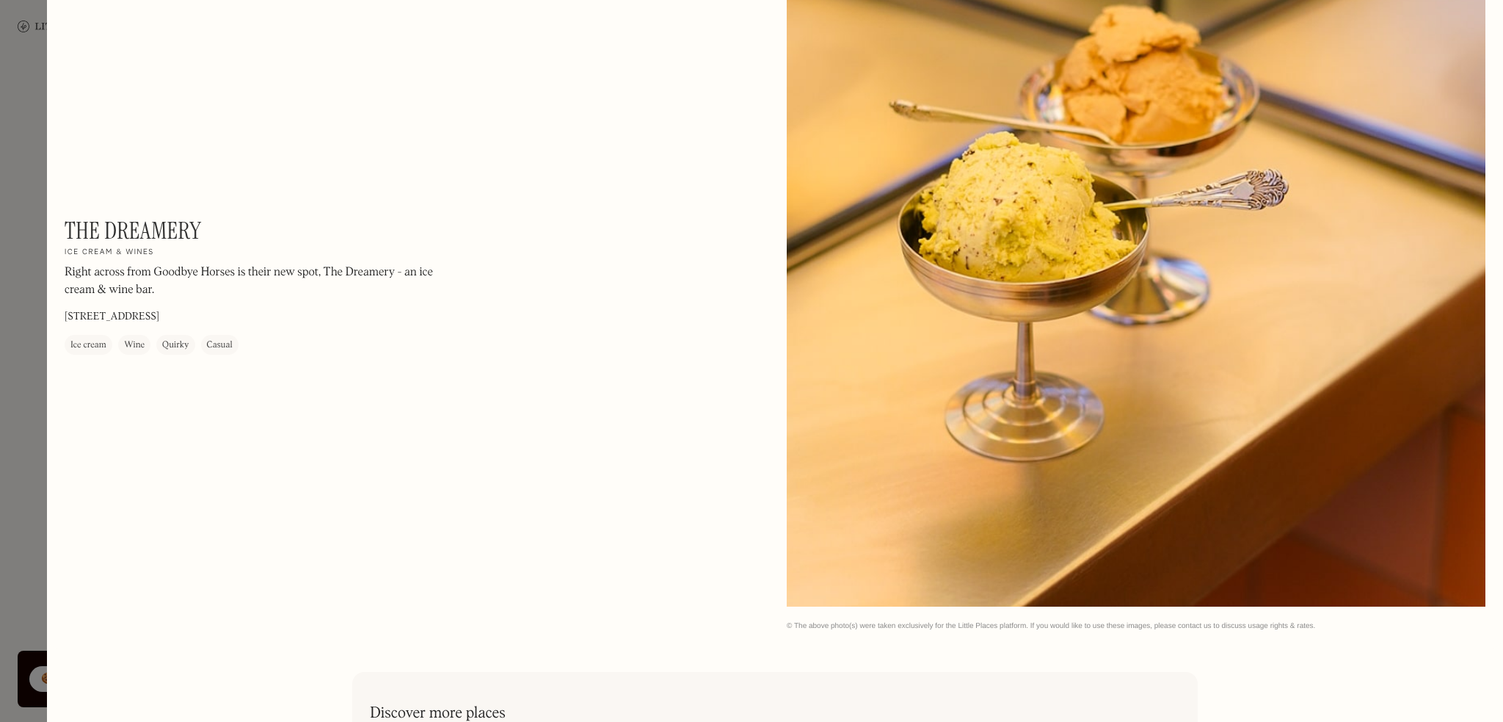
click at [4, 407] on div at bounding box center [751, 361] width 1503 height 722
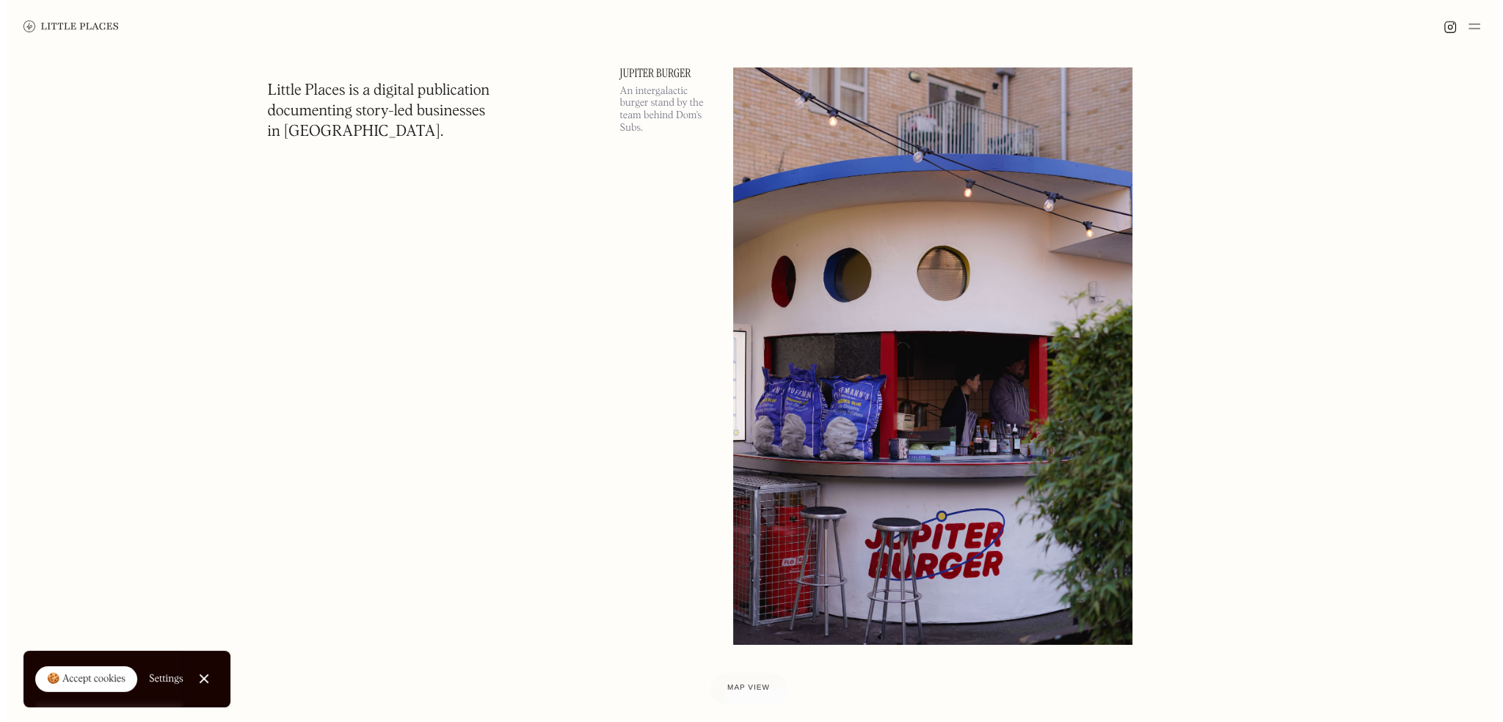
scroll to position [21547, 0]
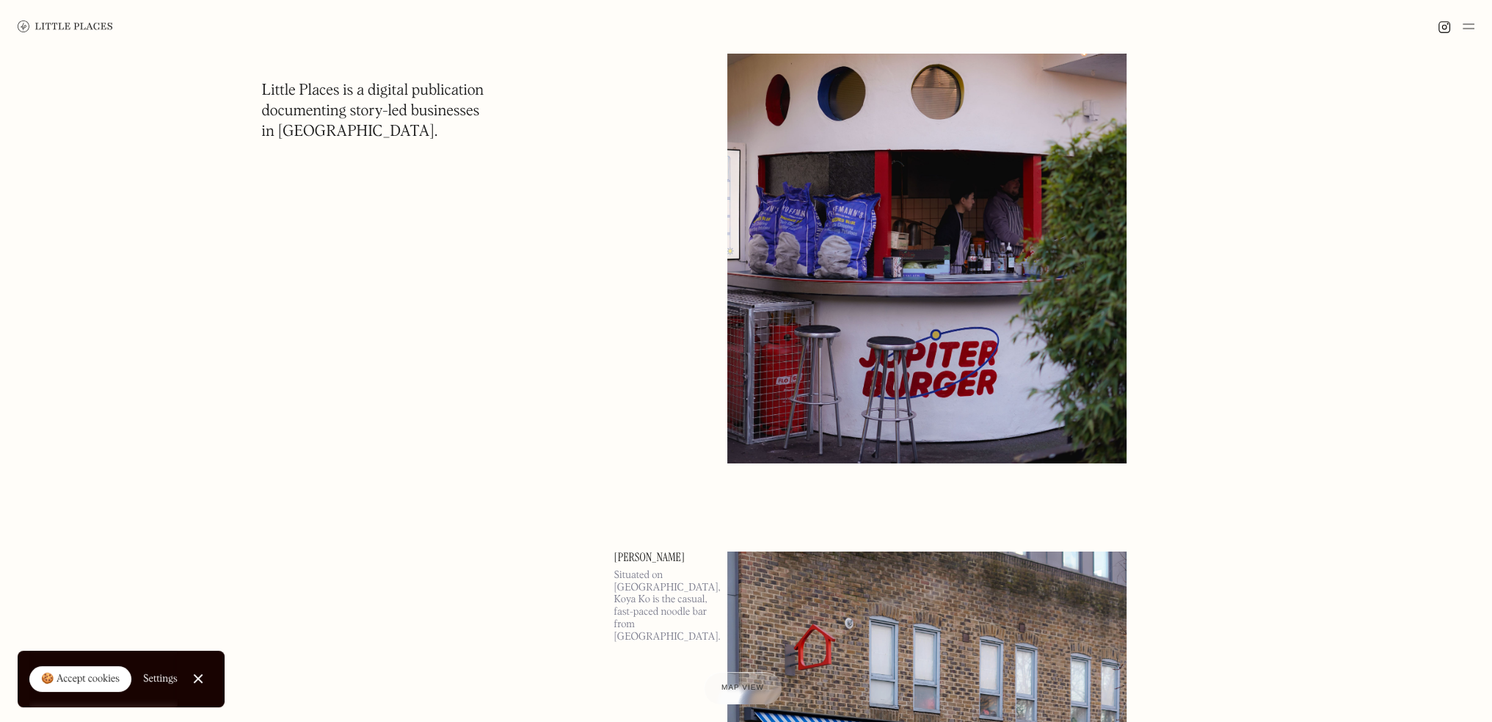
click at [940, 396] on img at bounding box center [926, 174] width 399 height 577
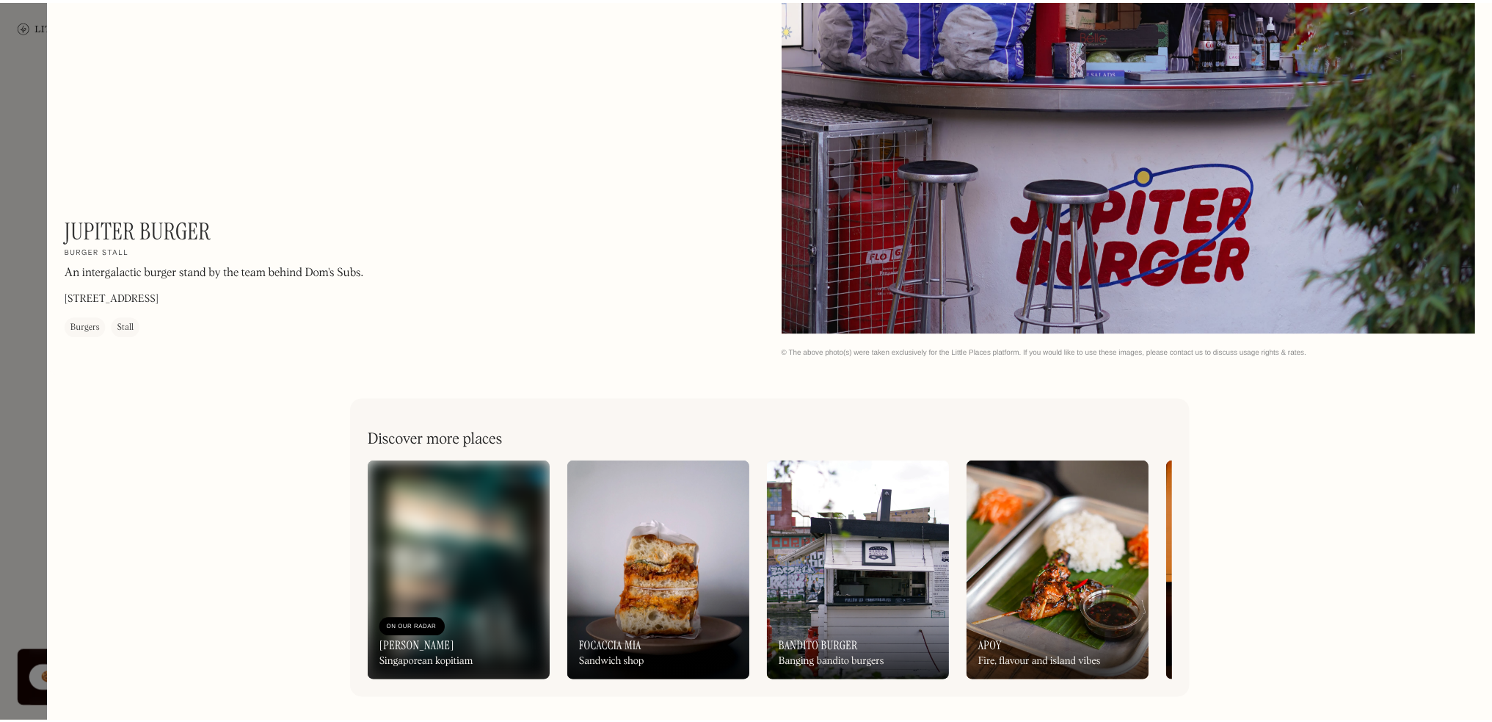
scroll to position [573, 0]
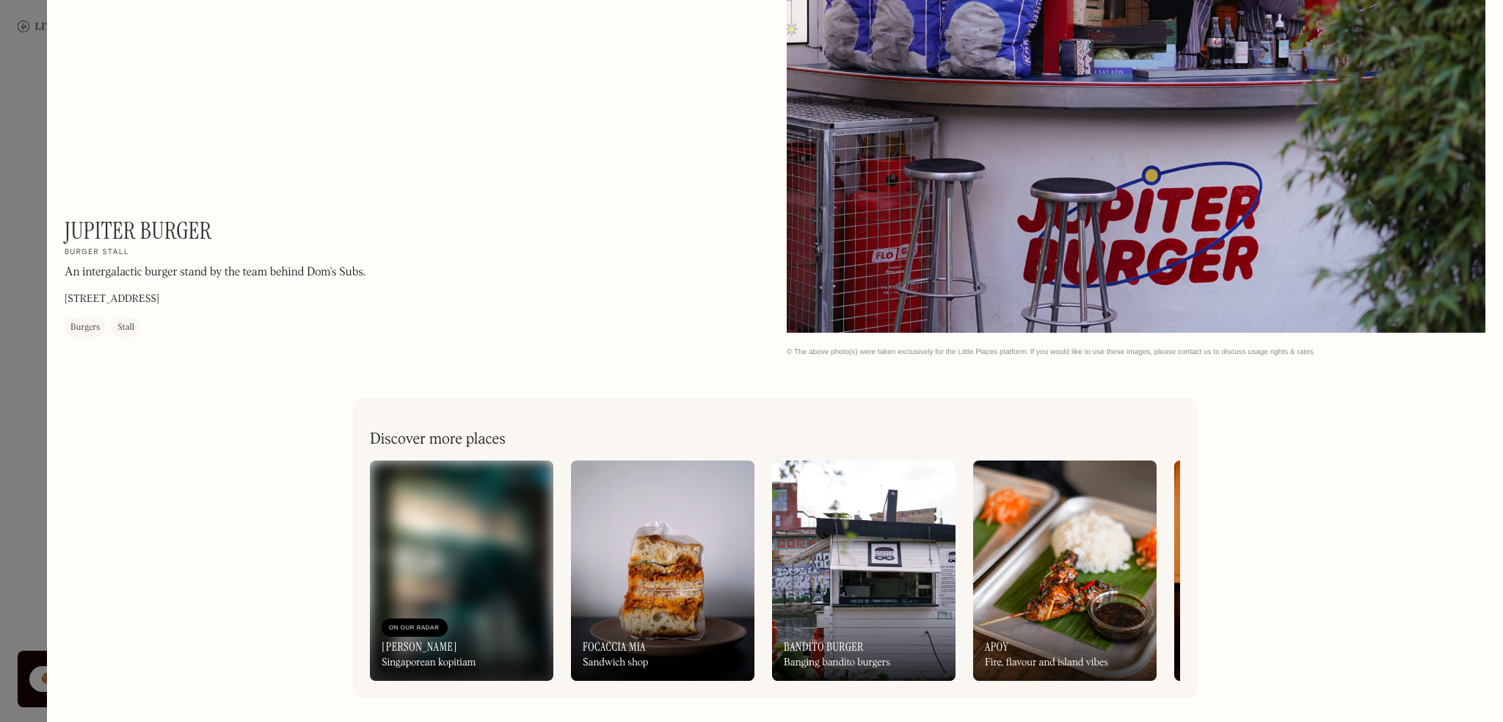
click at [0, 415] on div at bounding box center [751, 361] width 1503 height 722
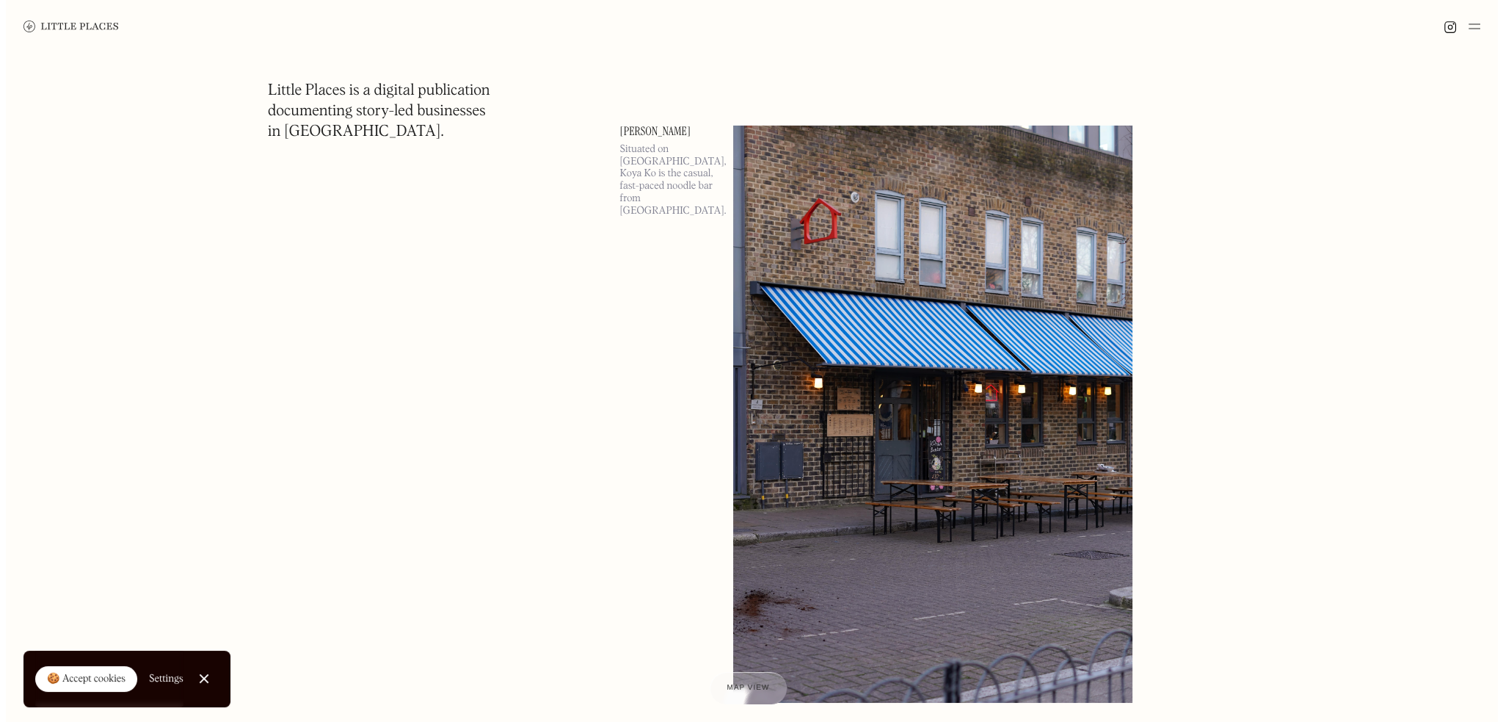
scroll to position [21988, 0]
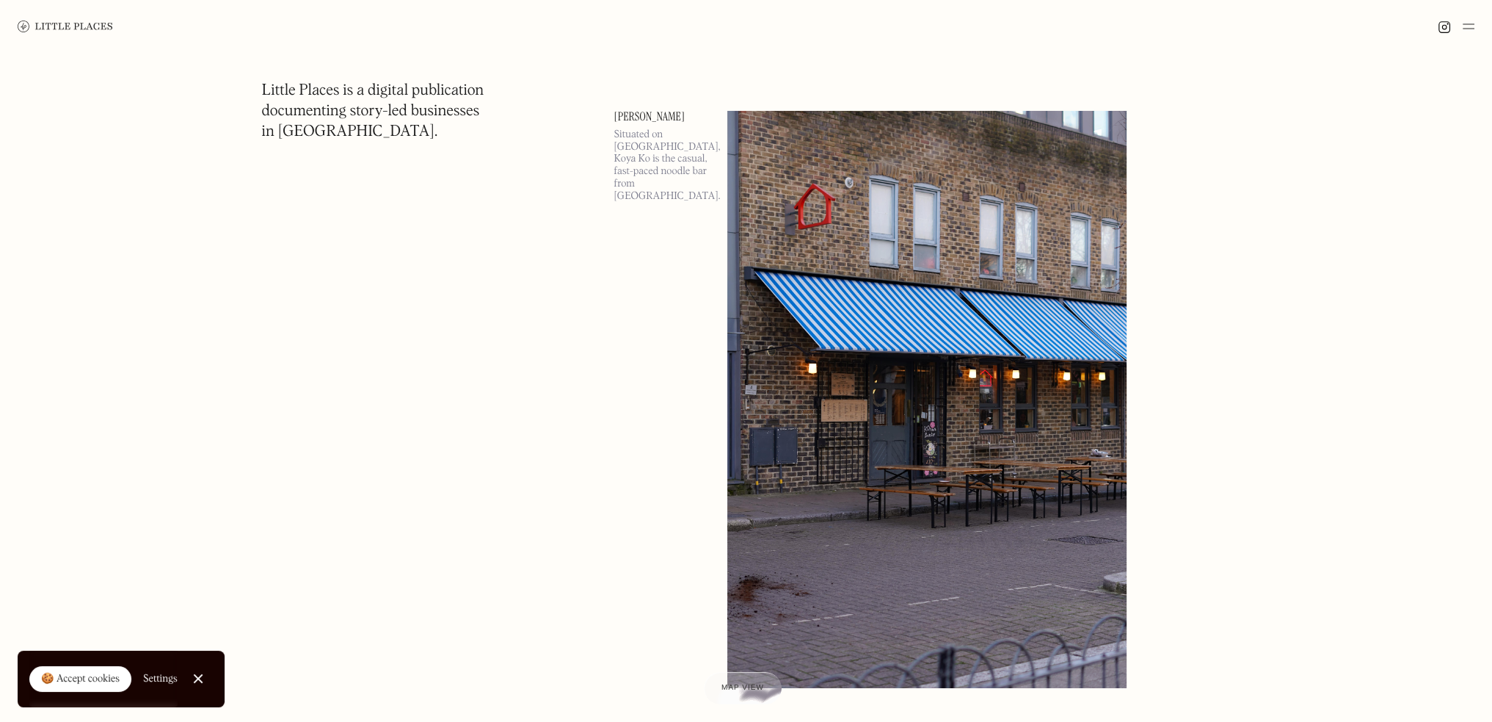
click at [1101, 425] on img at bounding box center [926, 399] width 399 height 577
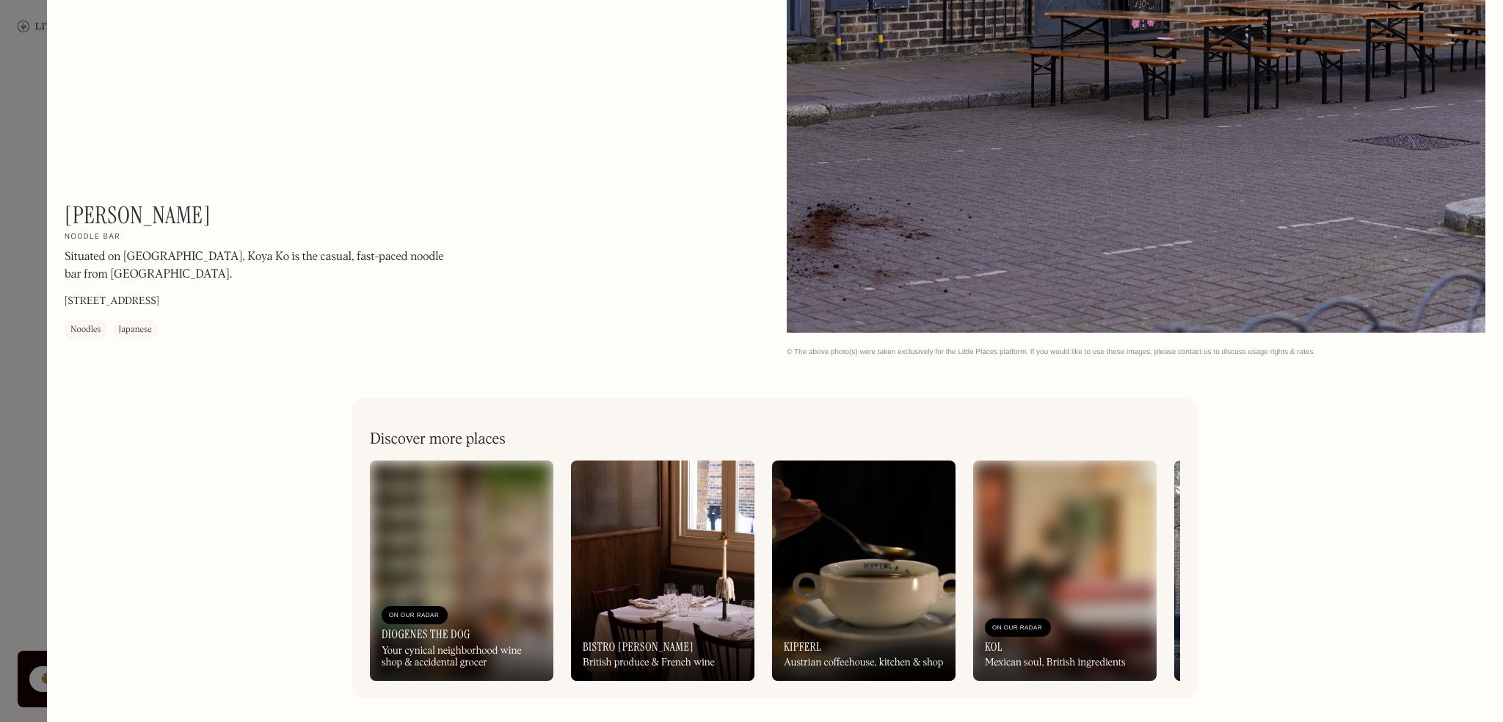
click at [14, 479] on div at bounding box center [751, 361] width 1503 height 722
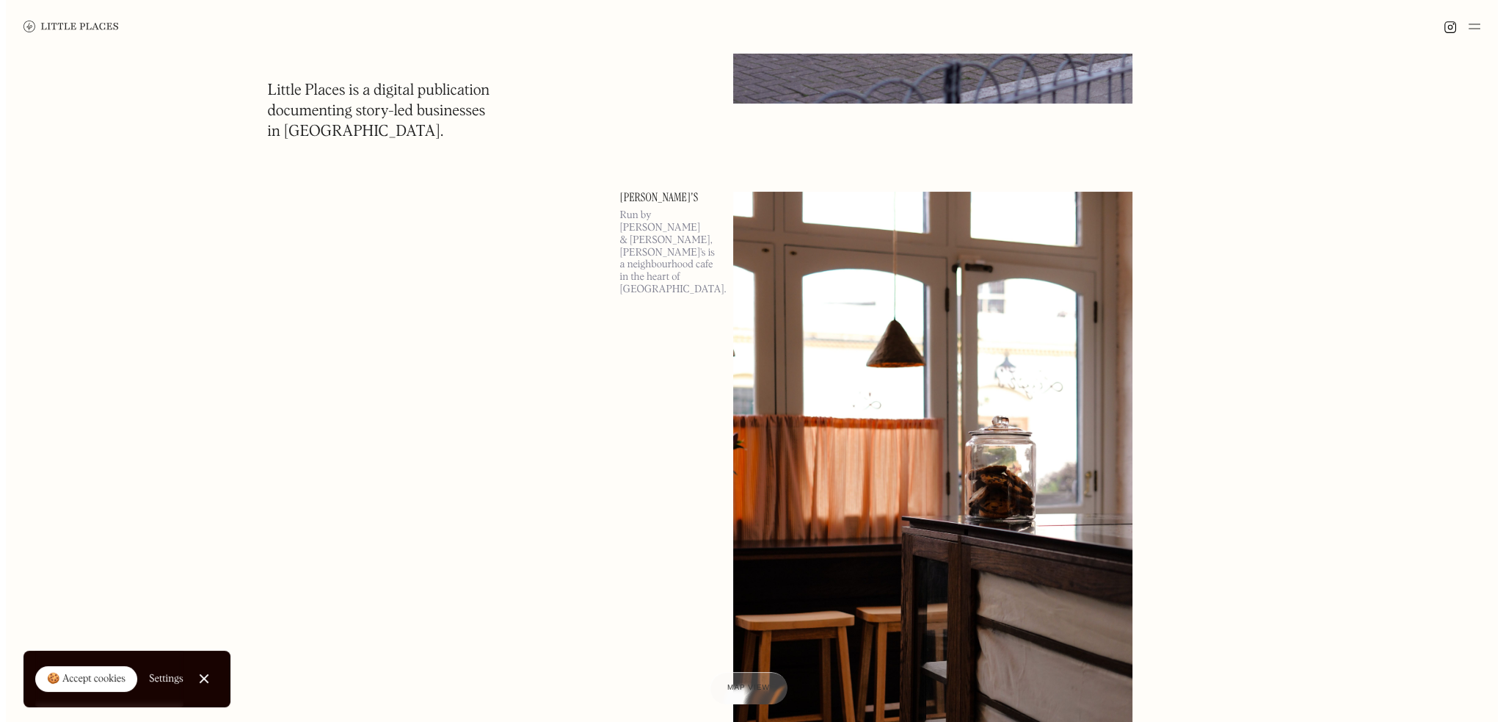
scroll to position [22428, 0]
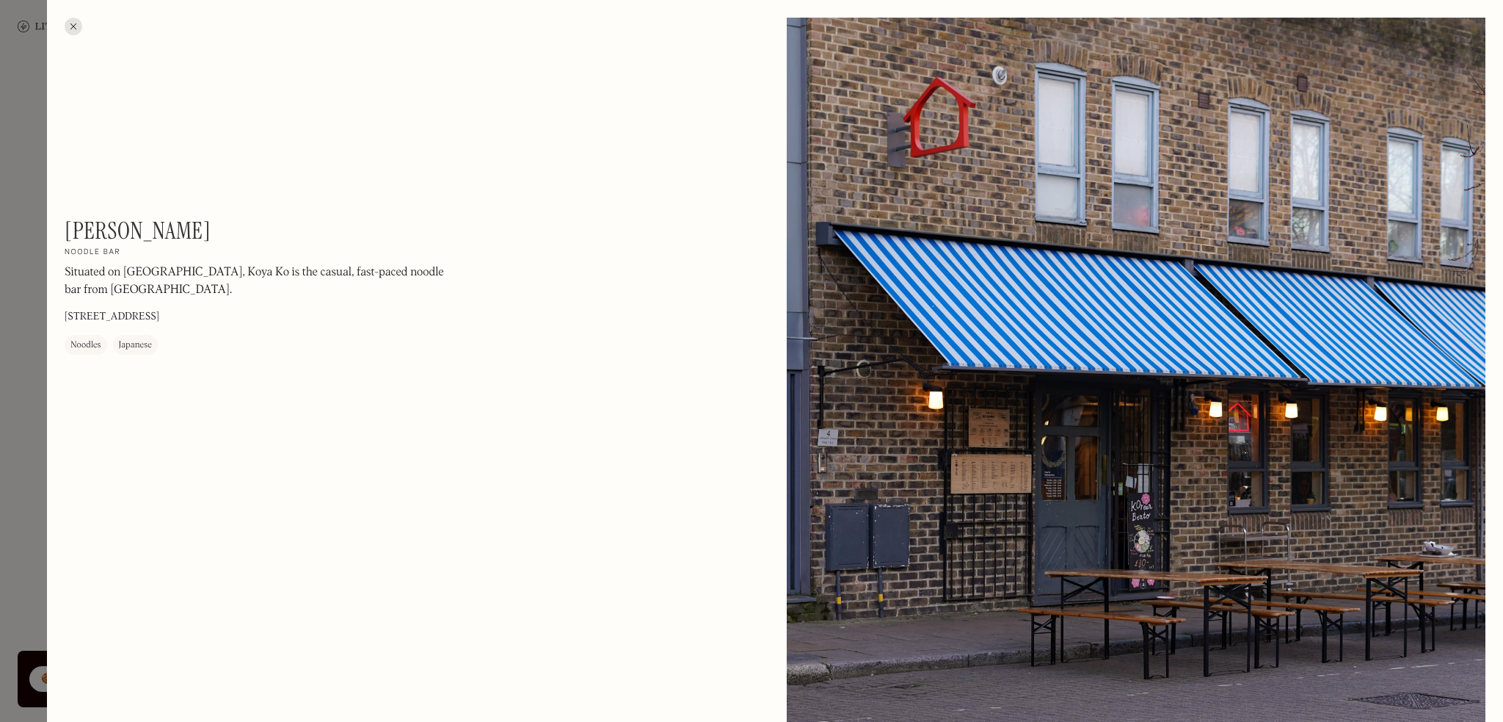
click at [0, 337] on div at bounding box center [751, 361] width 1503 height 722
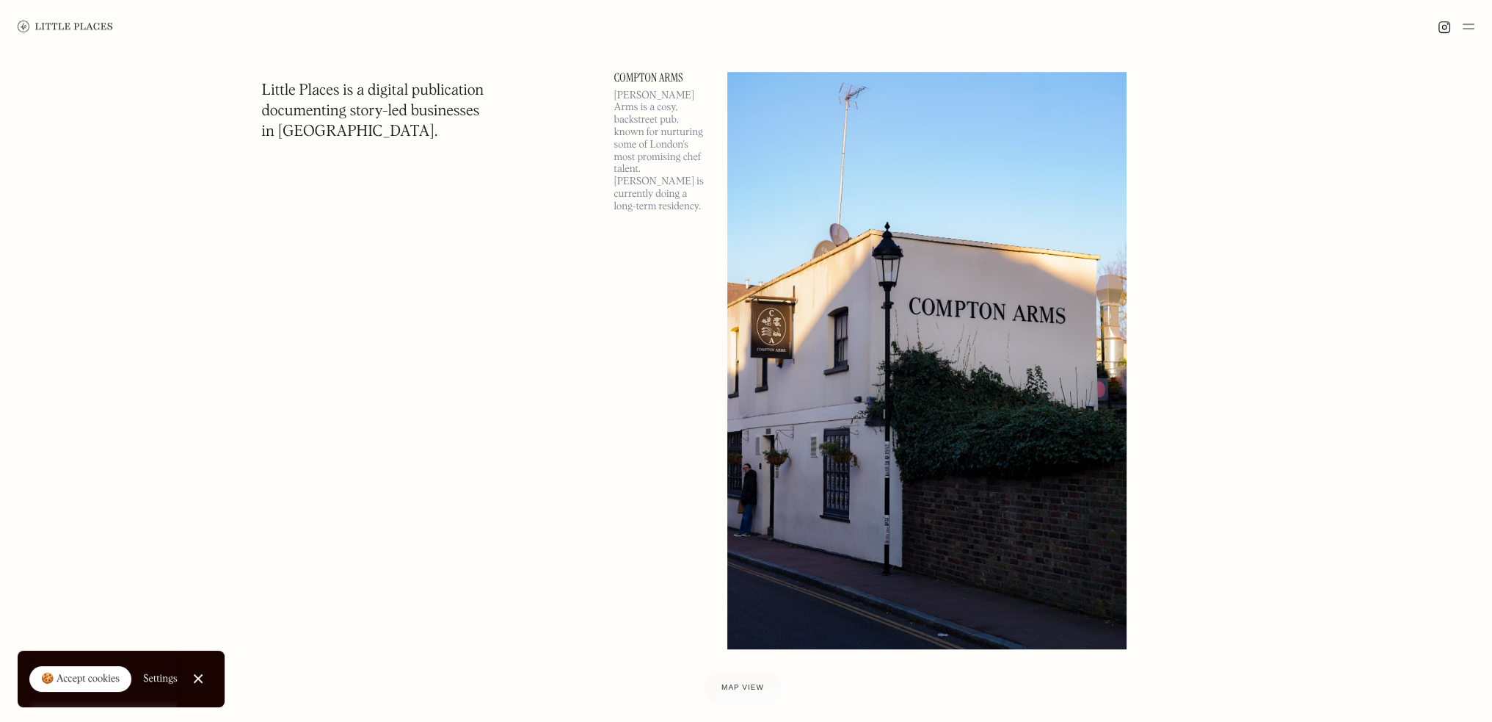
scroll to position [23383, 0]
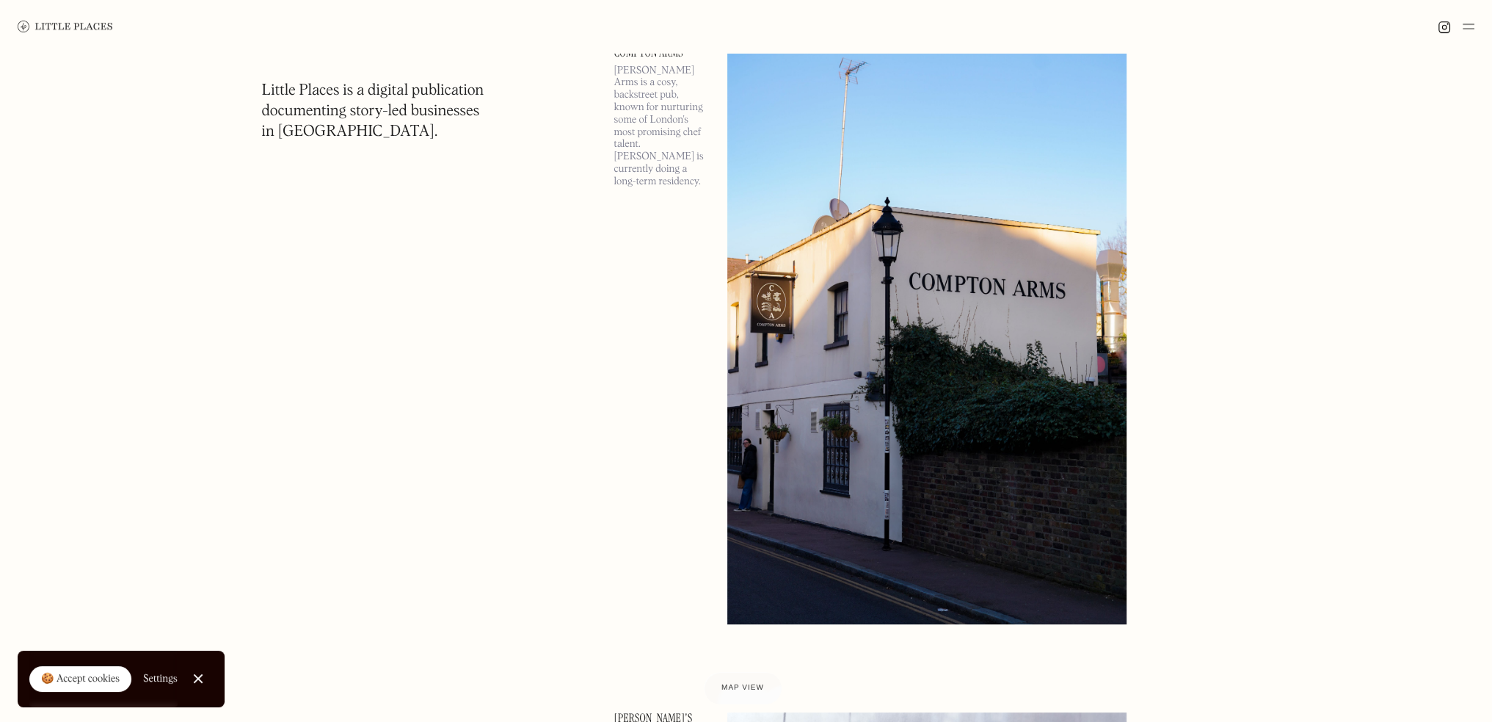
click at [938, 375] on img at bounding box center [926, 335] width 399 height 577
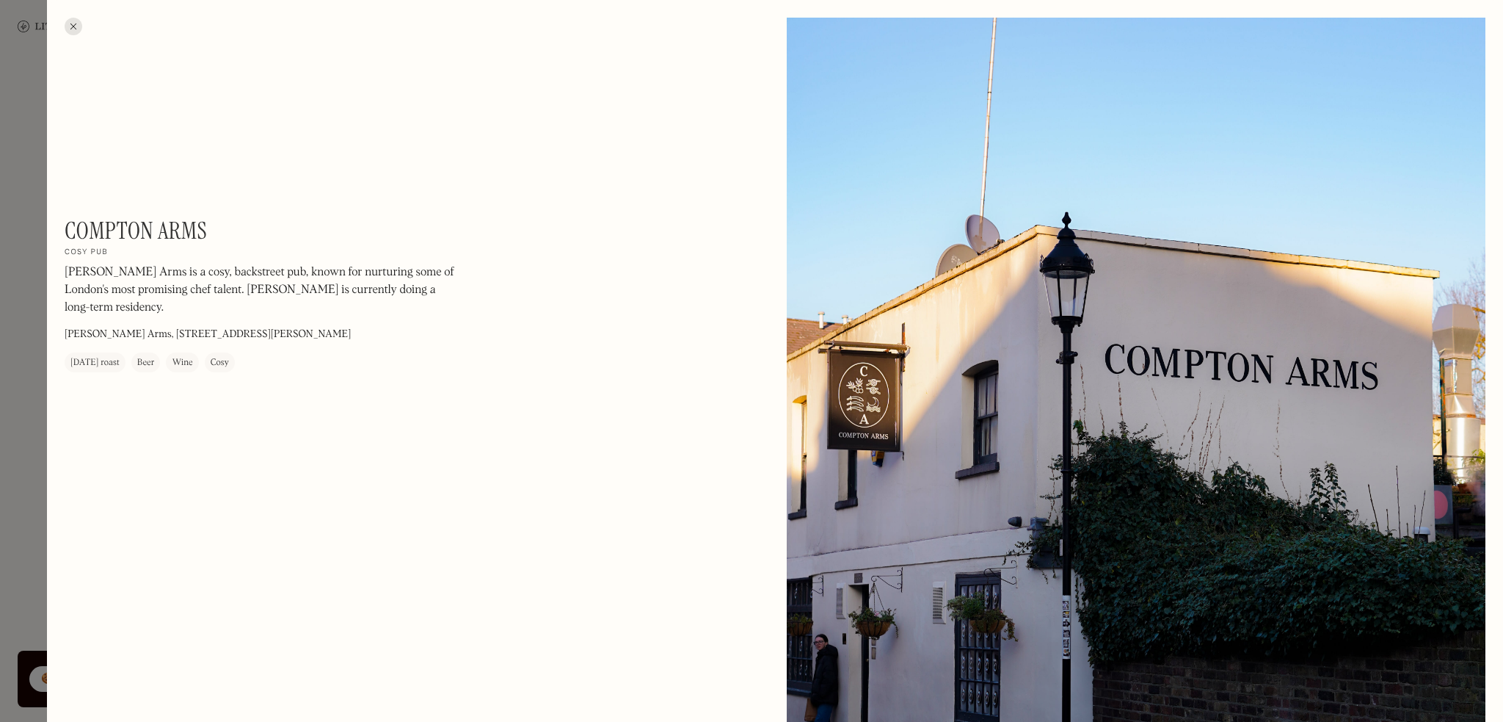
click at [0, 506] on div at bounding box center [751, 361] width 1503 height 722
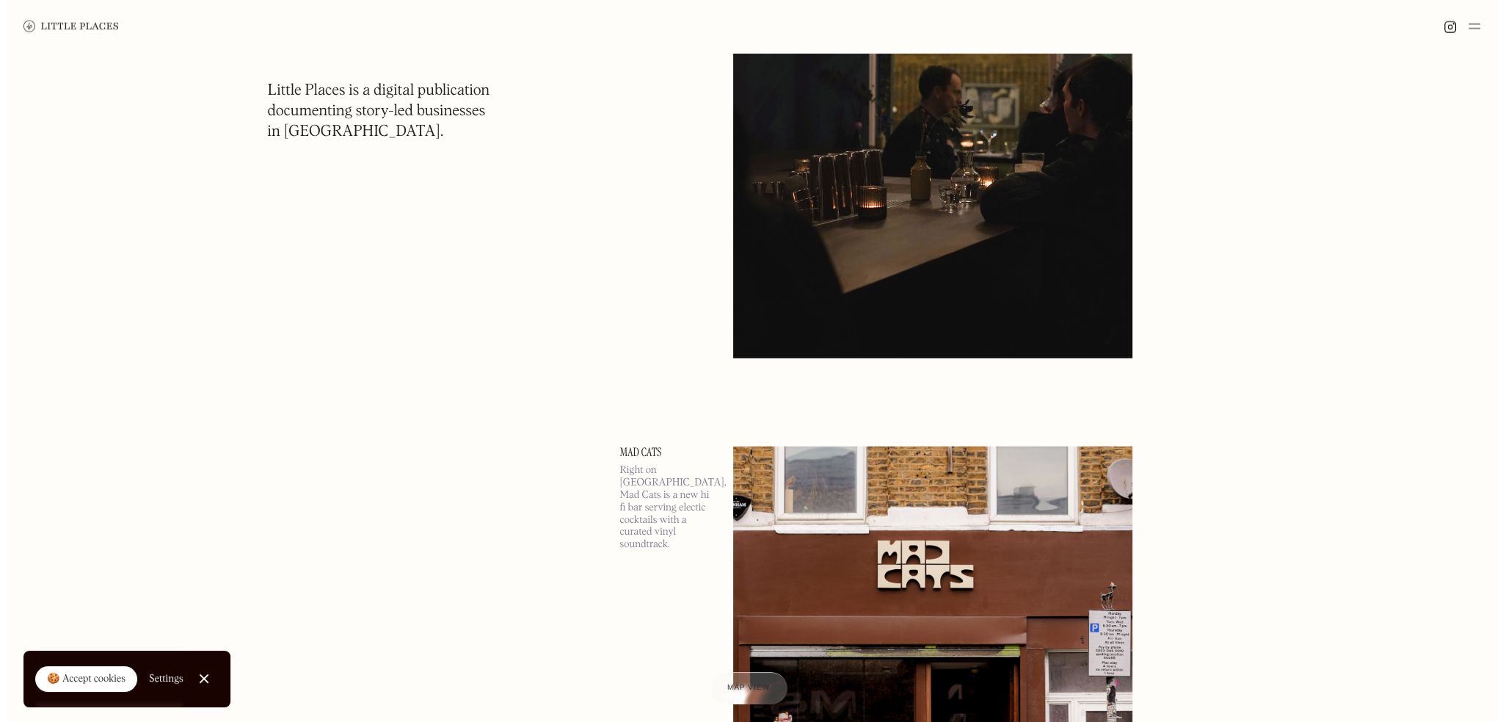
scroll to position [28008, 0]
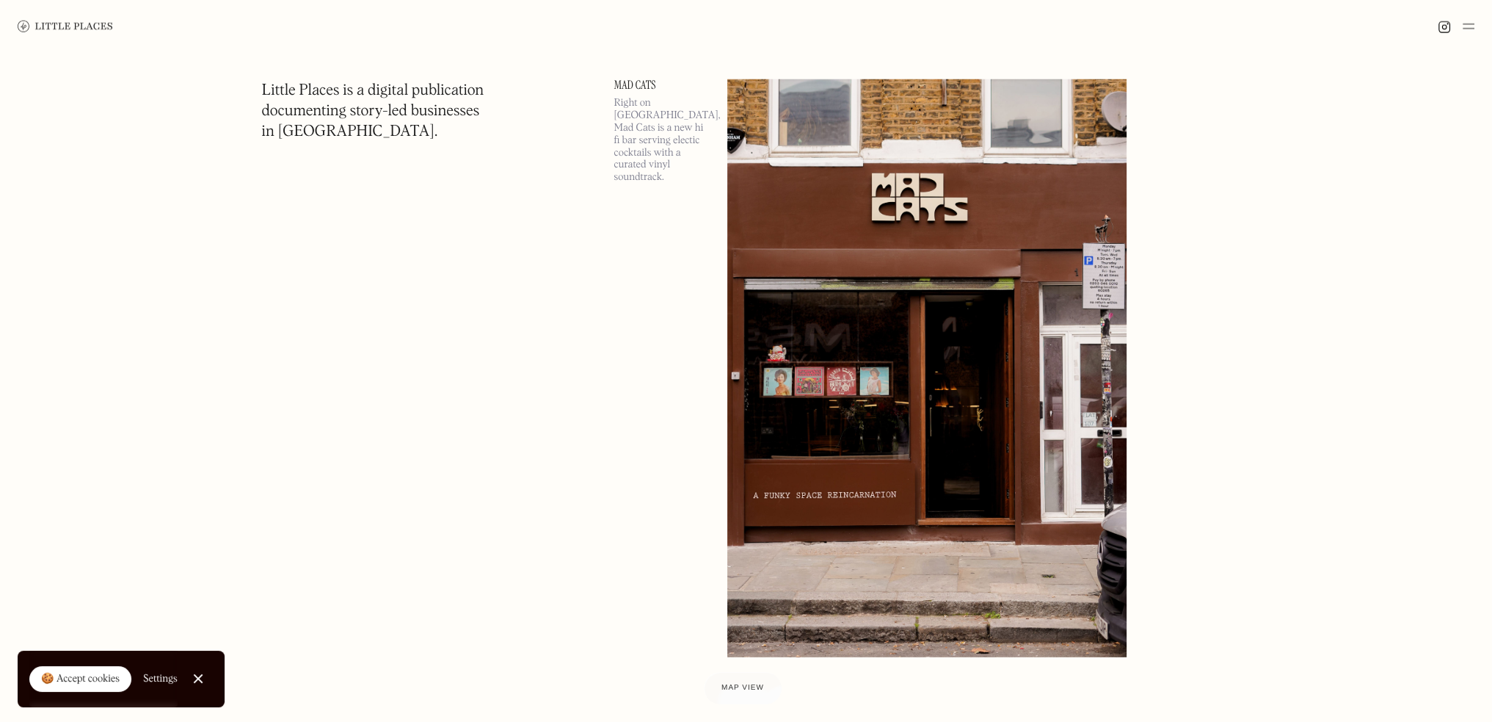
click at [993, 426] on img at bounding box center [926, 367] width 399 height 577
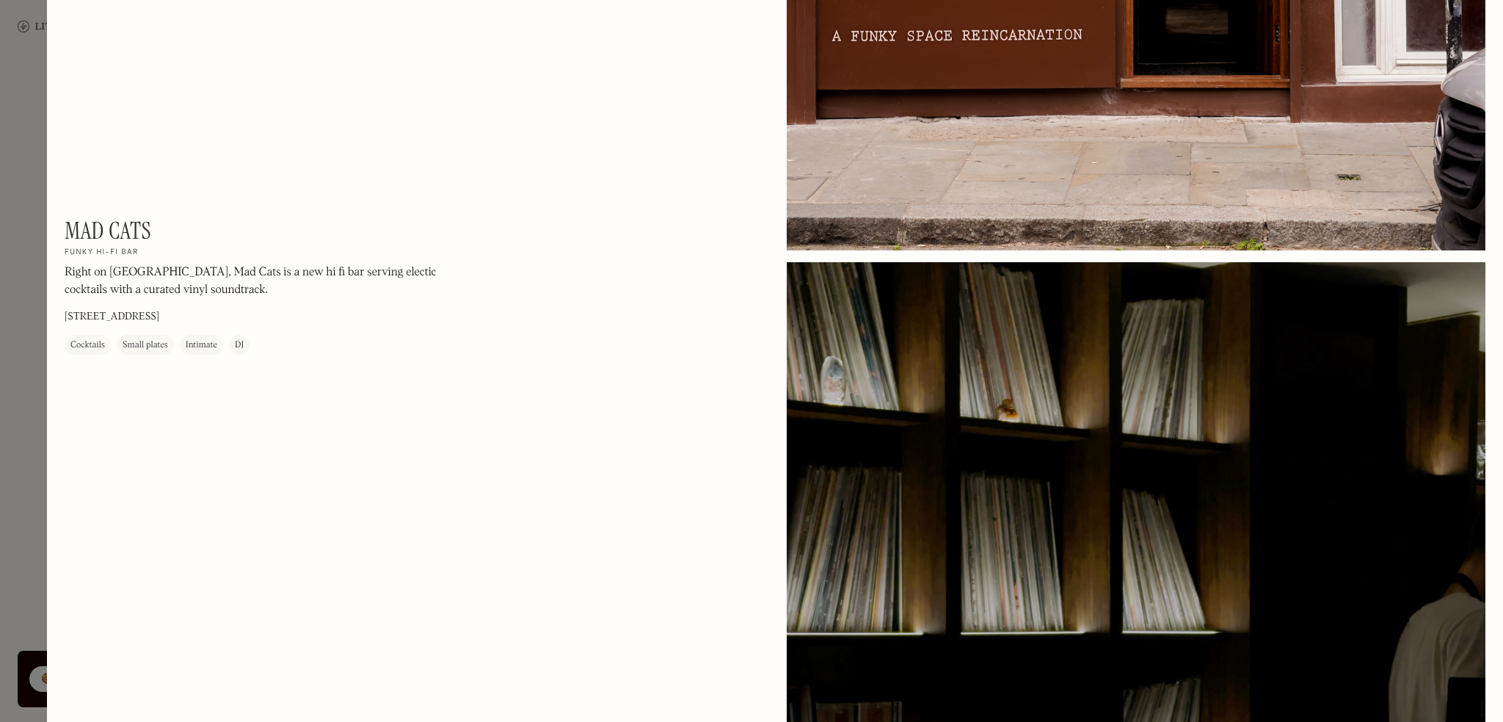
scroll to position [661, 0]
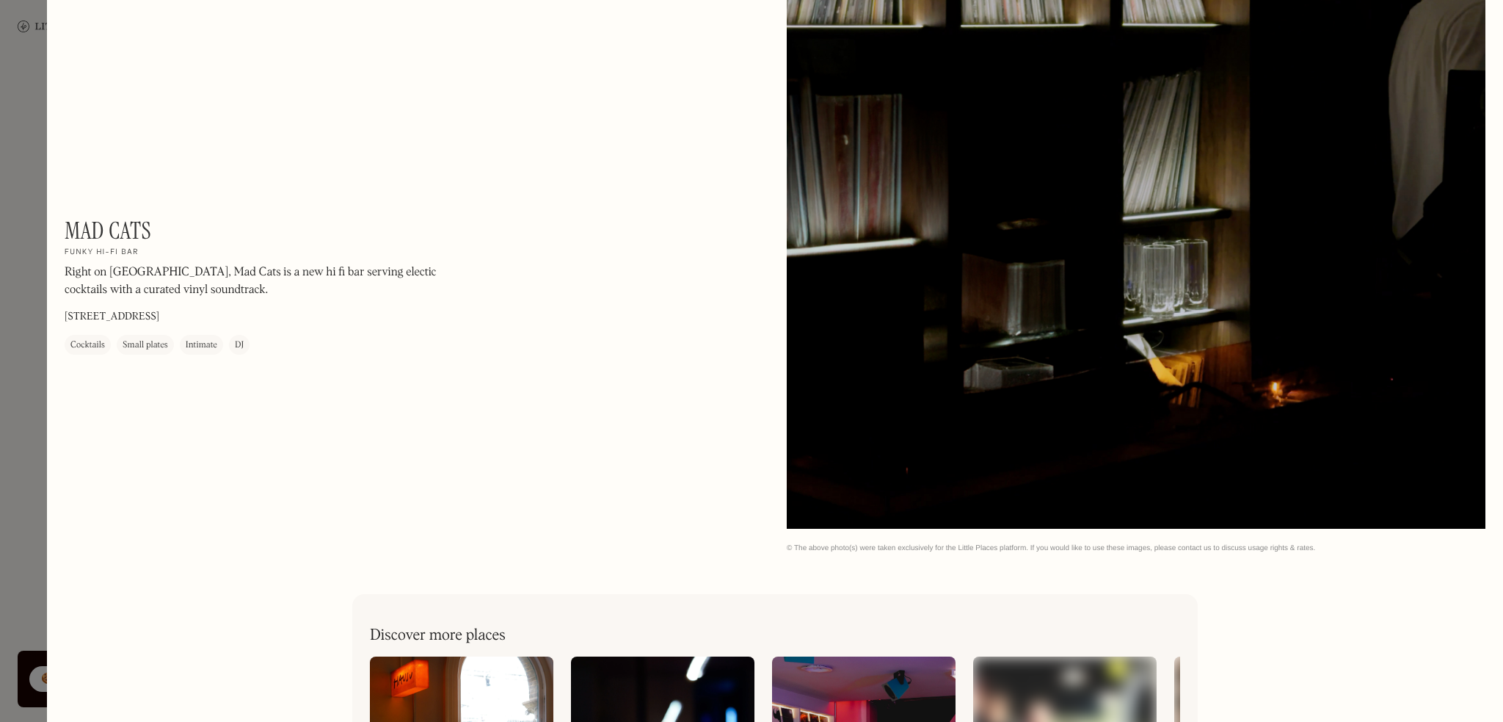
click at [0, 269] on div at bounding box center [751, 361] width 1503 height 722
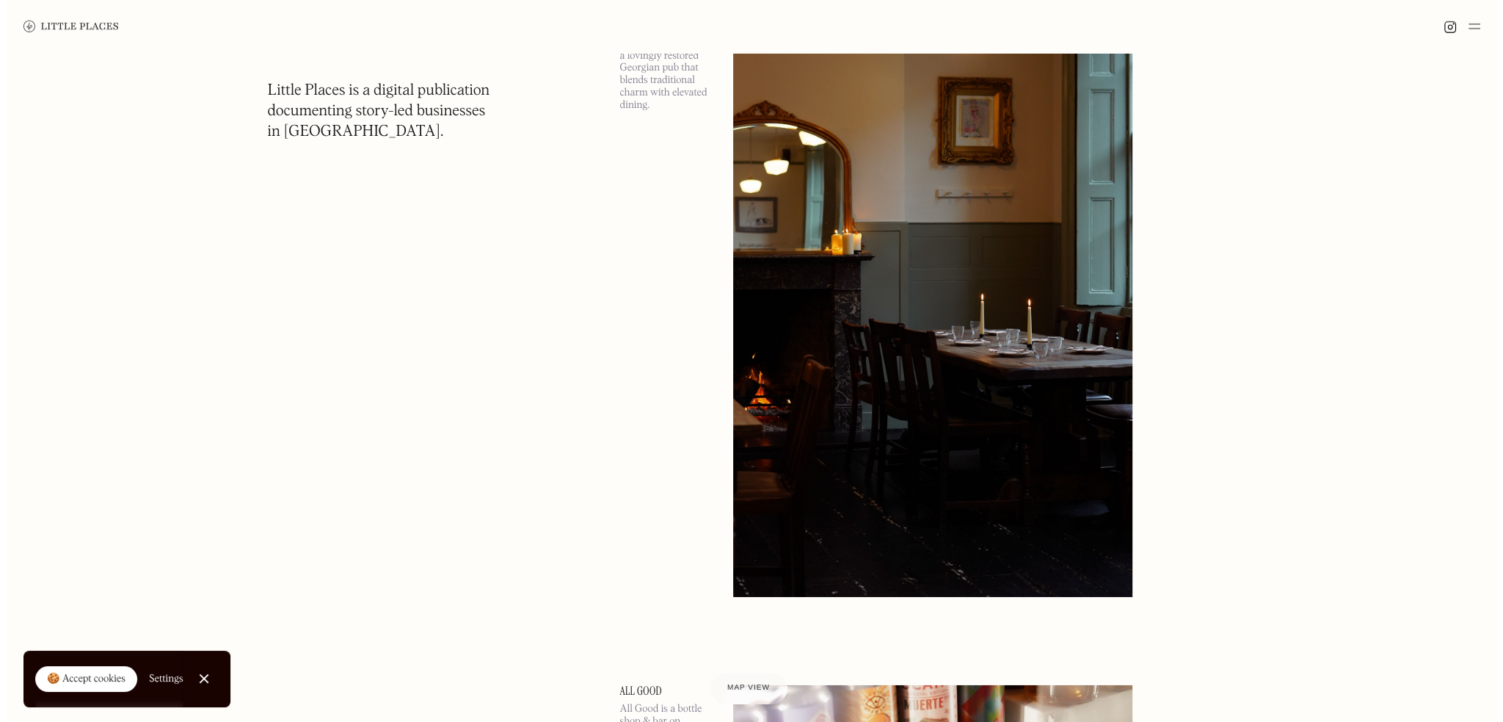
scroll to position [28888, 0]
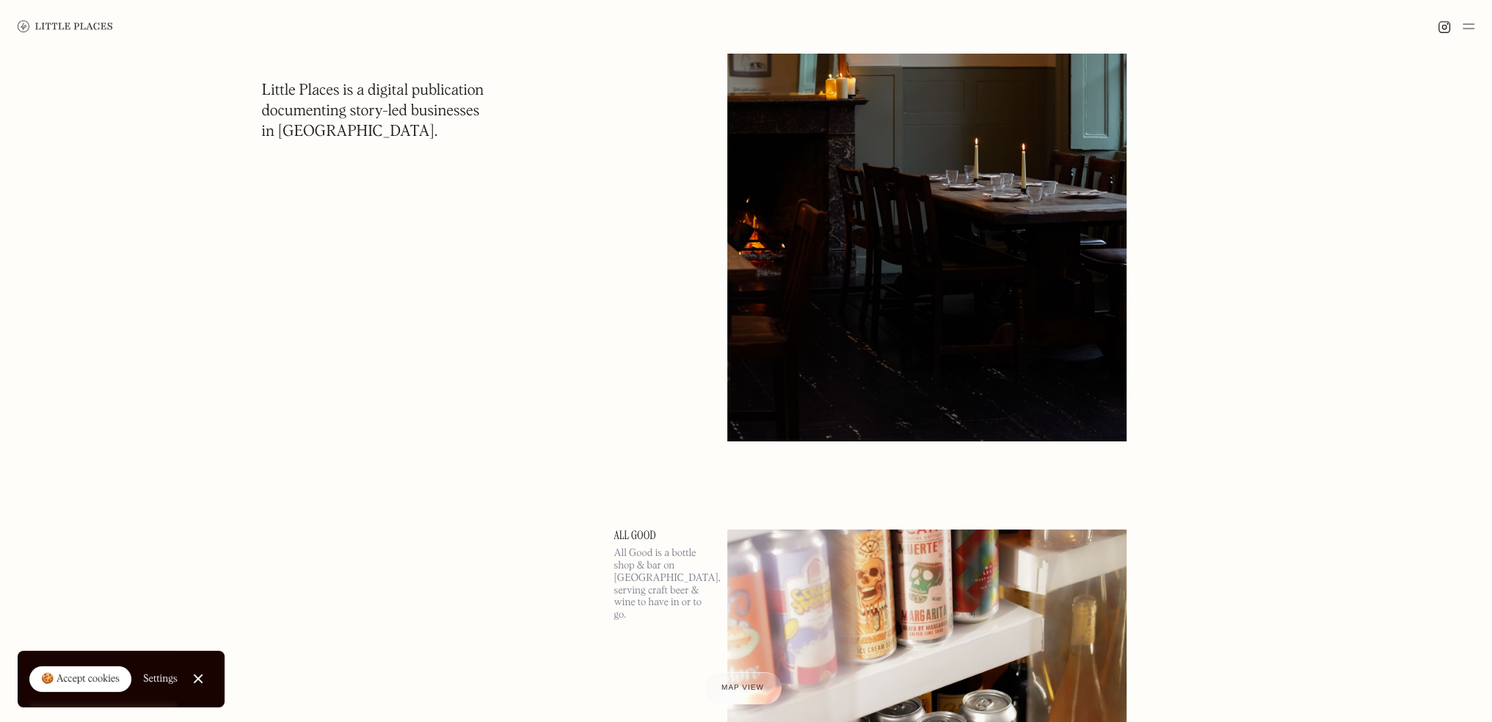
click at [918, 308] on img at bounding box center [926, 152] width 399 height 577
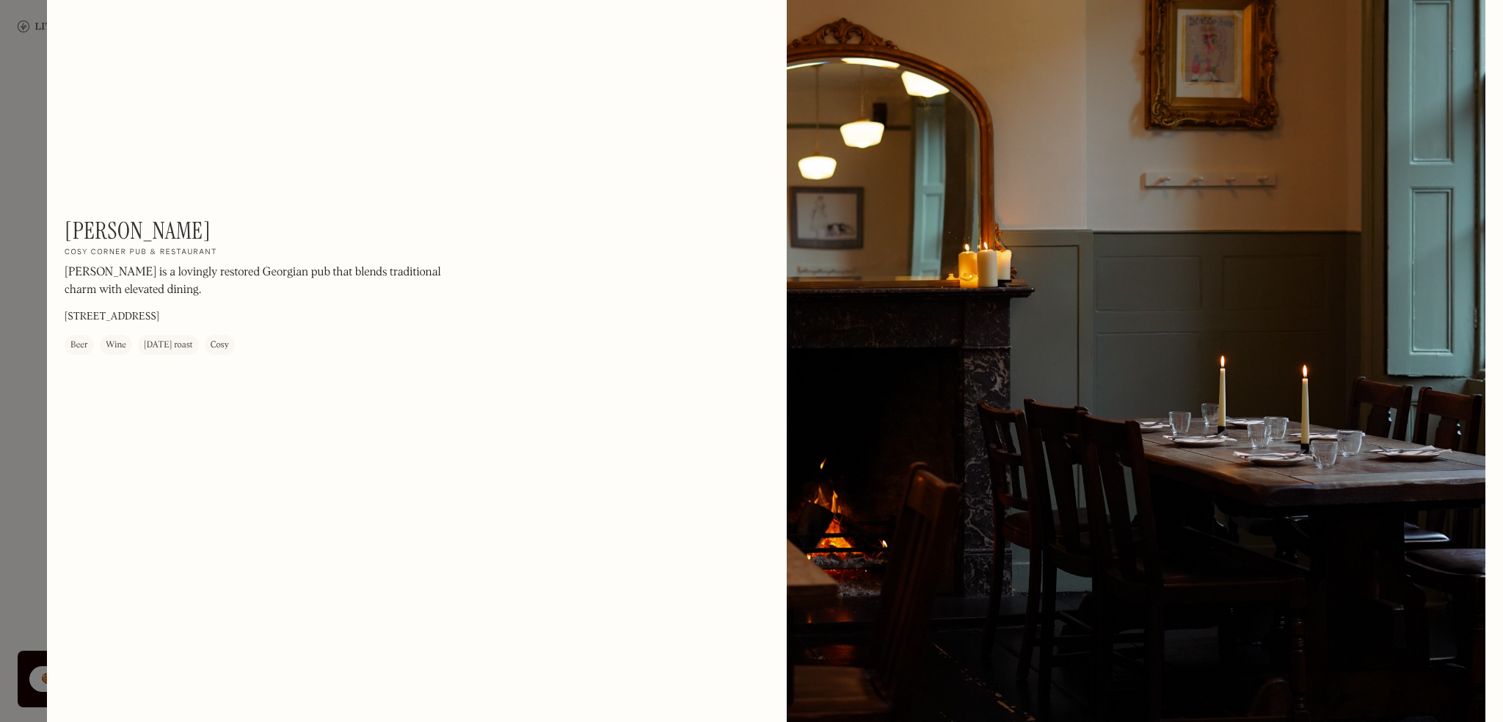
scroll to position [73, 0]
drag, startPoint x: 1143, startPoint y: 358, endPoint x: 1116, endPoint y: 333, distance: 36.9
click at [1116, 333] on div at bounding box center [1136, 381] width 699 height 874
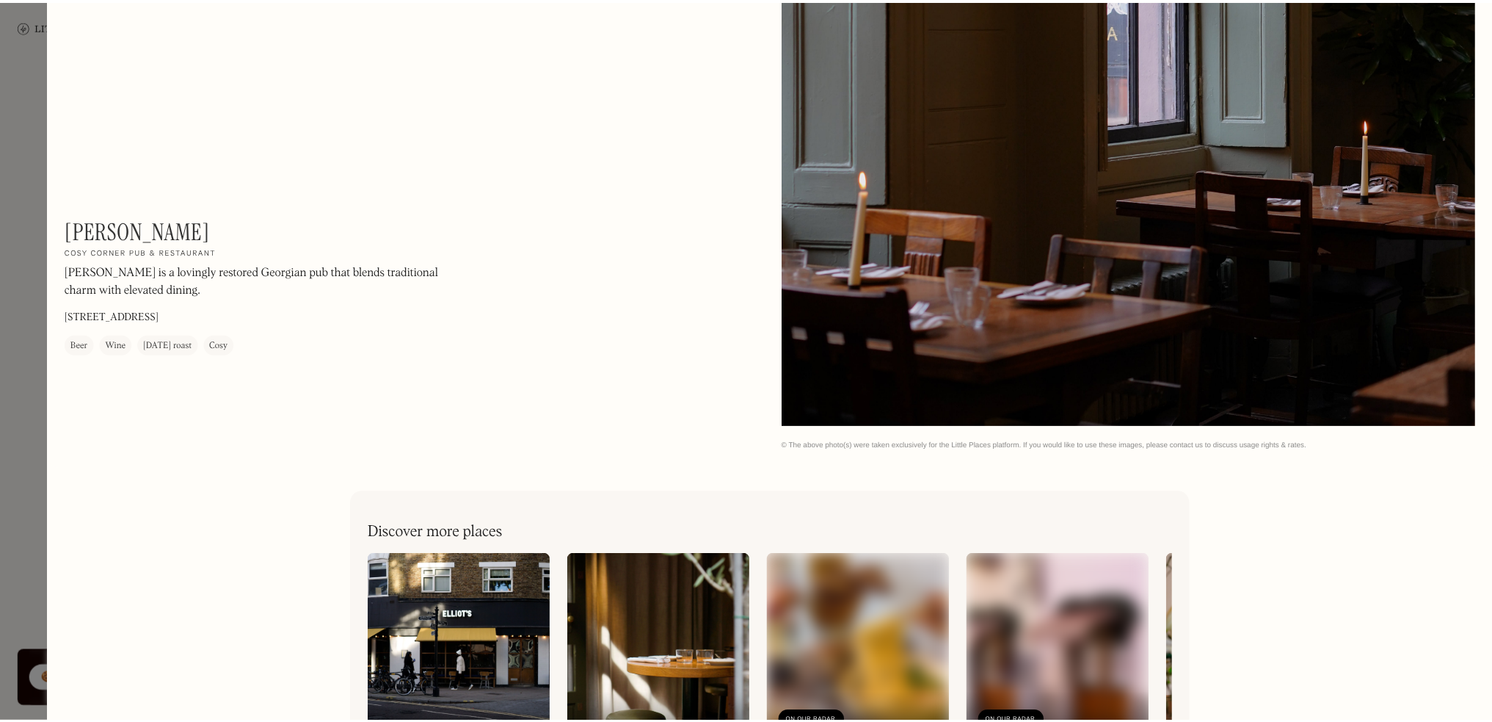
scroll to position [4965, 0]
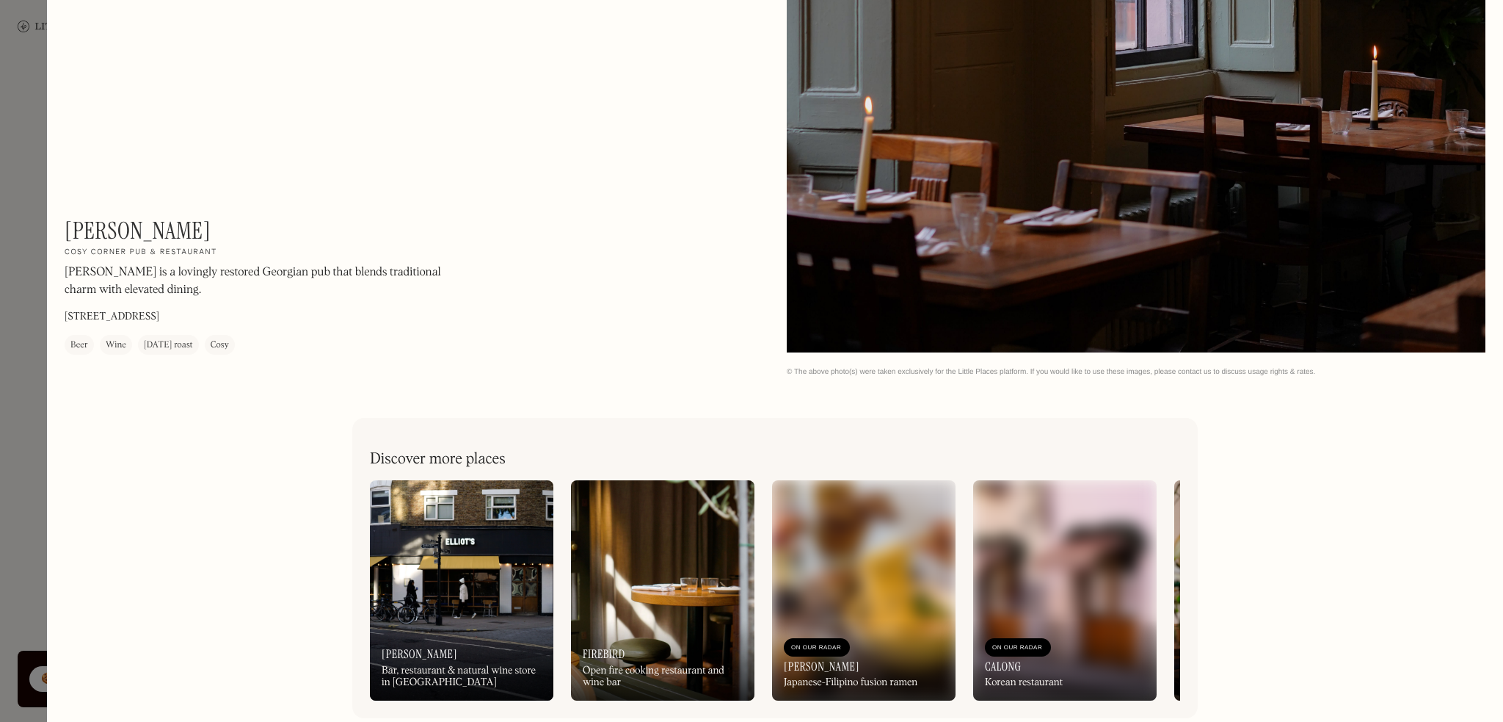
click at [0, 319] on div at bounding box center [751, 361] width 1503 height 722
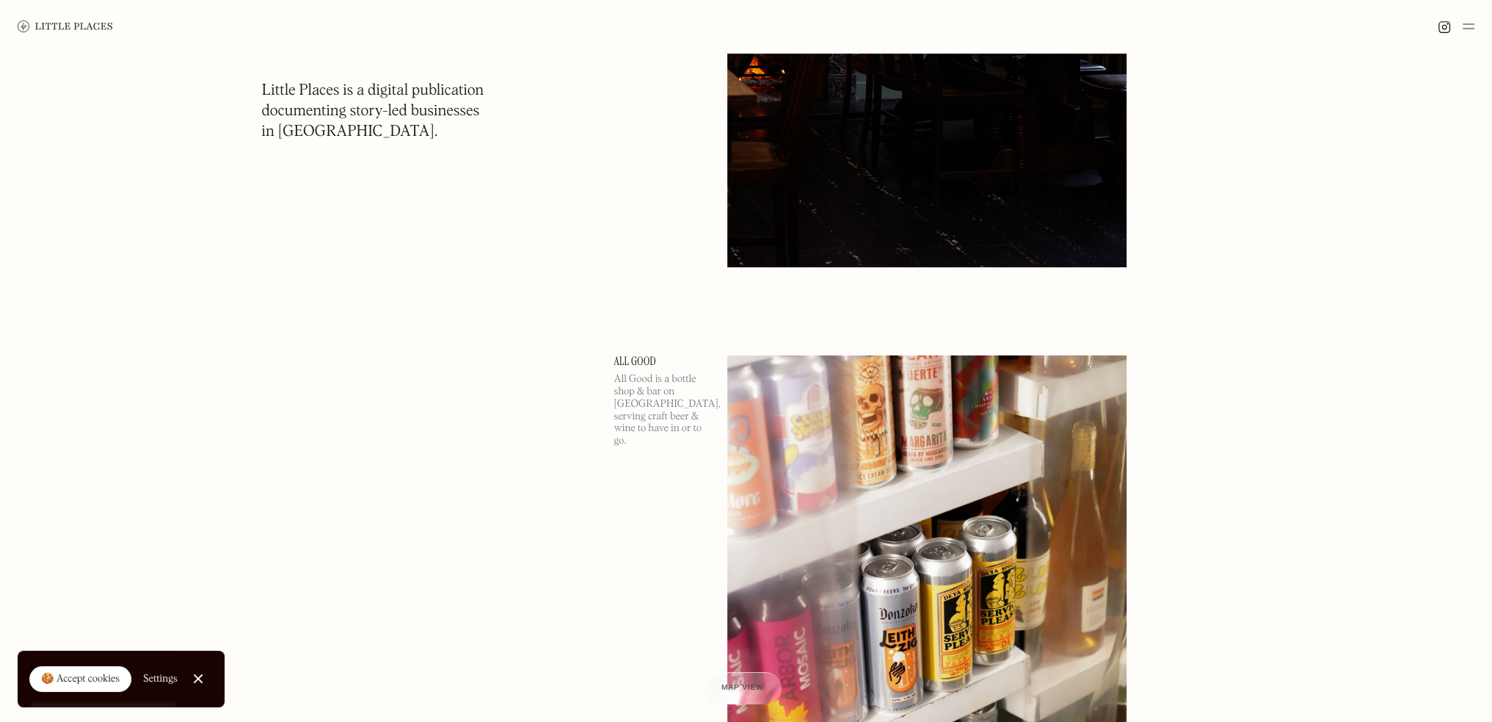
scroll to position [29182, 0]
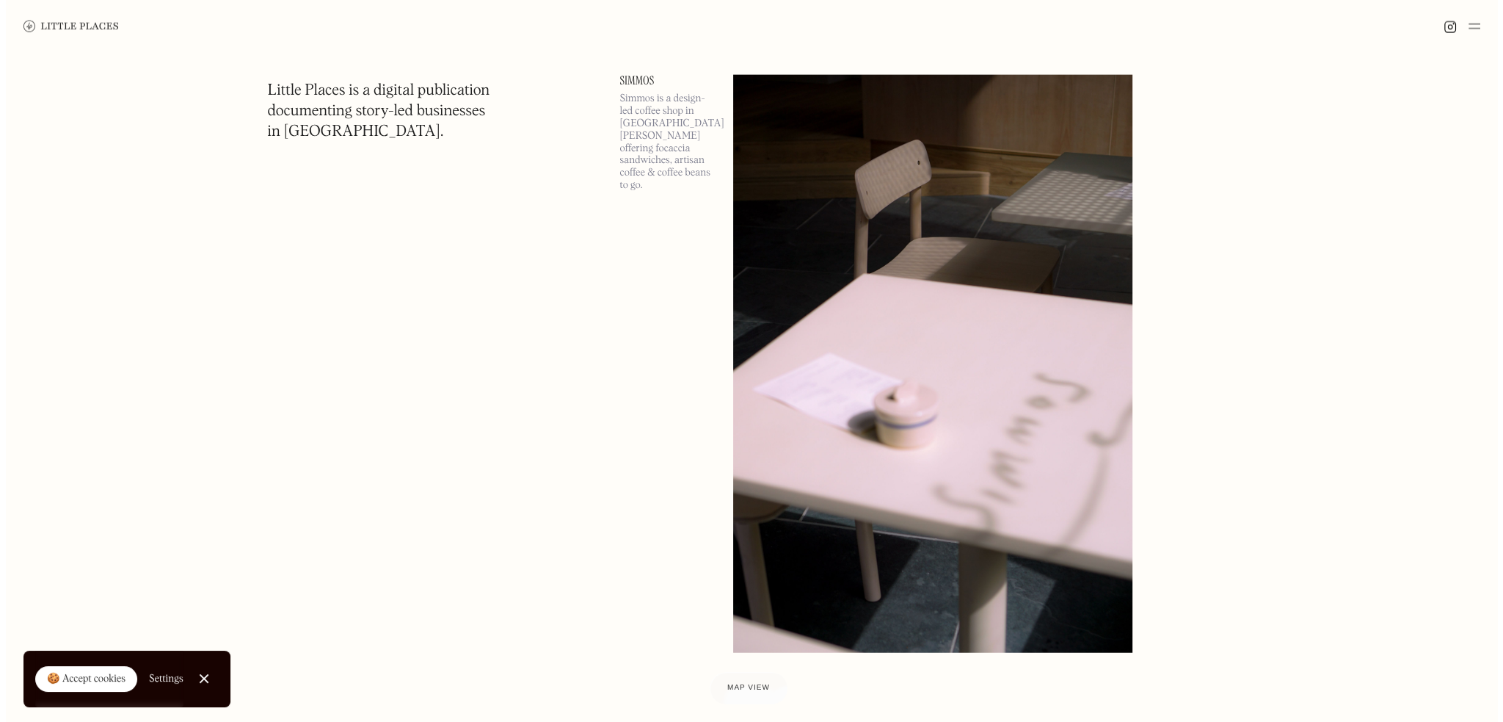
scroll to position [34808, 0]
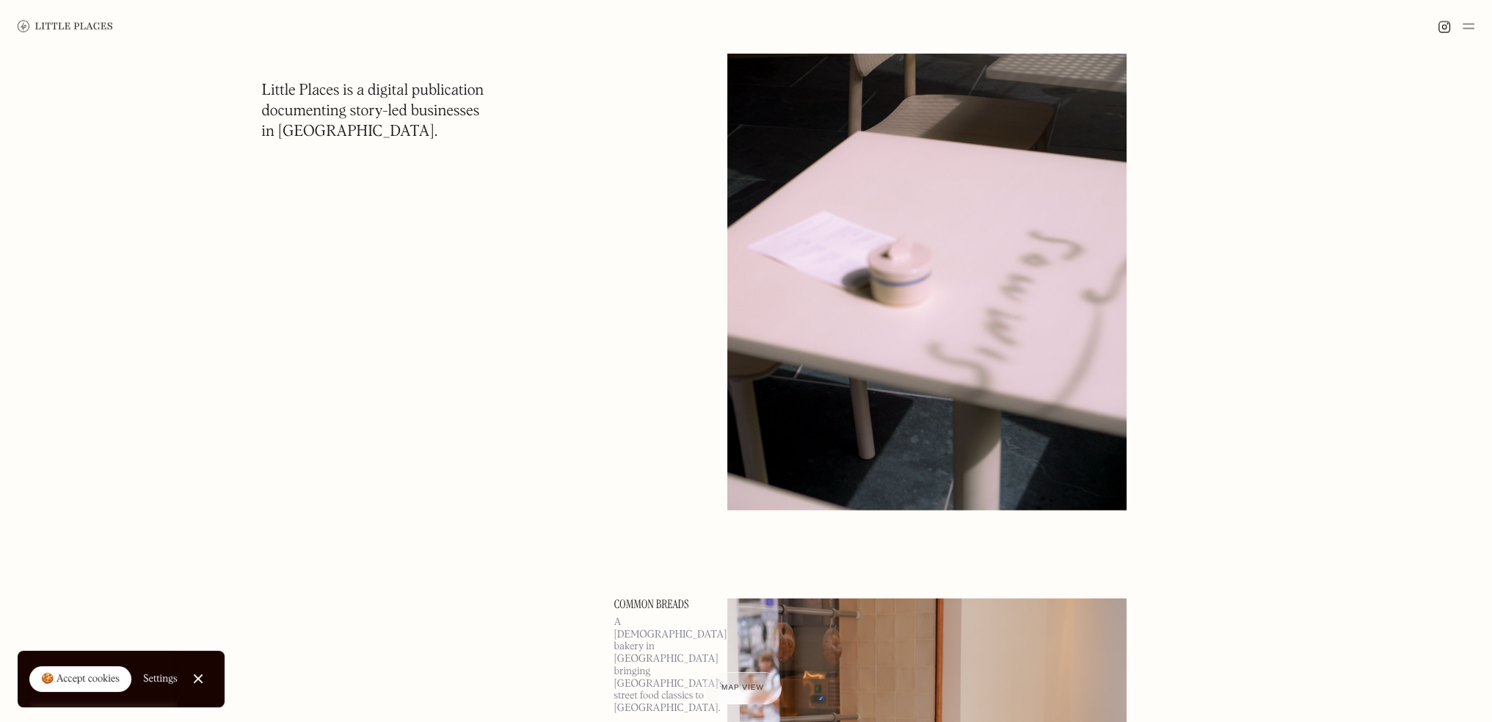
click at [976, 355] on img at bounding box center [926, 220] width 399 height 577
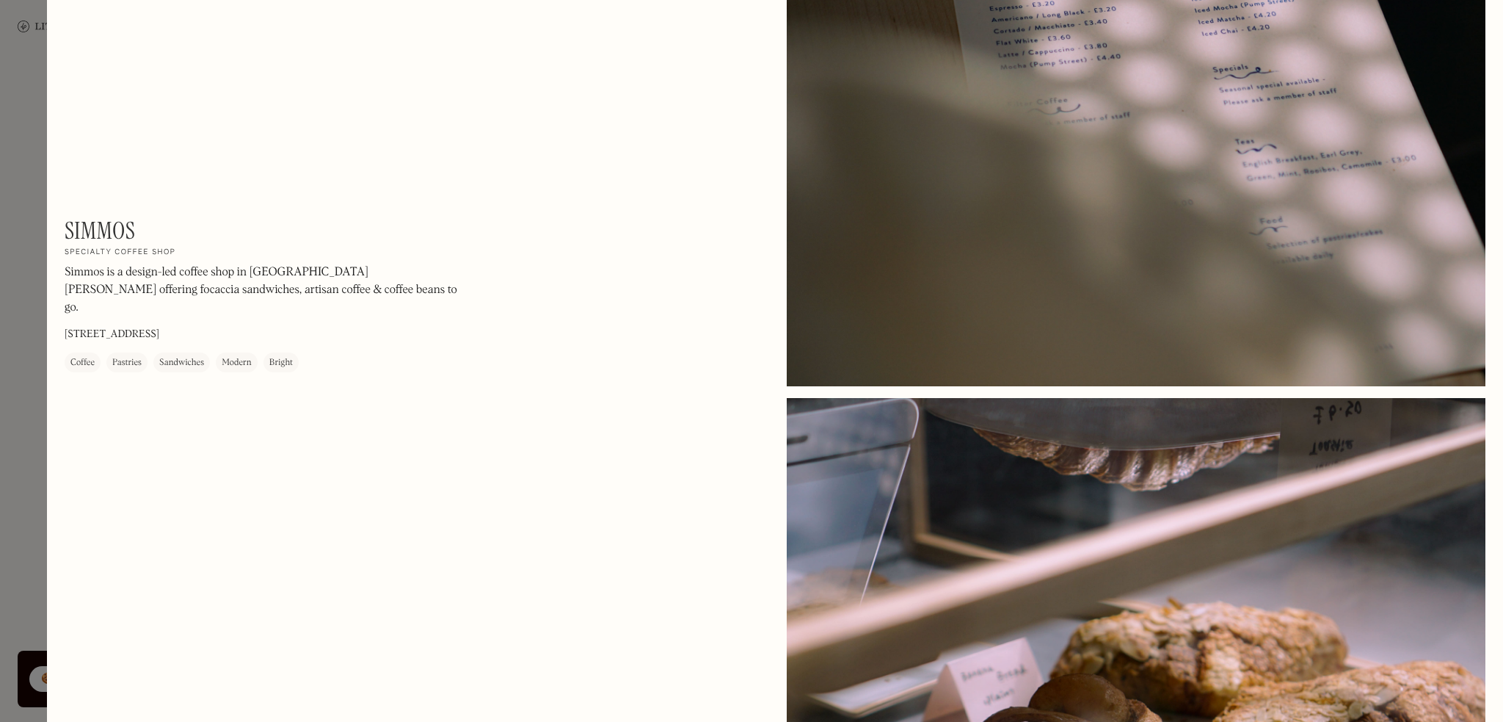
scroll to position [1982, 0]
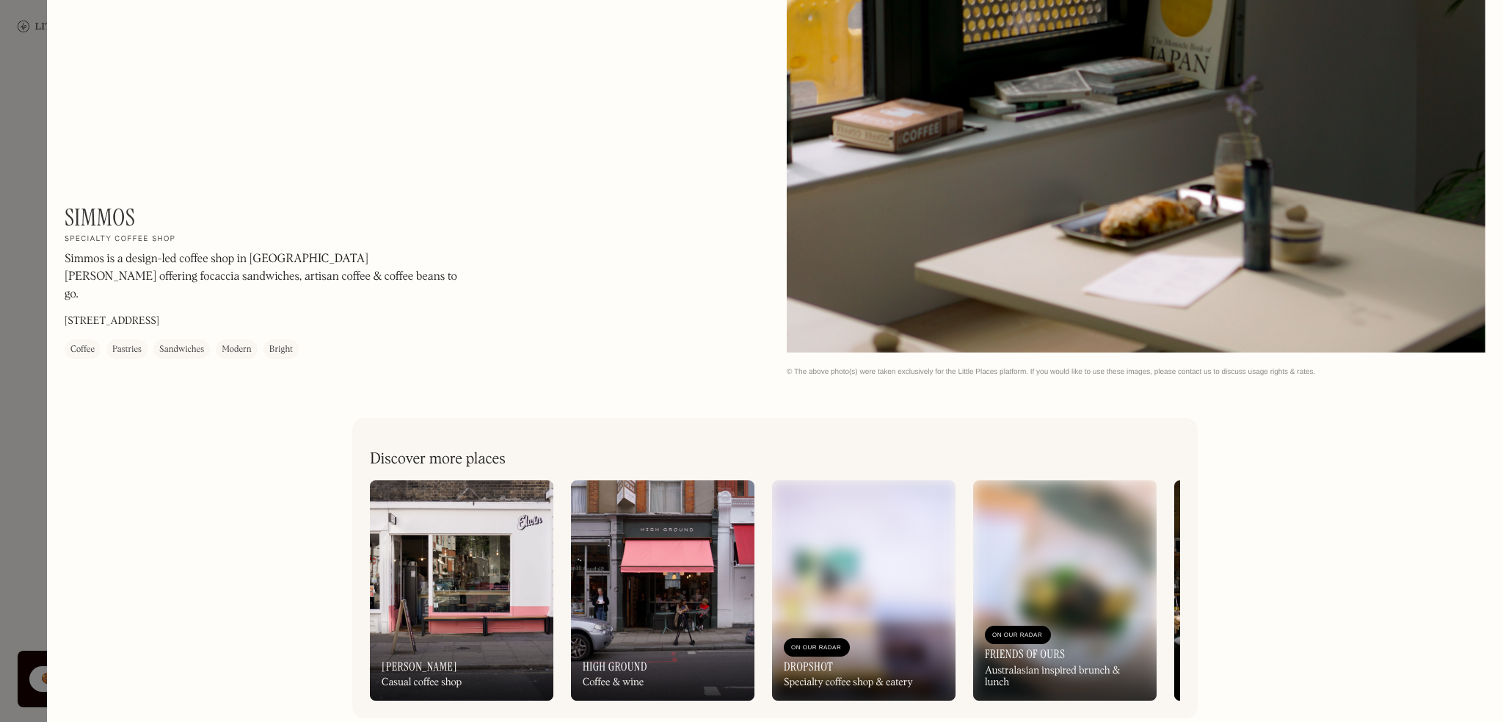
click at [41, 116] on div at bounding box center [751, 361] width 1503 height 722
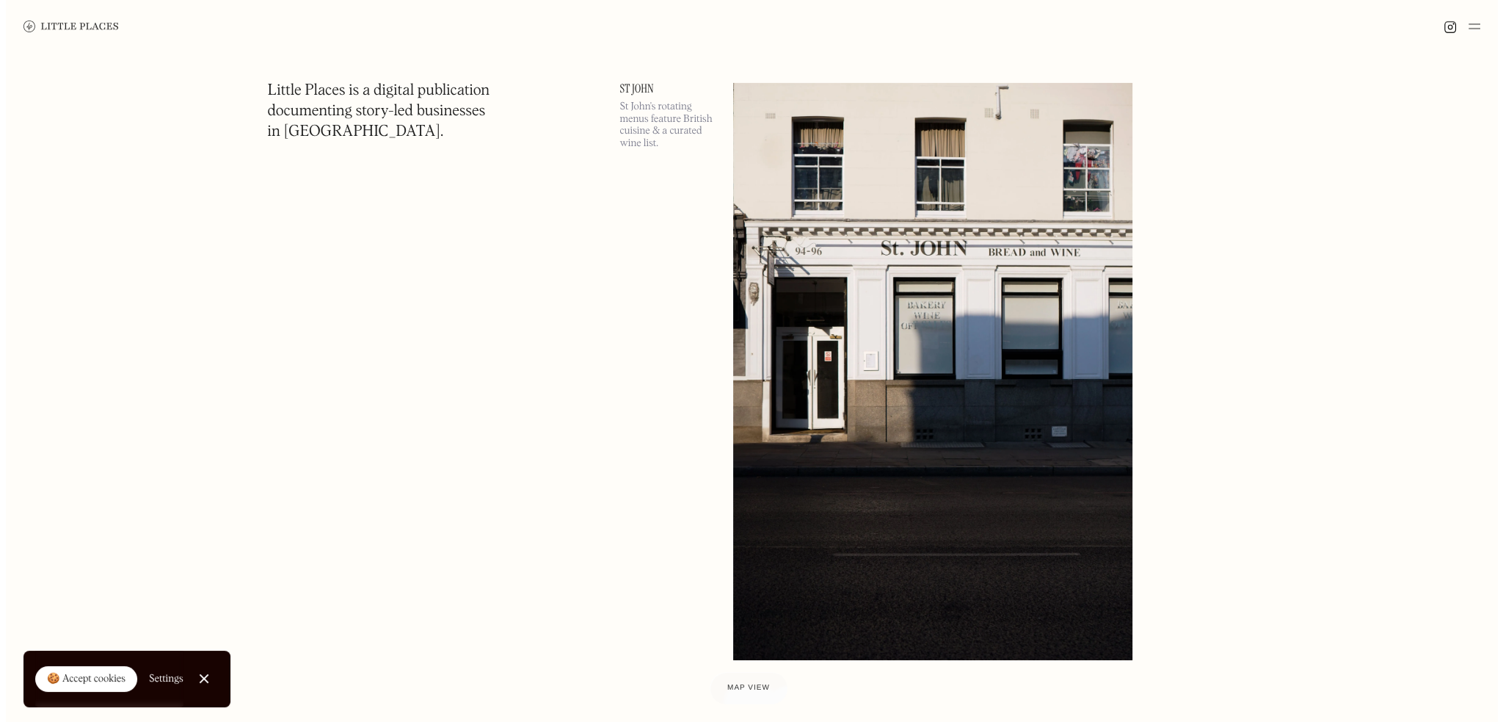
scroll to position [43985, 0]
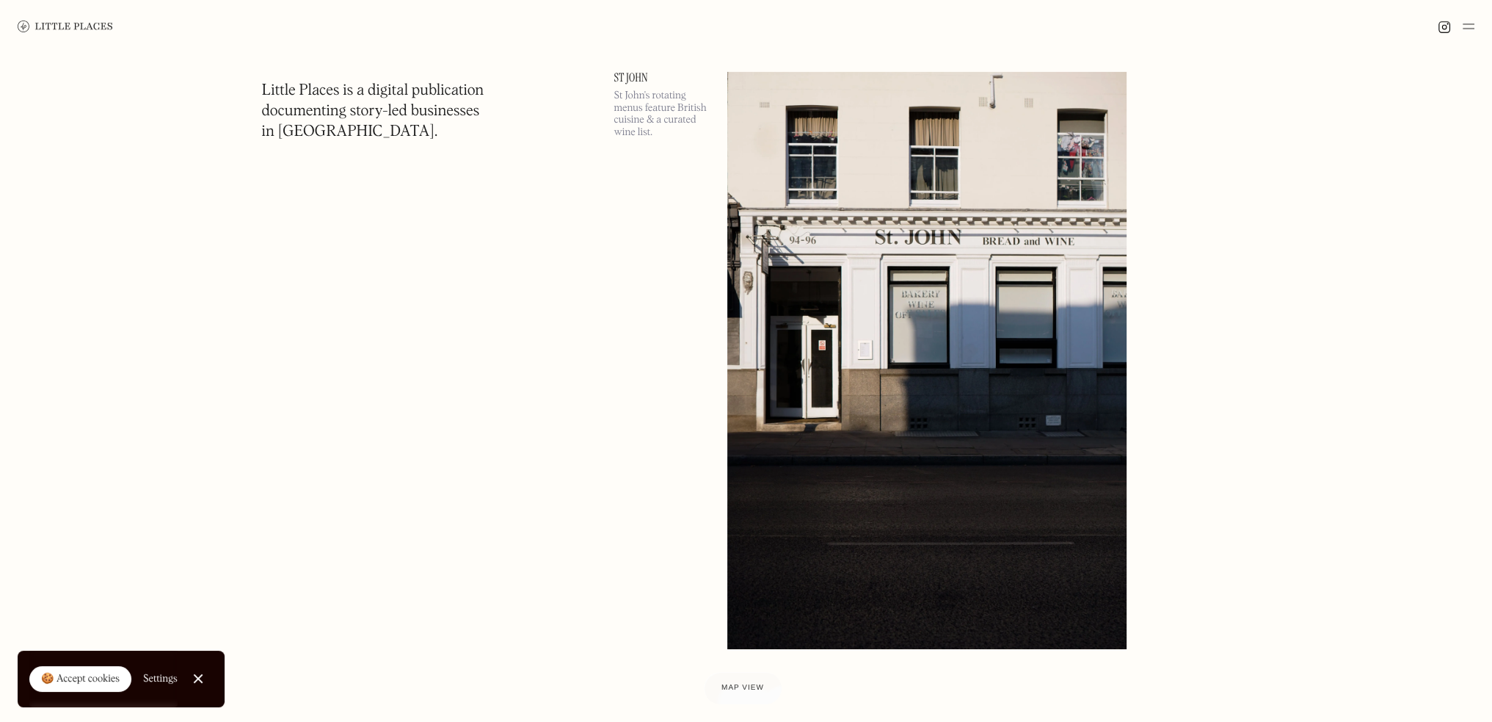
click at [912, 264] on img at bounding box center [926, 360] width 399 height 577
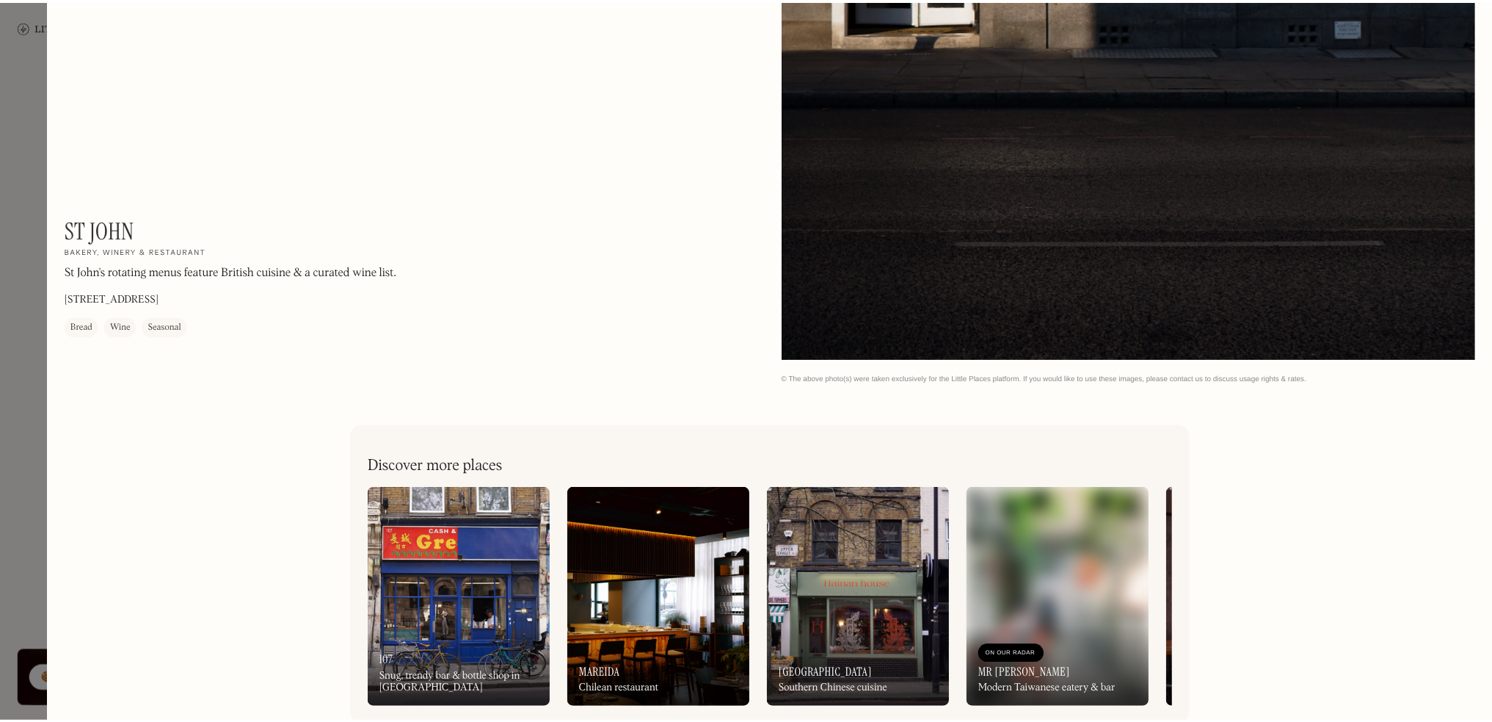
scroll to position [573, 0]
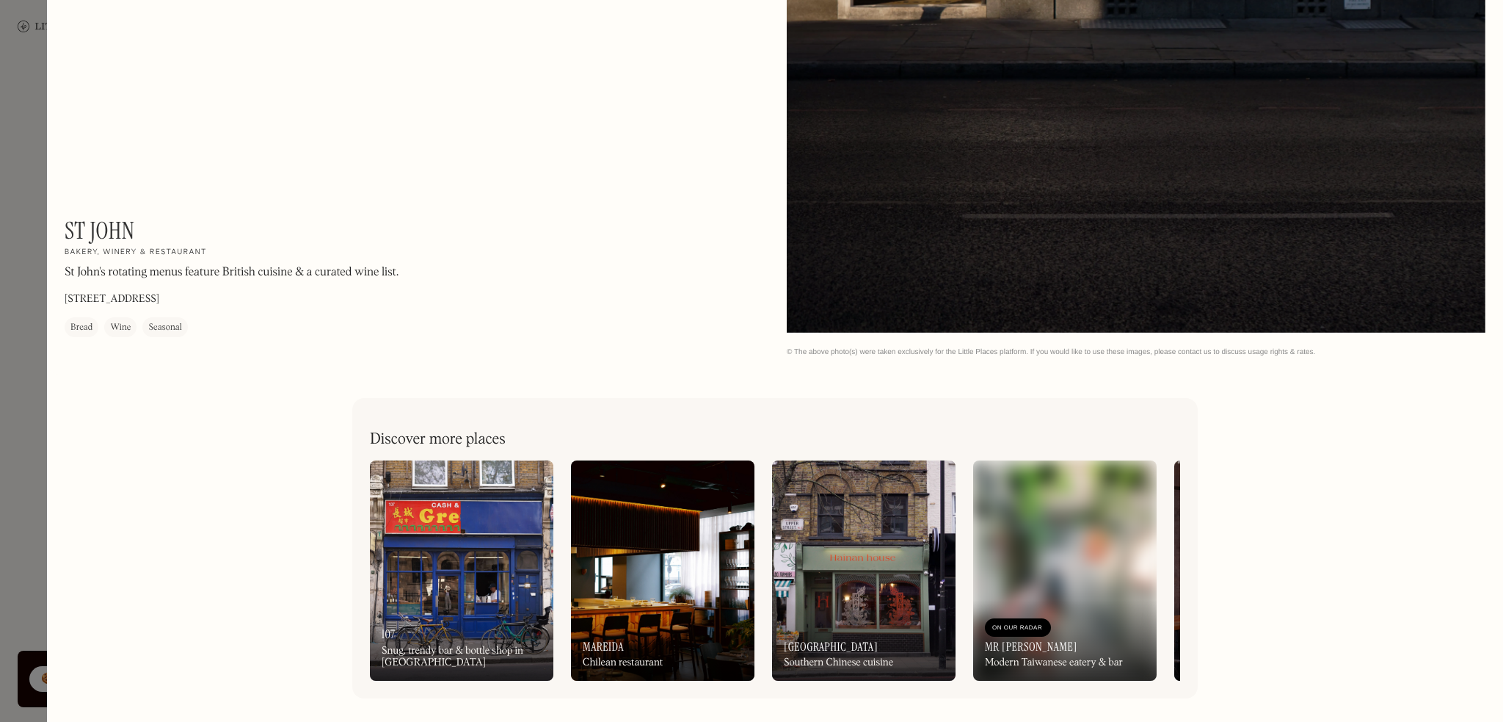
click at [0, 404] on div at bounding box center [751, 361] width 1503 height 722
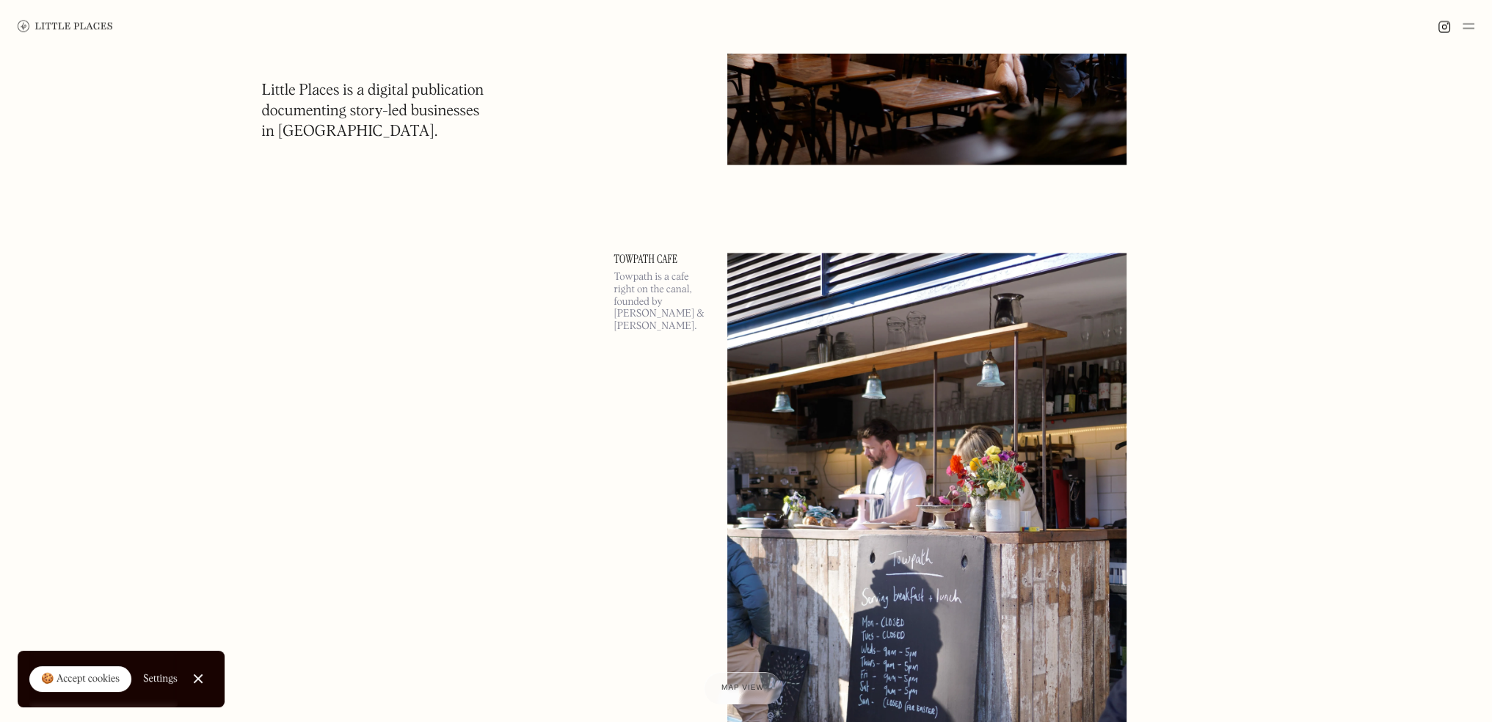
scroll to position [49244, 0]
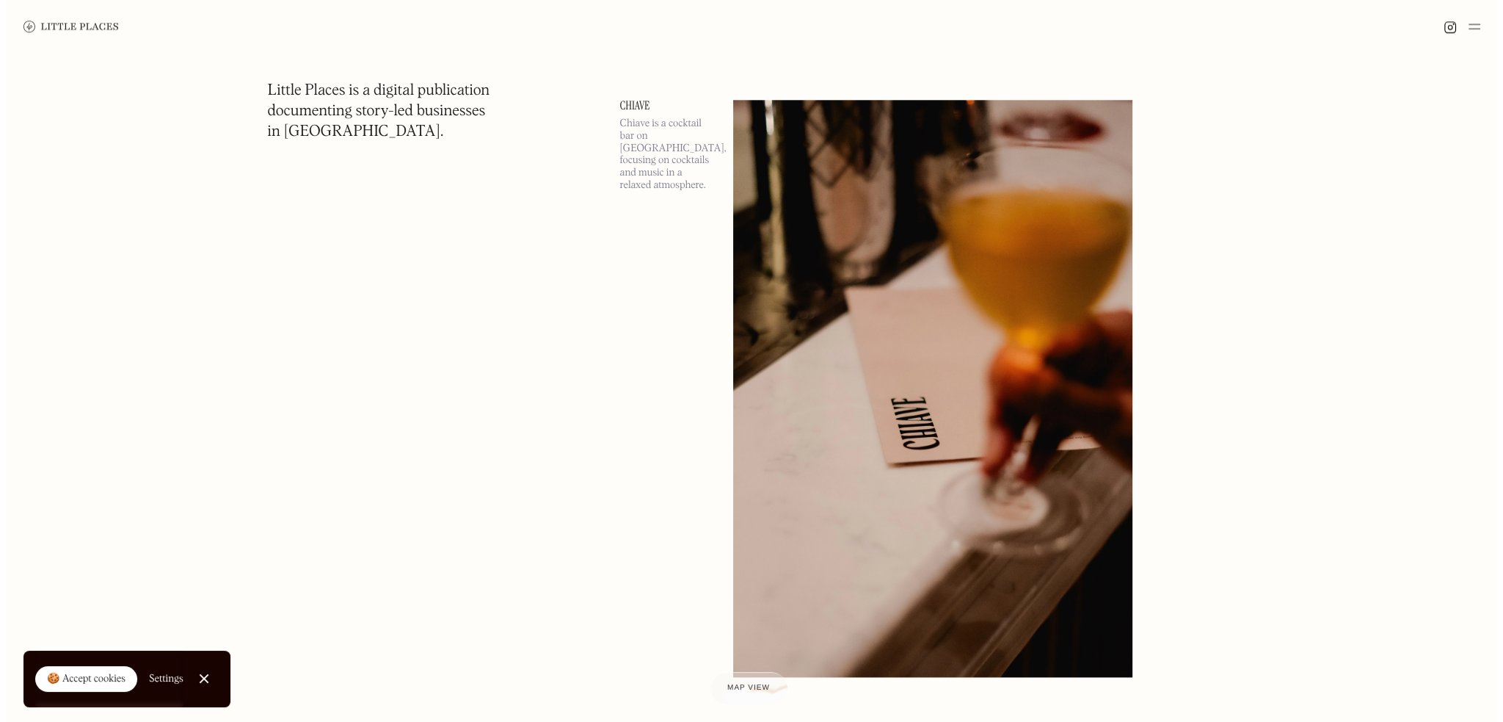
scroll to position [54896, 0]
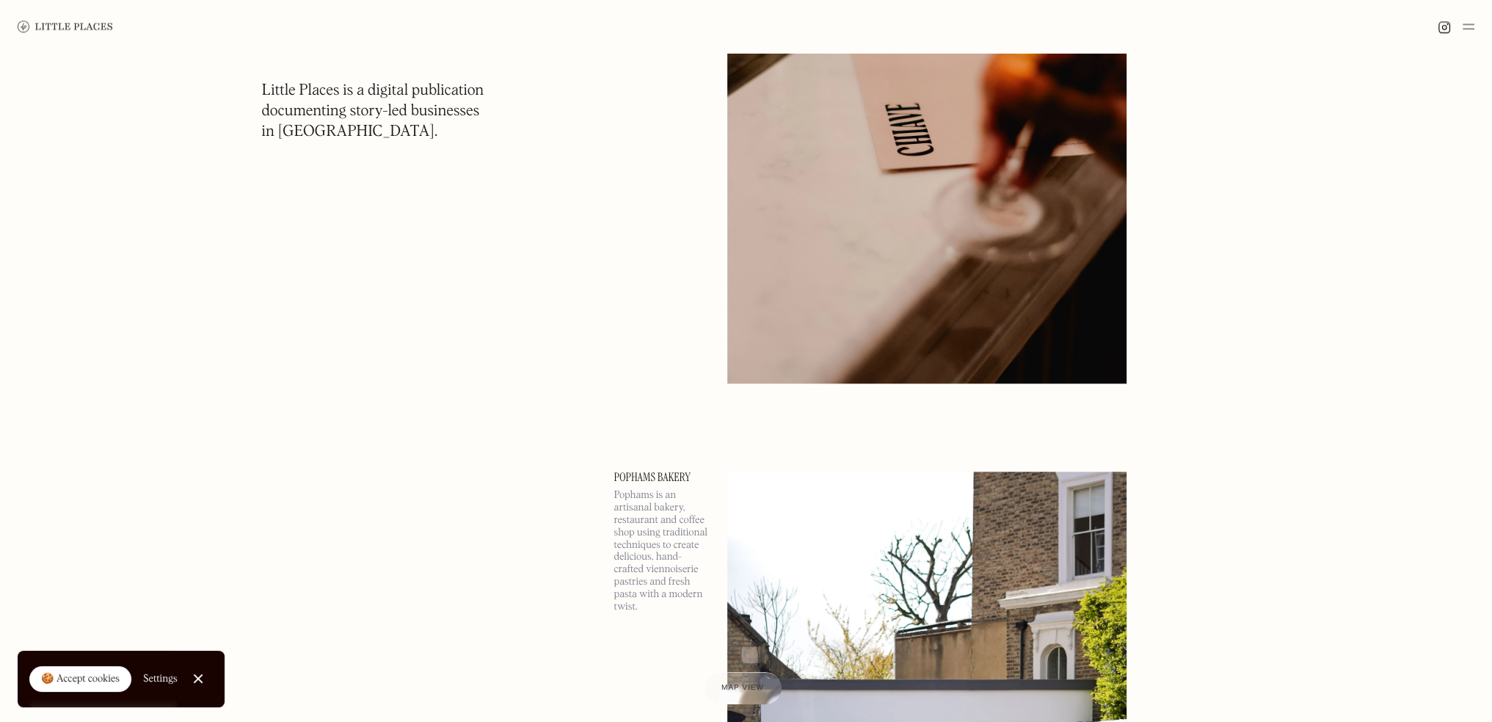
click at [969, 371] on img at bounding box center [926, 94] width 399 height 577
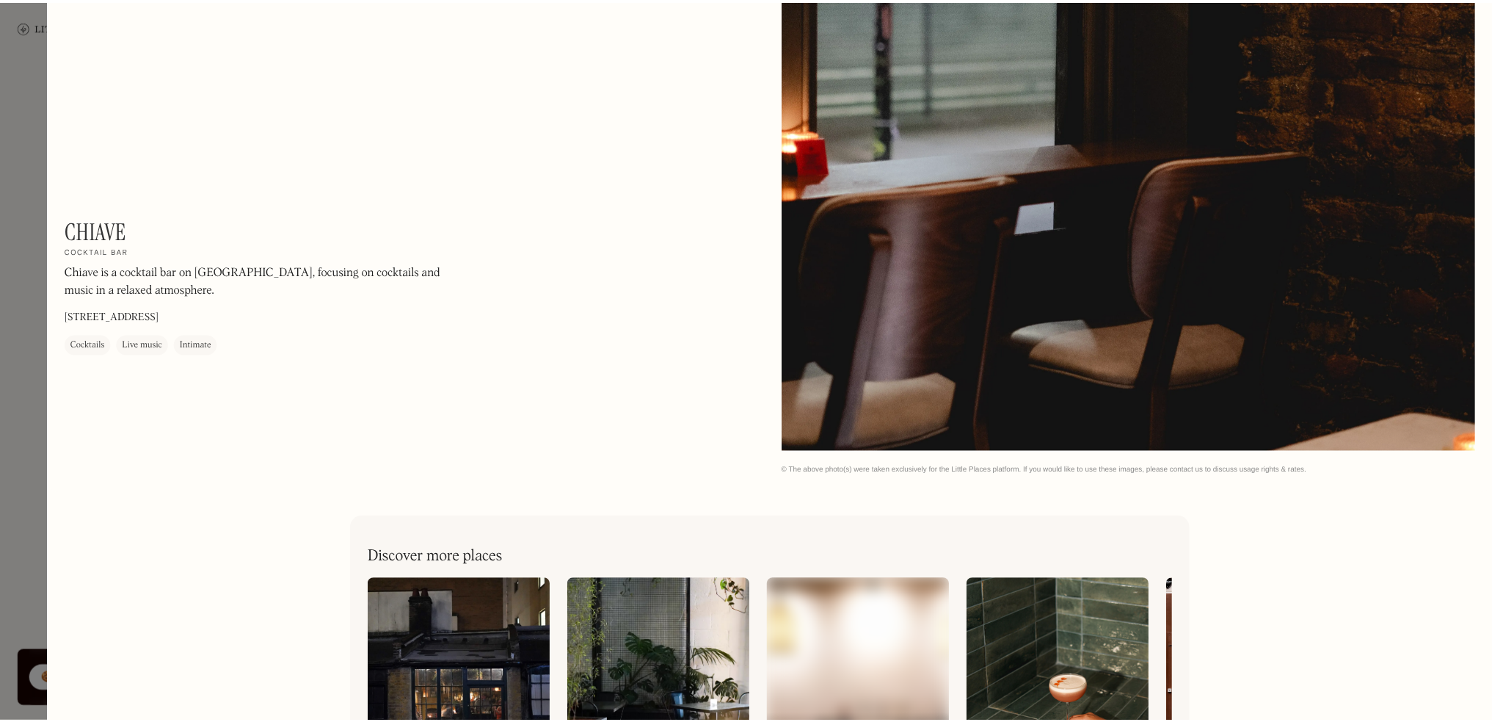
scroll to position [2331, 0]
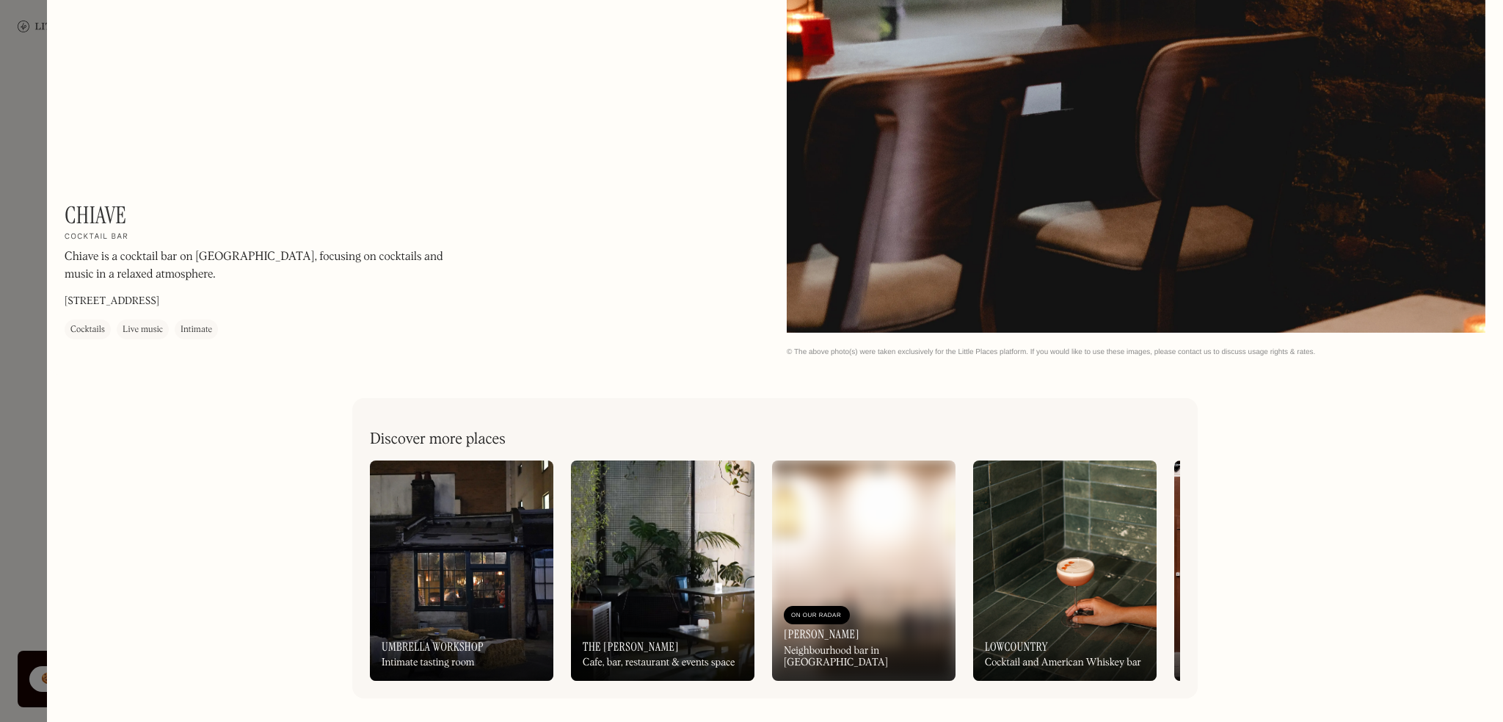
click at [6, 446] on div at bounding box center [751, 361] width 1503 height 722
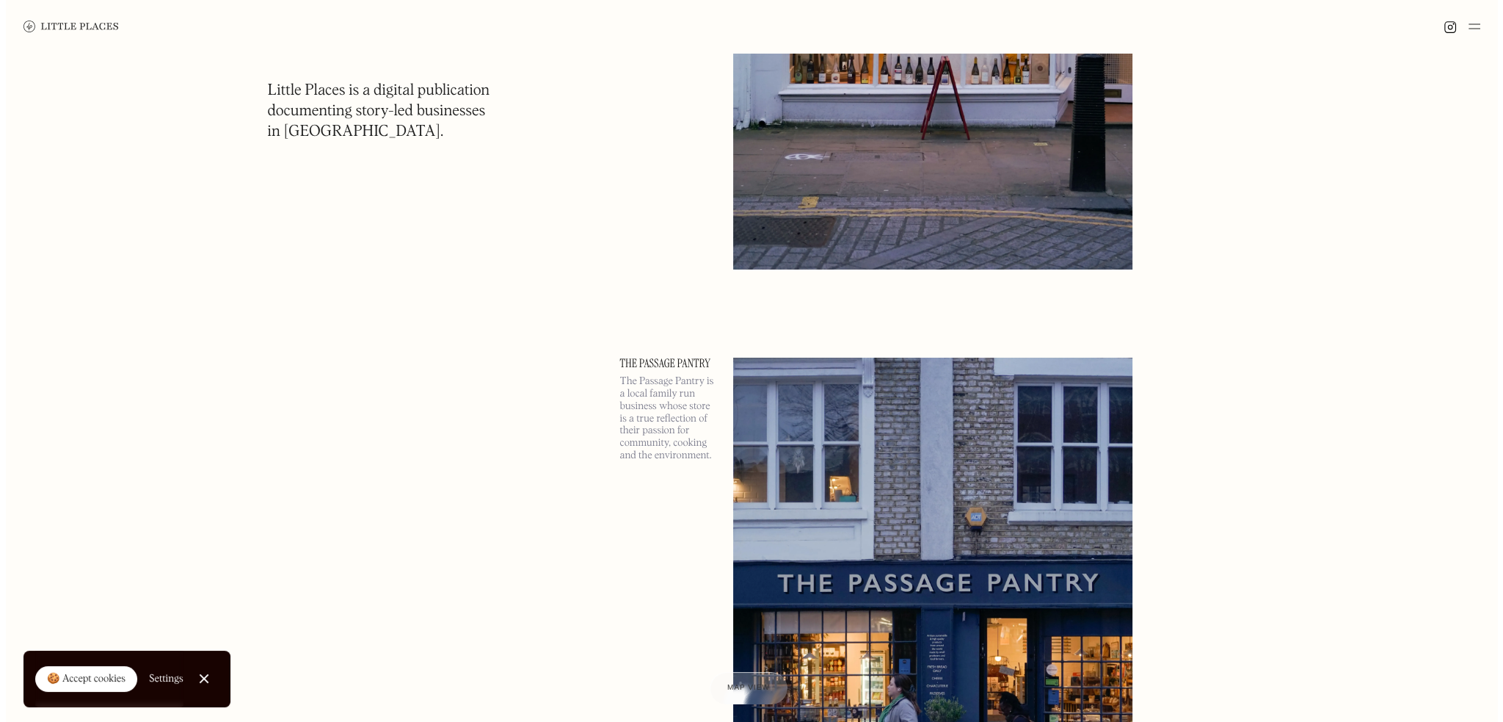
scroll to position [60108, 0]
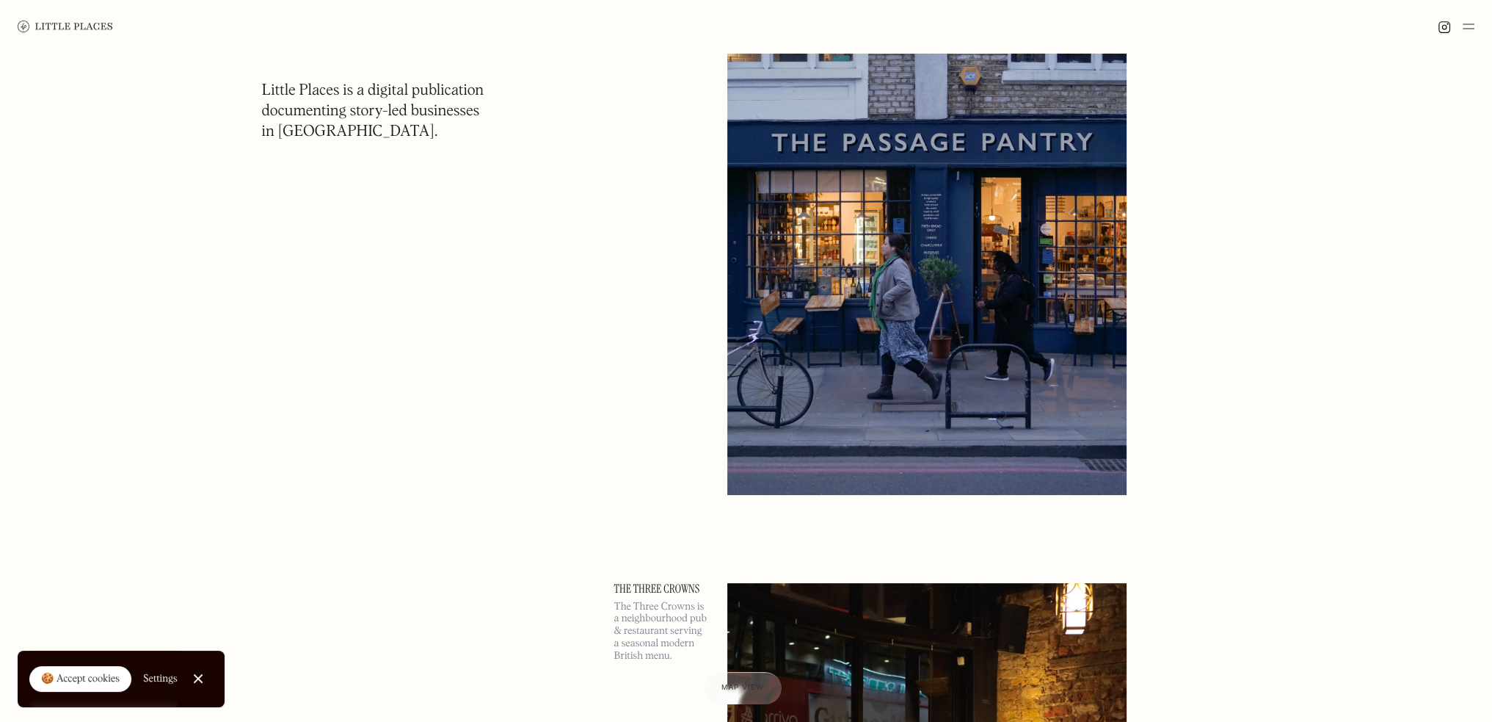
click at [924, 402] on img at bounding box center [926, 205] width 399 height 577
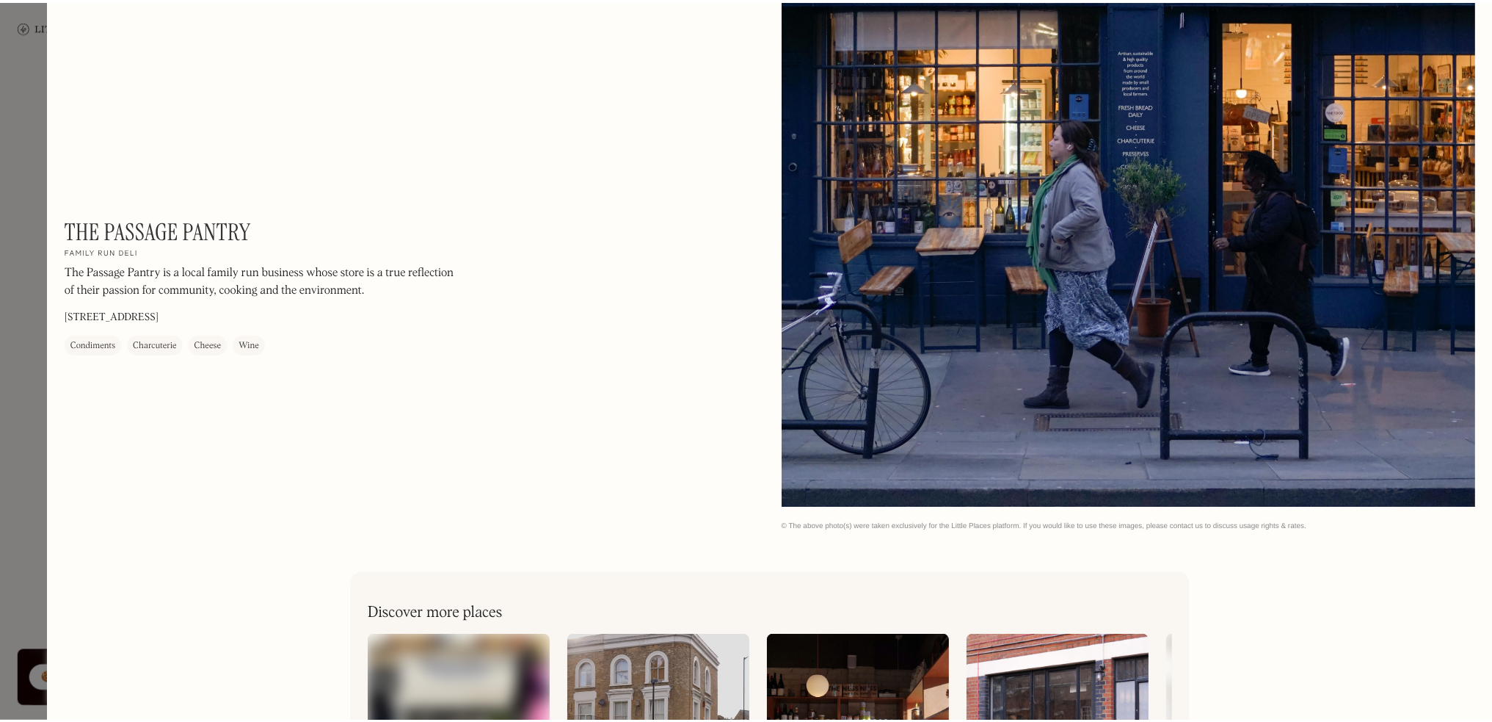
scroll to position [573, 0]
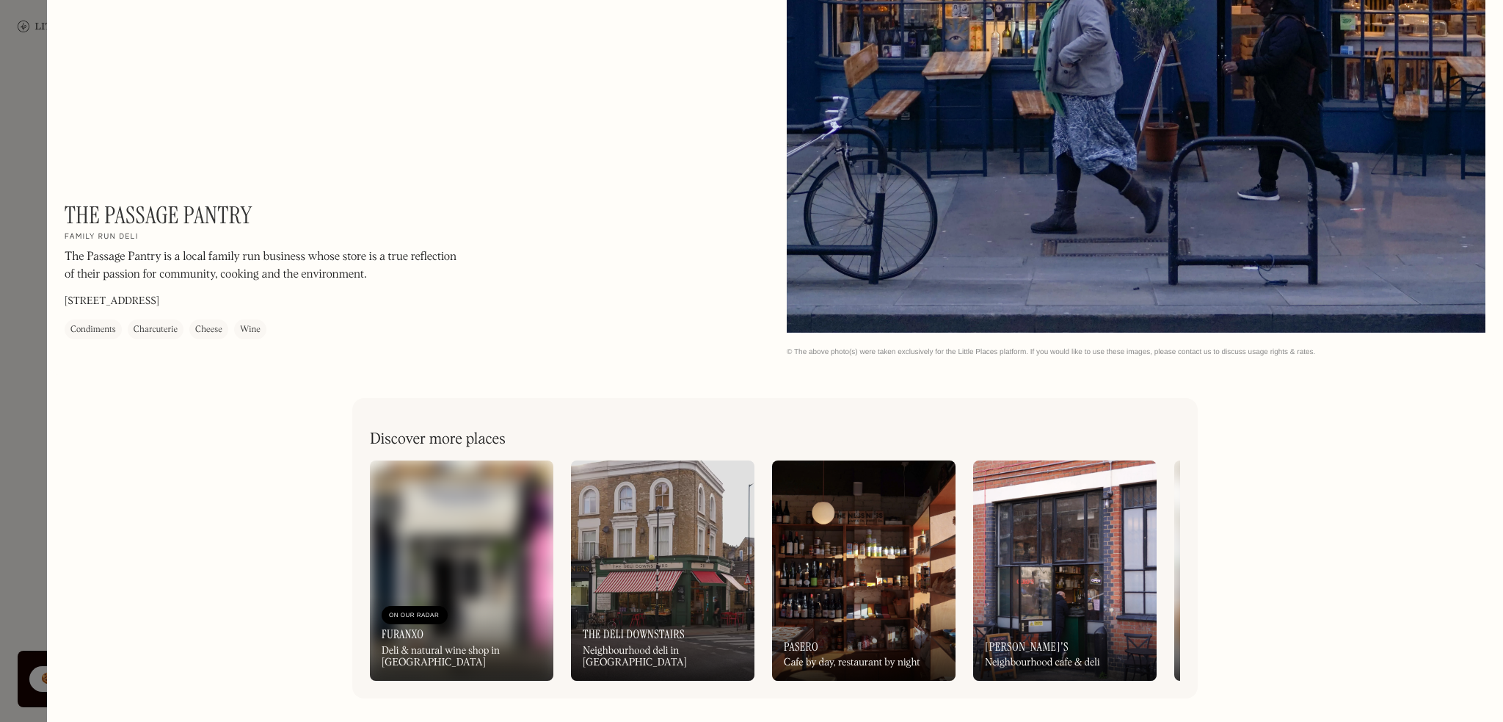
click at [0, 449] on div at bounding box center [751, 361] width 1503 height 722
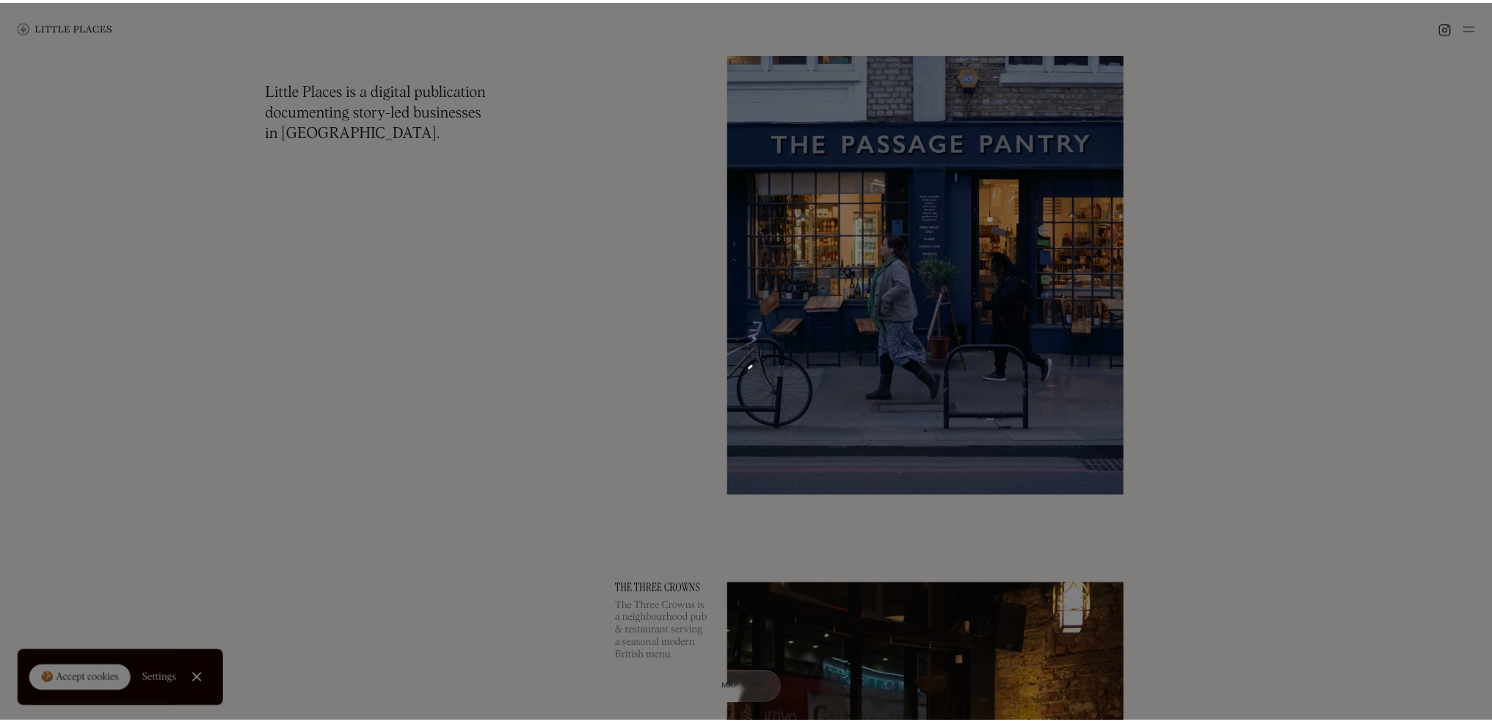
scroll to position [567, 0]
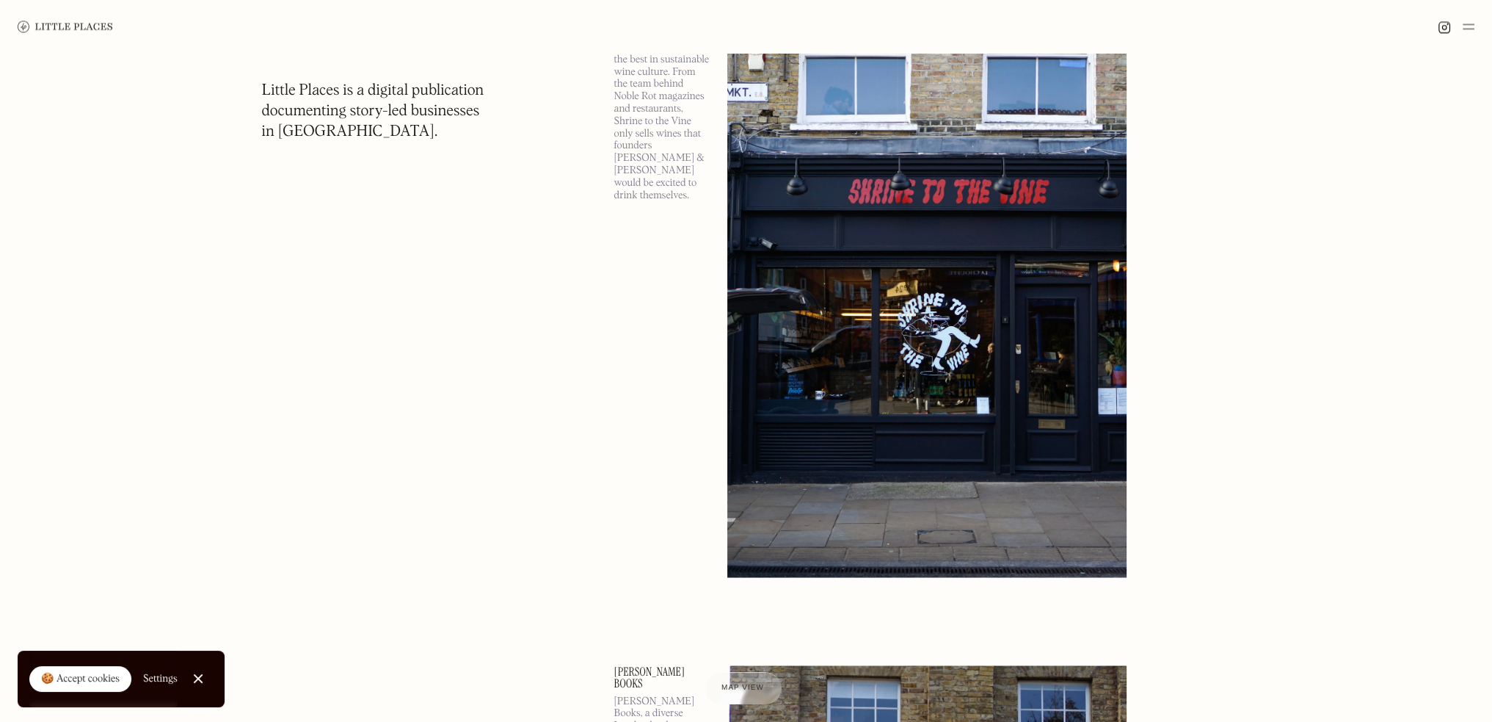
scroll to position [70580, 0]
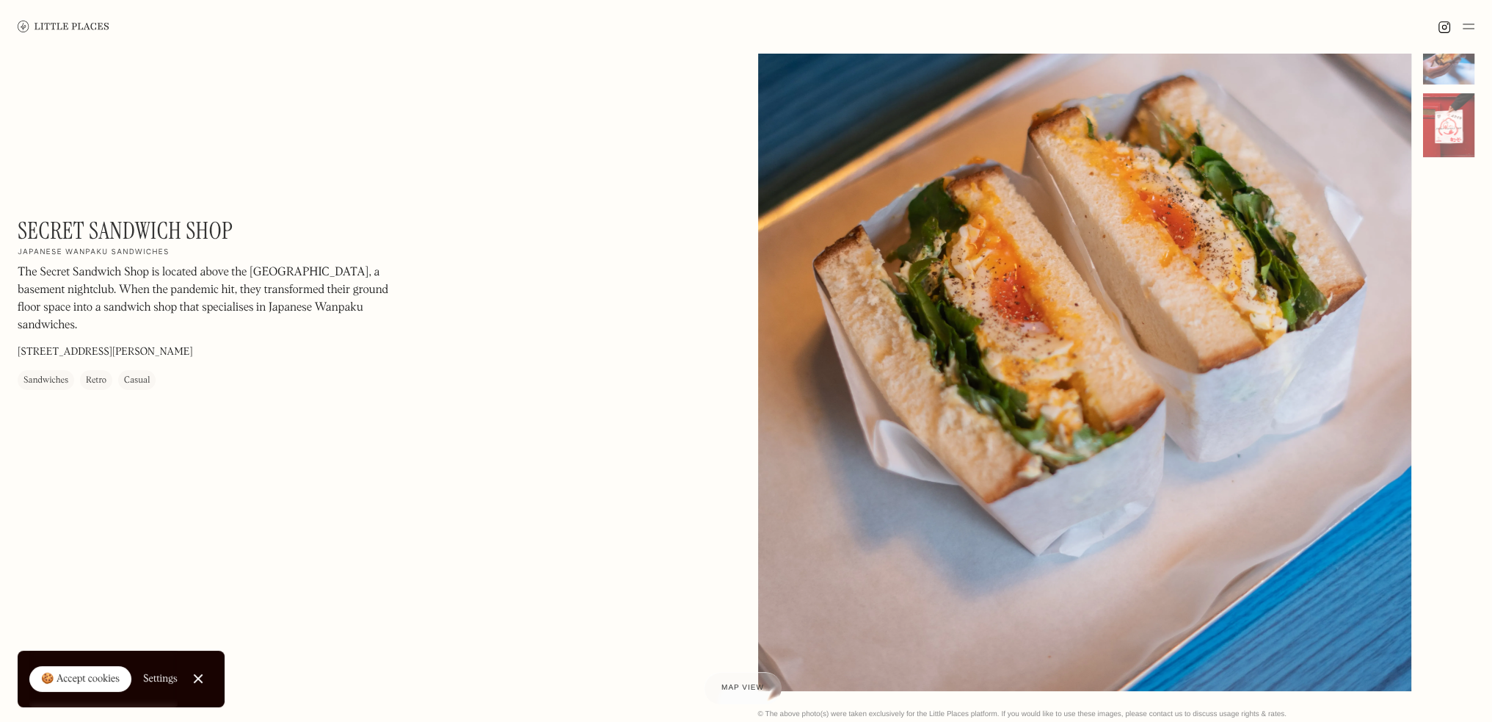
scroll to position [220, 0]
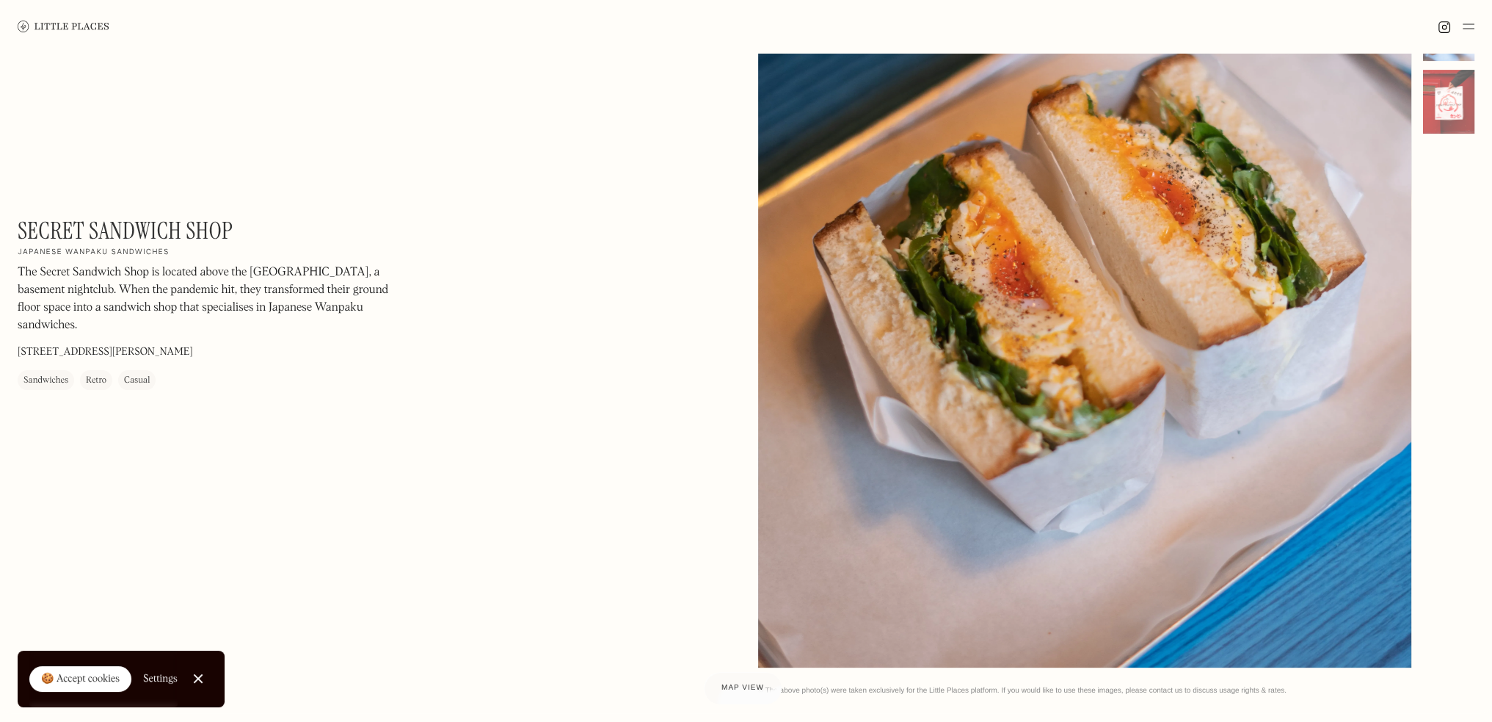
drag, startPoint x: 1090, startPoint y: 385, endPoint x: 1030, endPoint y: 372, distance: 61.5
click at [1030, 372] on div at bounding box center [1085, 258] width 654 height 817
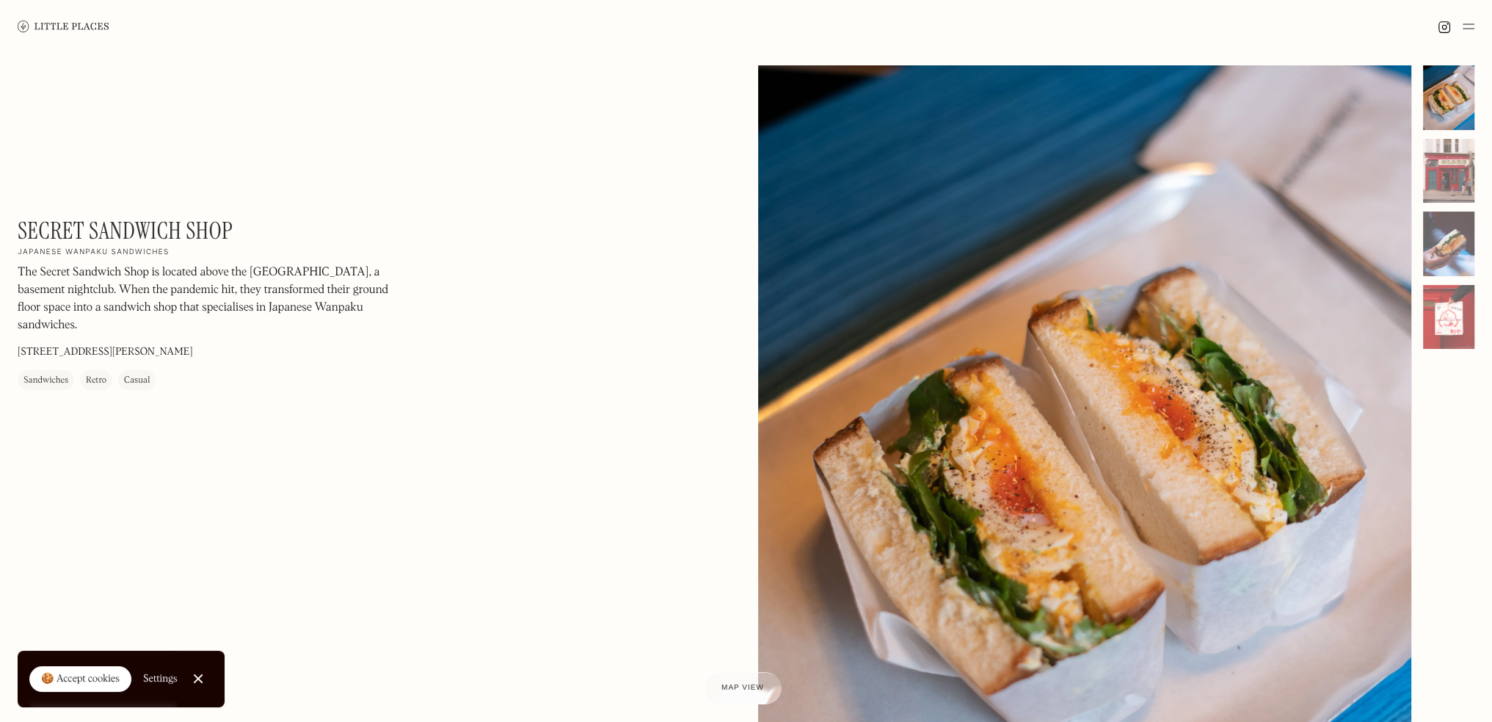
scroll to position [0, 0]
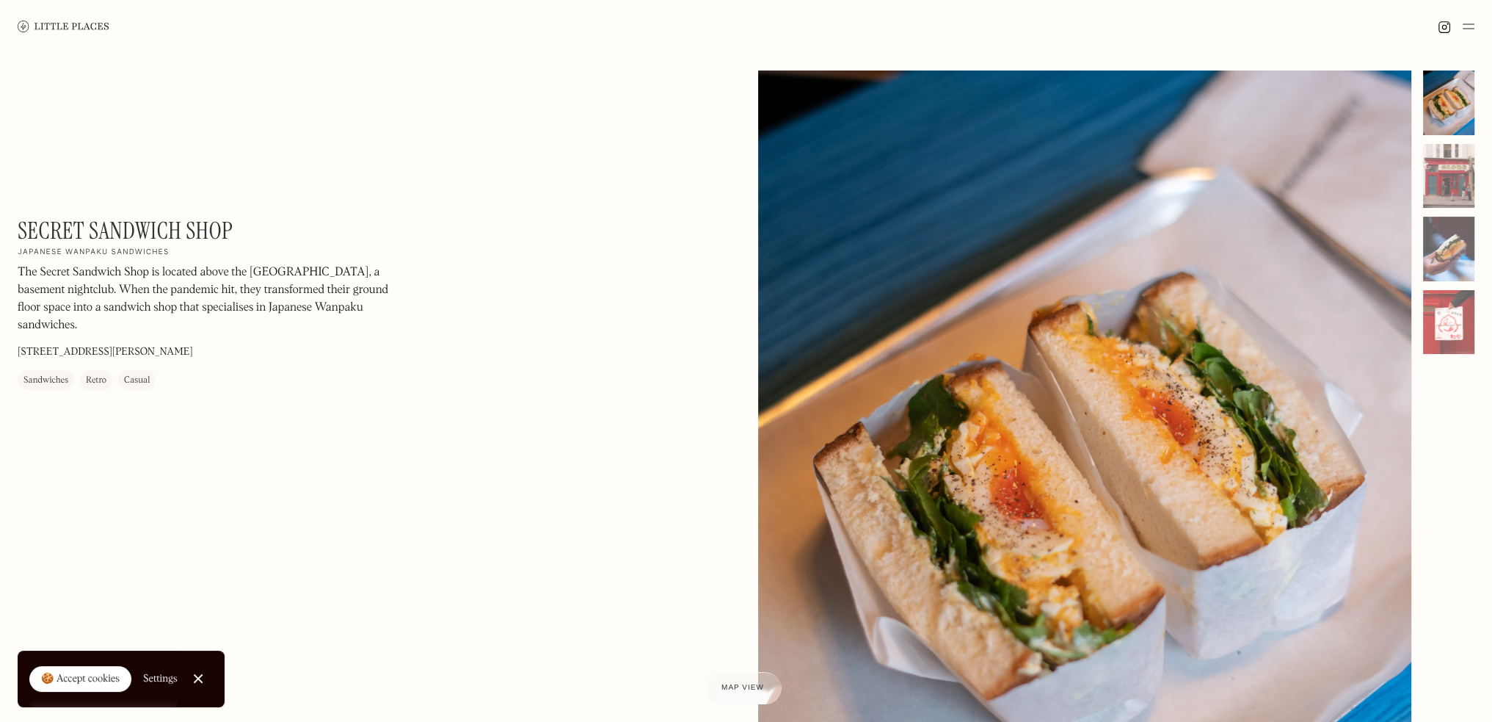
click at [1101, 381] on div at bounding box center [1085, 478] width 654 height 817
drag, startPoint x: 1101, startPoint y: 381, endPoint x: 1064, endPoint y: 442, distance: 71.5
click at [1064, 442] on div at bounding box center [1085, 478] width 654 height 817
drag, startPoint x: 1064, startPoint y: 442, endPoint x: 1018, endPoint y: 416, distance: 52.3
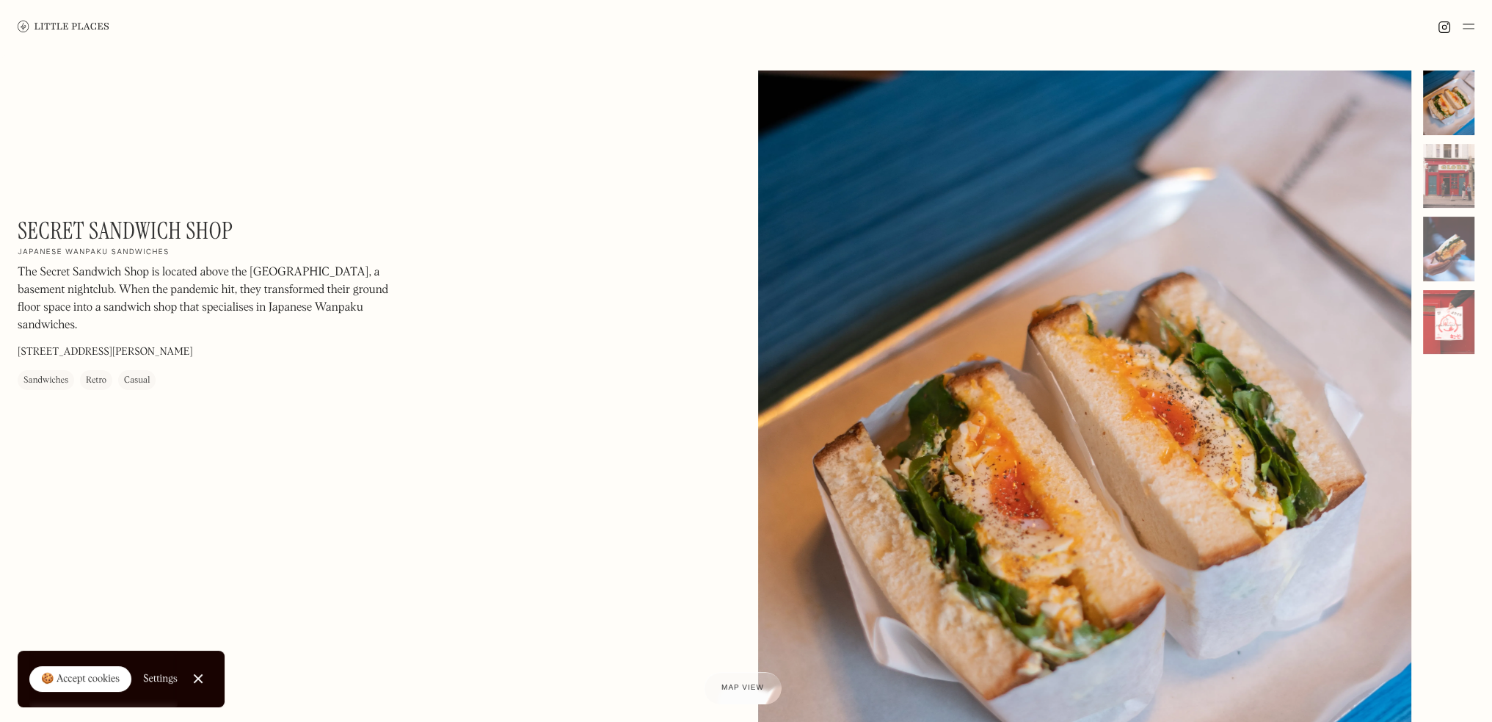
click at [1018, 416] on div at bounding box center [1085, 478] width 654 height 817
click at [1442, 164] on div at bounding box center [1448, 176] width 51 height 65
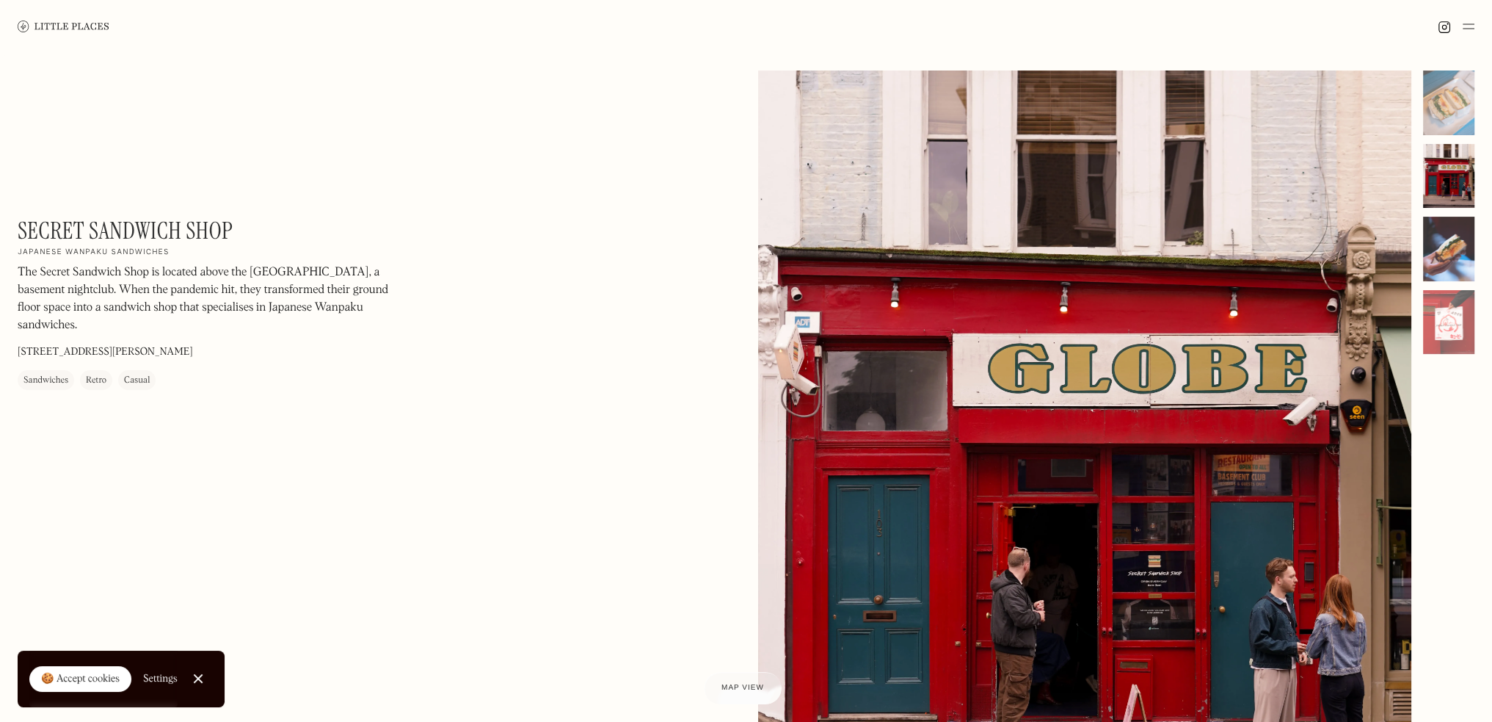
click at [1434, 255] on div at bounding box center [1448, 249] width 51 height 65
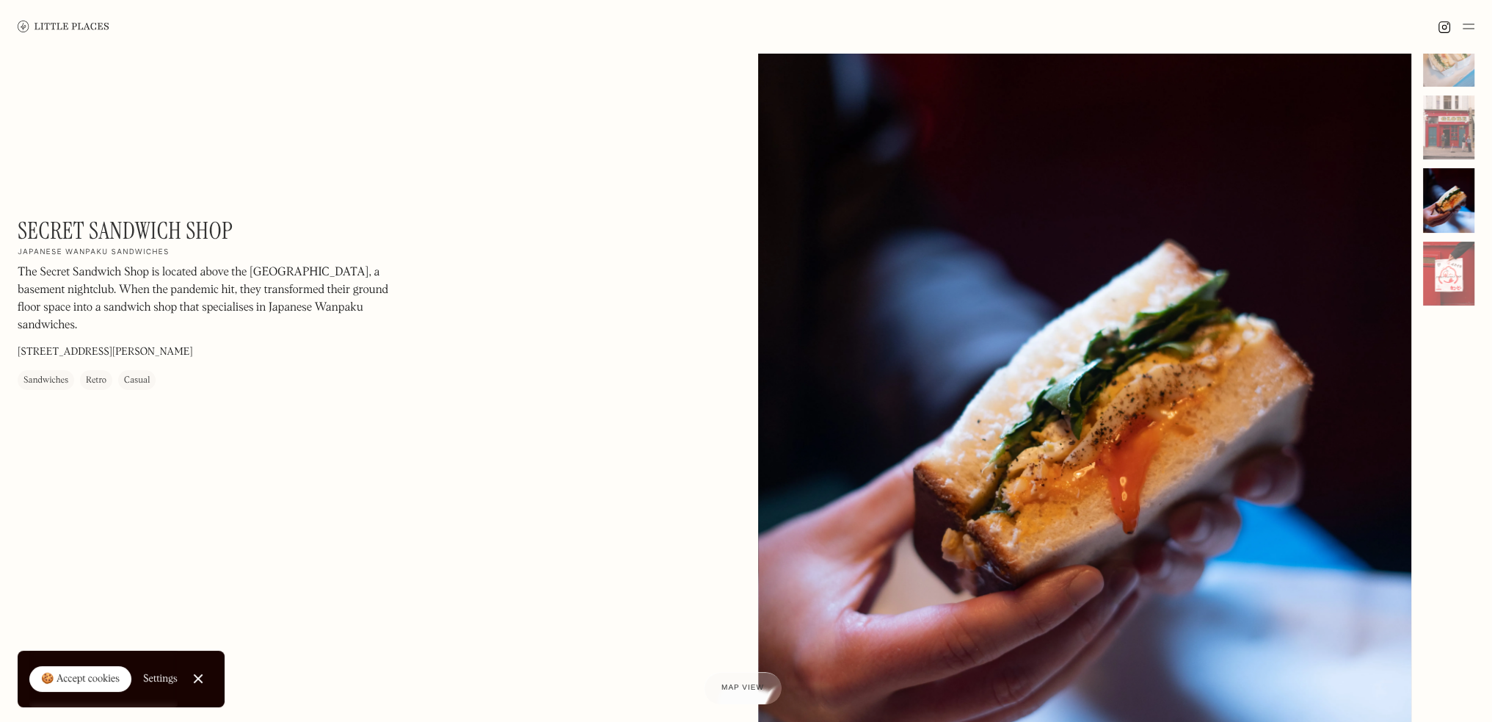
scroll to position [73, 0]
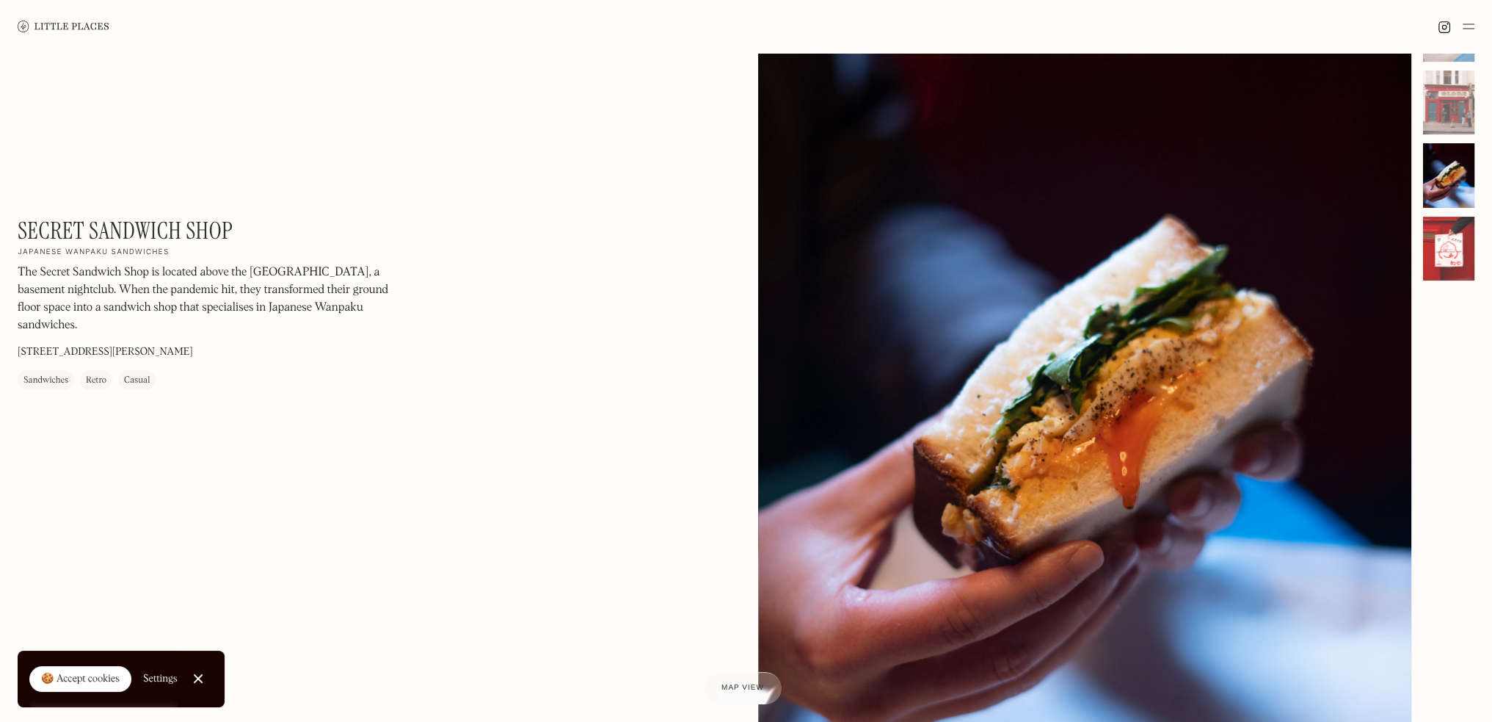
click at [1443, 250] on div at bounding box center [1448, 249] width 51 height 65
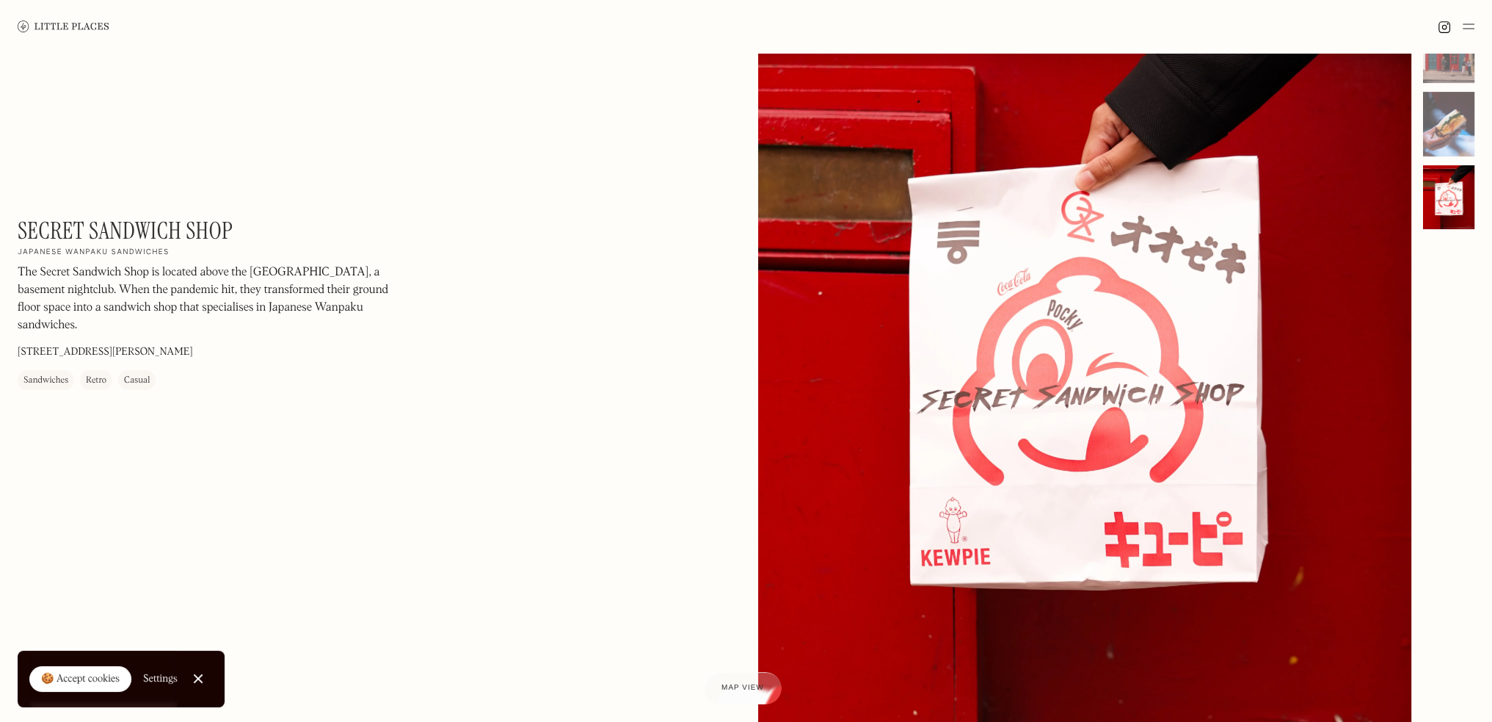
scroll to position [147, 0]
